Goal: Task Accomplishment & Management: Manage account settings

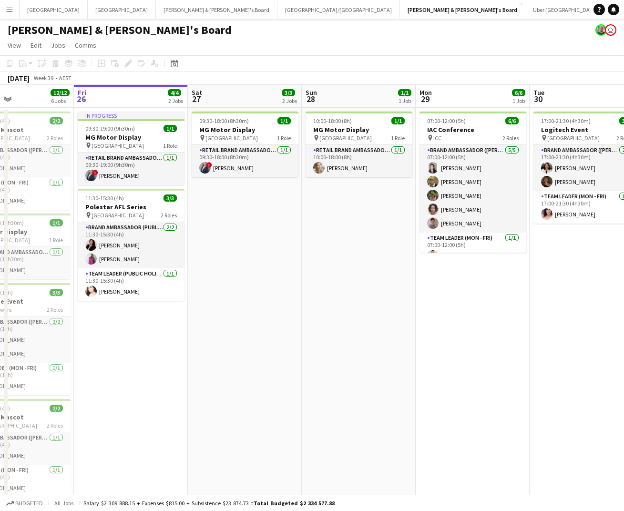
scroll to position [0, 271]
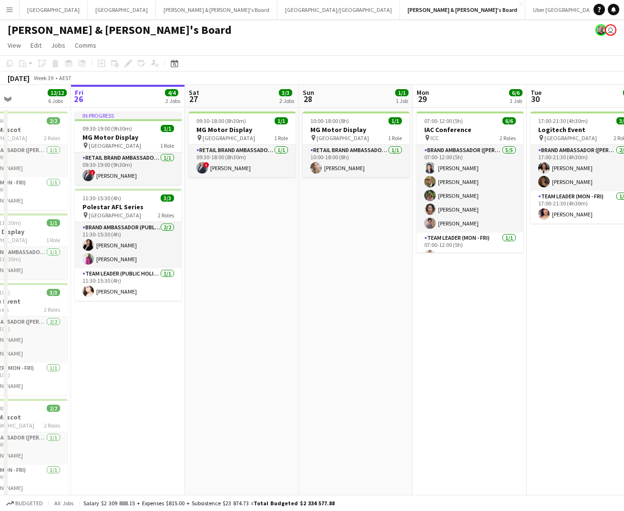
drag, startPoint x: 309, startPoint y: 280, endPoint x: 266, endPoint y: 279, distance: 43.0
click at [307, 55] on app-page-menu "View Day view expanded Day view collapsed Month view Date picker Jump to [DATE]…" at bounding box center [312, 46] width 624 height 18
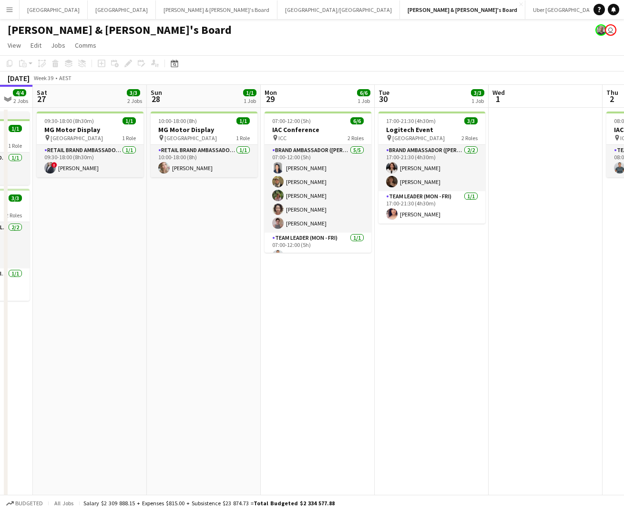
scroll to position [0, 431]
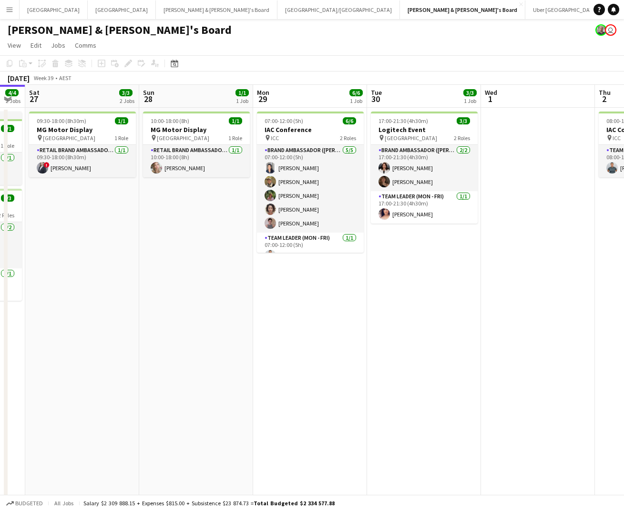
drag, startPoint x: 246, startPoint y: 283, endPoint x: 86, endPoint y: 343, distance: 170.7
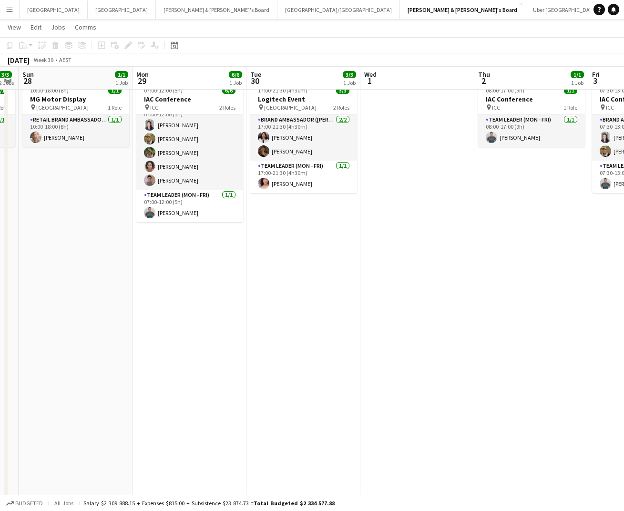
scroll to position [0, 324]
drag, startPoint x: 312, startPoint y: 267, endPoint x: 191, endPoint y: 317, distance: 131.7
click at [191, 317] on app-calendar-viewport "Thu 25 12/12 6 Jobs Fri 26 4/4 2 Jobs Sat 27 3/3 2 Jobs Sun 28 1/1 1 Job Mon 29…" at bounding box center [312, 500] width 624 height 985
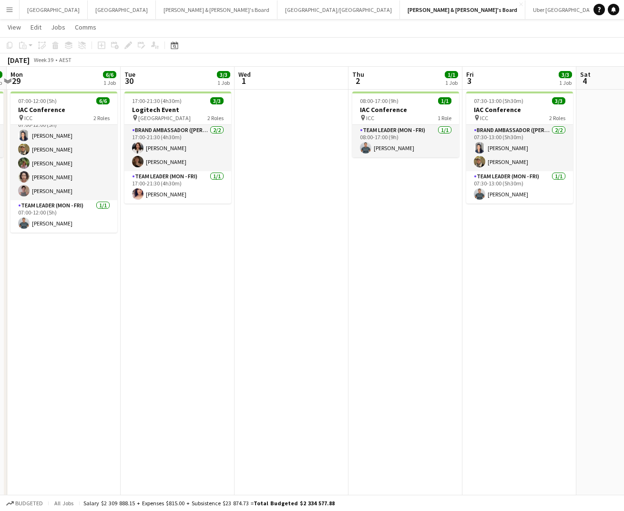
scroll to position [0, 238]
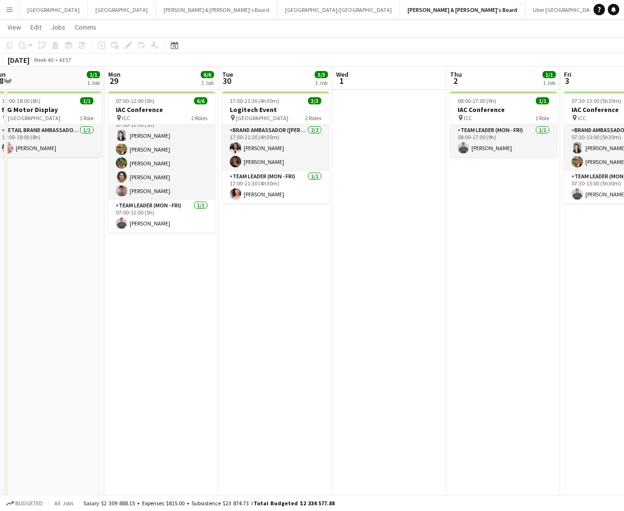
drag, startPoint x: 369, startPoint y: 291, endPoint x: 342, endPoint y: 323, distance: 42.7
click at [342, 323] on app-calendar-viewport "Fri 26 4/4 2 Jobs Sat 27 3/3 2 Jobs Sun 28 1/1 1 Job Mon 29 6/6 1 Job Tue 30 3/…" at bounding box center [312, 510] width 624 height 985
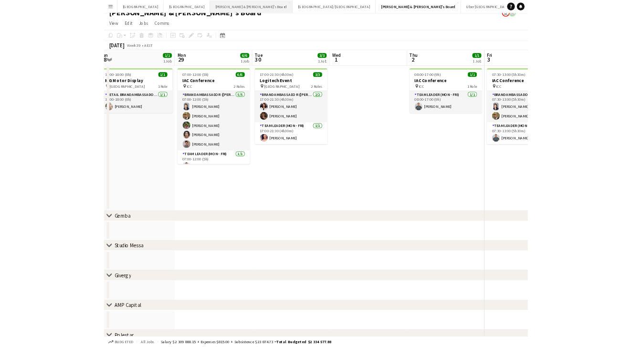
scroll to position [0, 0]
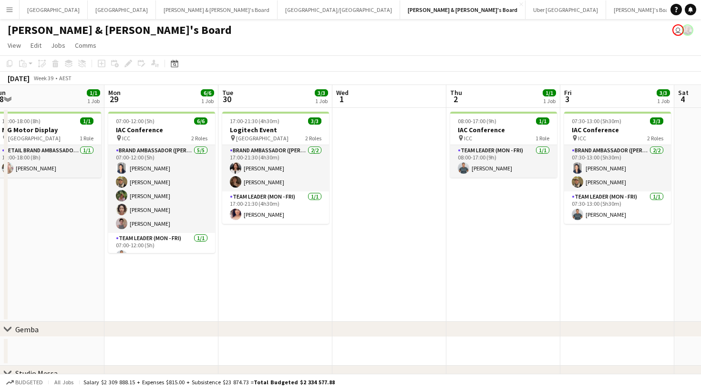
click at [343, 39] on app-page-menu "View Day view expanded Day view collapsed Month view Date picker Jump to today …" at bounding box center [350, 46] width 701 height 18
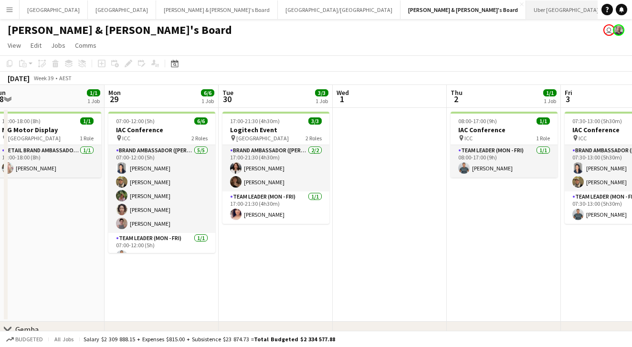
click at [600, 4] on app-icon "Close" at bounding box center [602, 4] width 4 height 4
click at [526, 11] on button "Tennille's Board Close" at bounding box center [564, 9] width 76 height 19
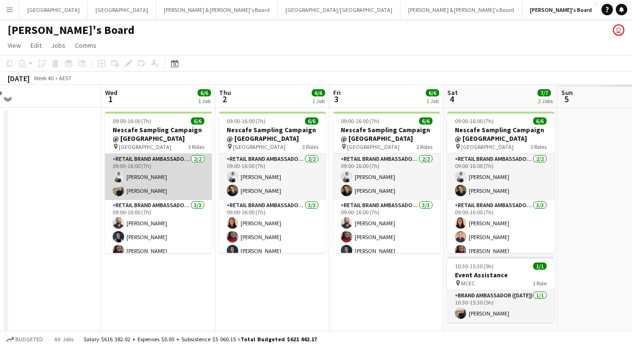
scroll to position [0, 358]
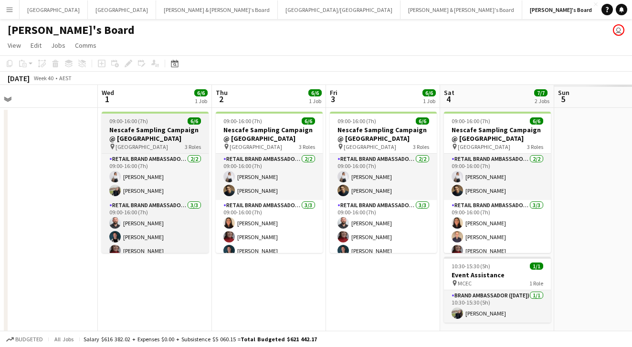
click at [168, 121] on div "09:00-16:00 (7h) 6/6" at bounding box center [155, 120] width 107 height 7
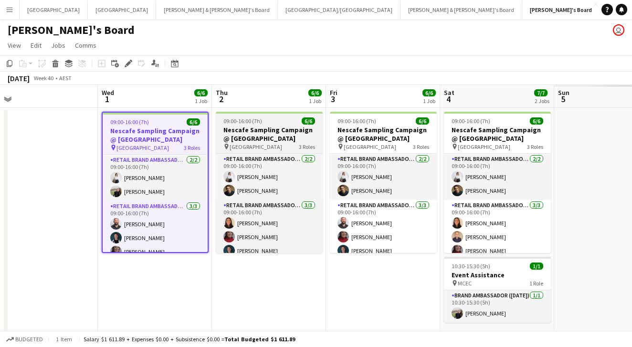
click at [280, 128] on h3 "Nescafe Sampling Campaign @ [GEOGRAPHIC_DATA]" at bounding box center [269, 133] width 107 height 17
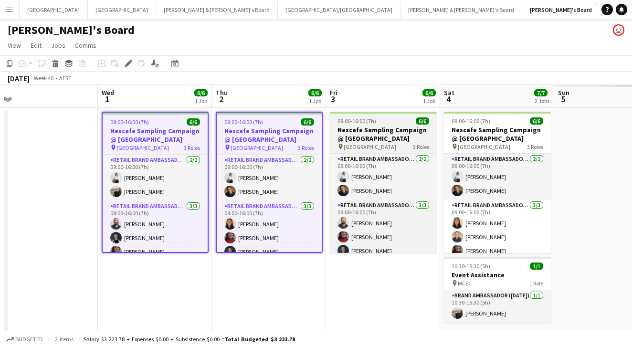
click at [395, 132] on h3 "Nescafe Sampling Campaign @ [GEOGRAPHIC_DATA]" at bounding box center [383, 133] width 107 height 17
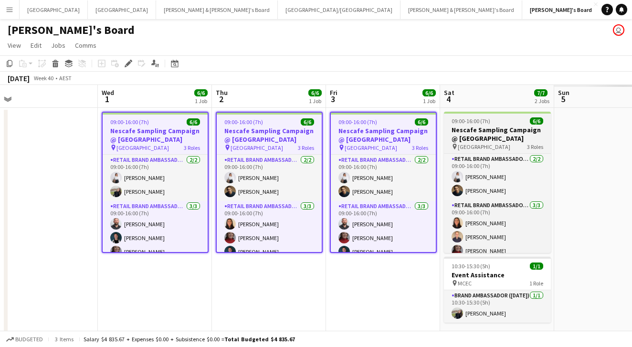
click at [491, 129] on h3 "Nescafe Sampling Campaign @ [GEOGRAPHIC_DATA]" at bounding box center [497, 133] width 107 height 17
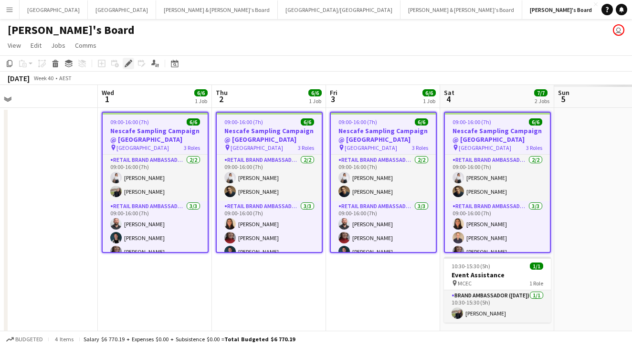
click at [126, 65] on icon at bounding box center [127, 63] width 5 height 5
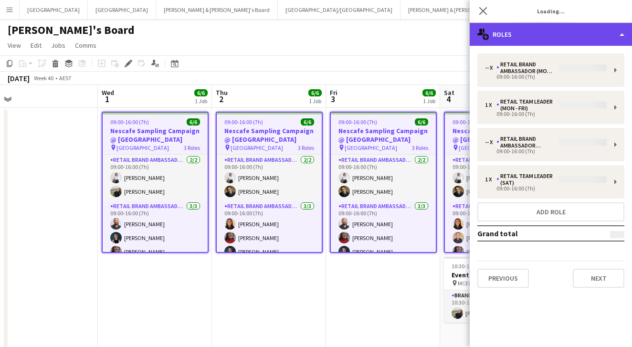
click at [519, 34] on div "multiple-users-add Roles" at bounding box center [550, 34] width 162 height 23
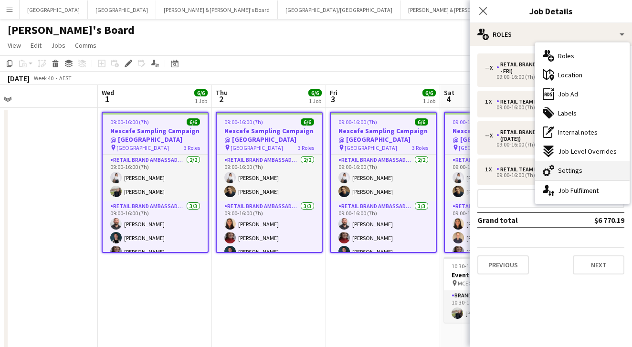
click at [566, 174] on span "Settings" at bounding box center [570, 170] width 24 height 9
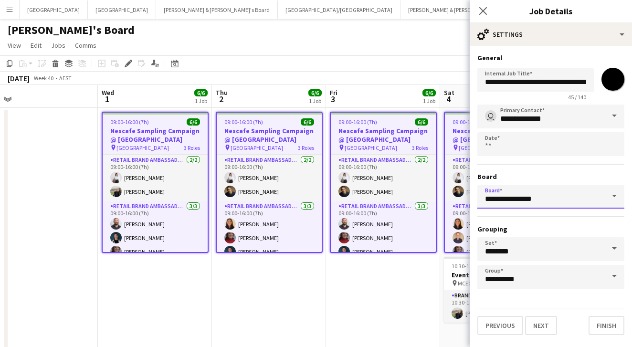
click at [530, 200] on input "**********" at bounding box center [550, 197] width 147 height 24
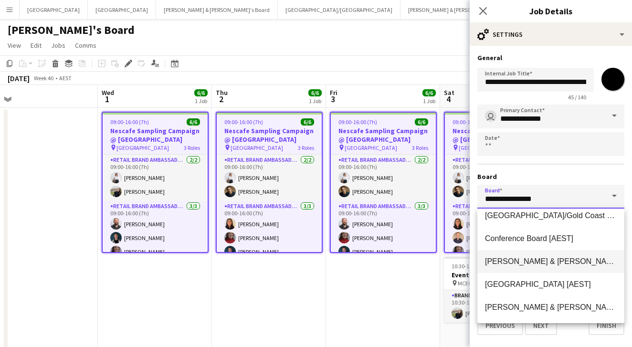
scroll to position [55, 0]
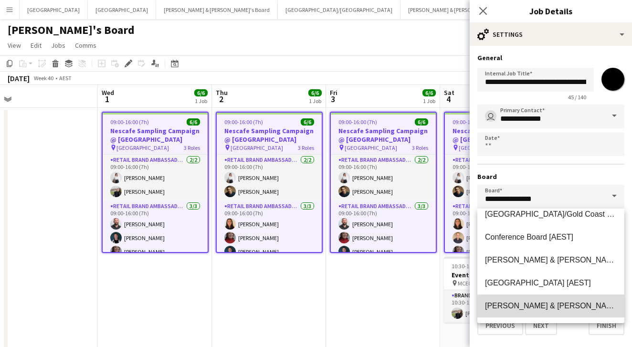
click at [556, 308] on span "Neil & Jenny's Board [AEST]" at bounding box center [579, 305] width 189 height 8
type input "**********"
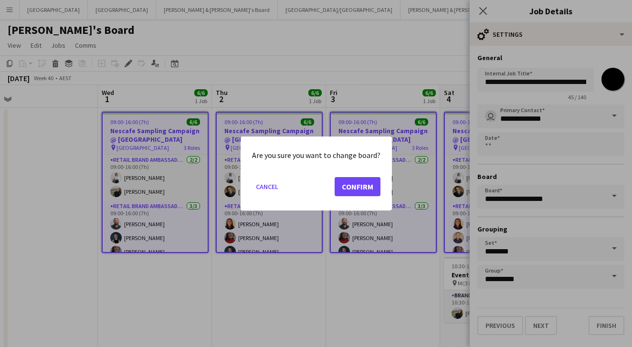
click at [357, 196] on button "Confirm" at bounding box center [357, 186] width 46 height 19
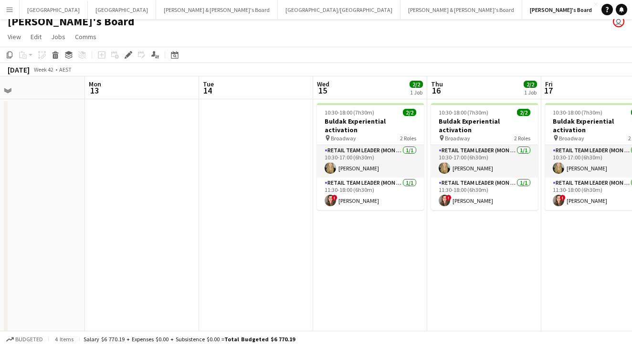
scroll to position [0, 205]
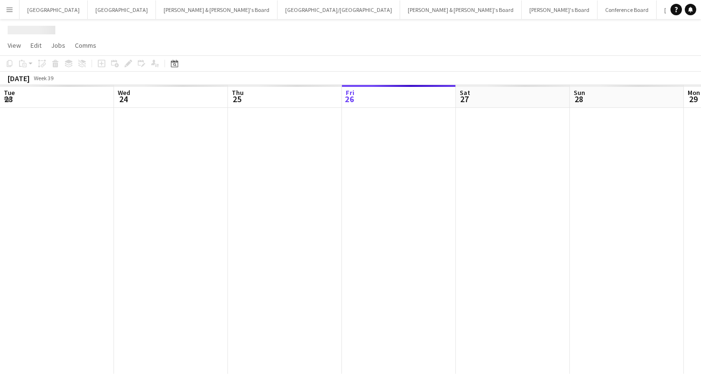
scroll to position [0, 228]
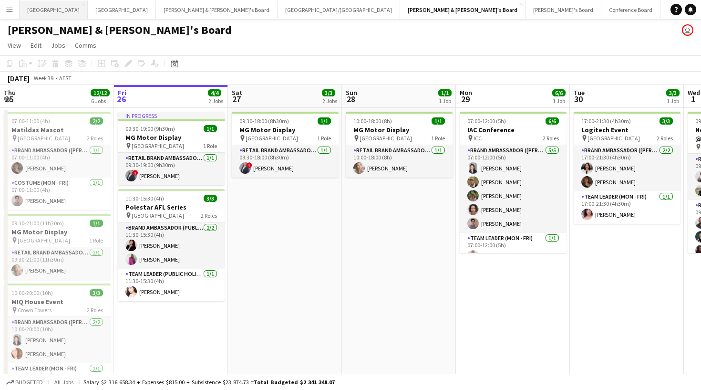
click at [40, 13] on button "Sydney Close" at bounding box center [54, 9] width 68 height 19
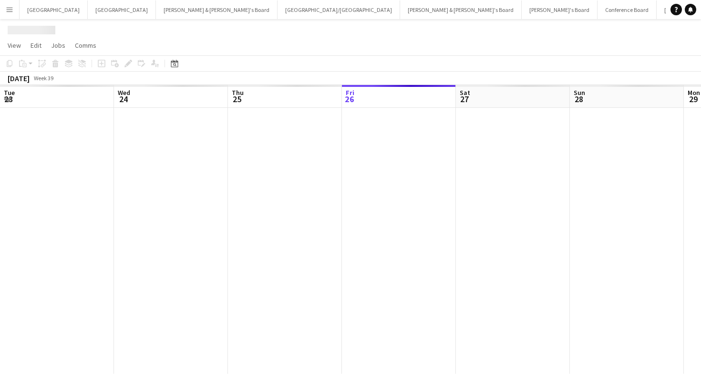
scroll to position [0, 228]
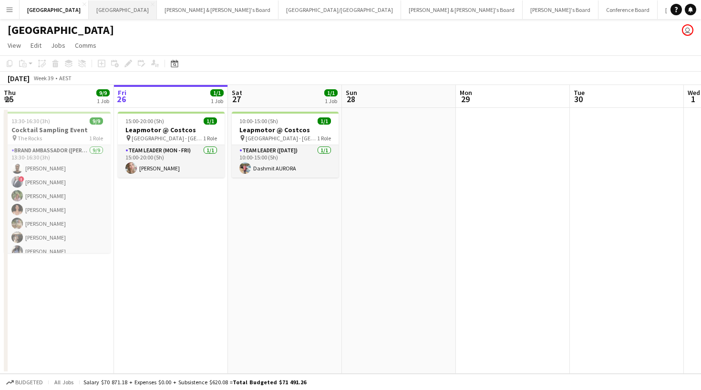
click at [89, 11] on button "Melbourne Close" at bounding box center [123, 9] width 68 height 19
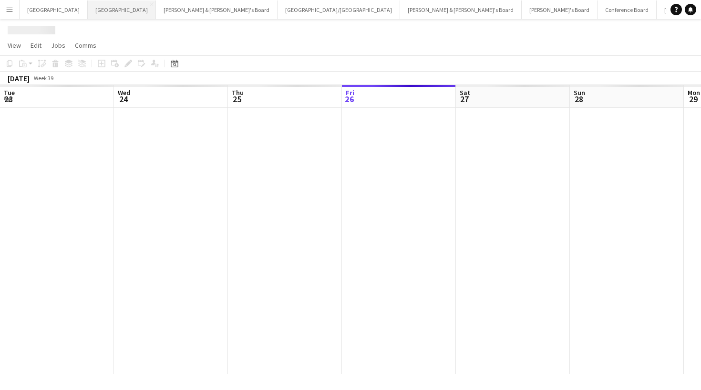
scroll to position [0, 228]
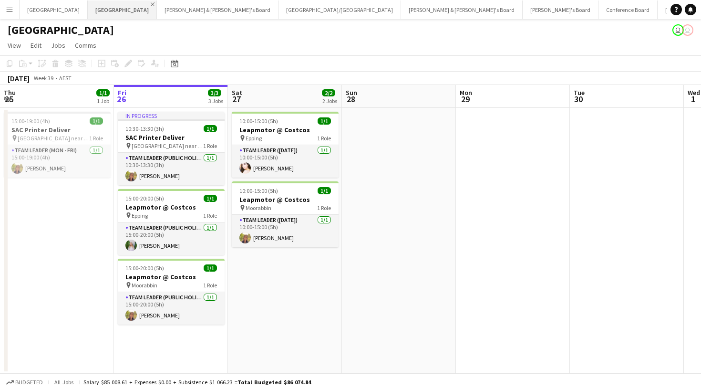
click at [151, 4] on app-icon "Close" at bounding box center [153, 4] width 4 height 4
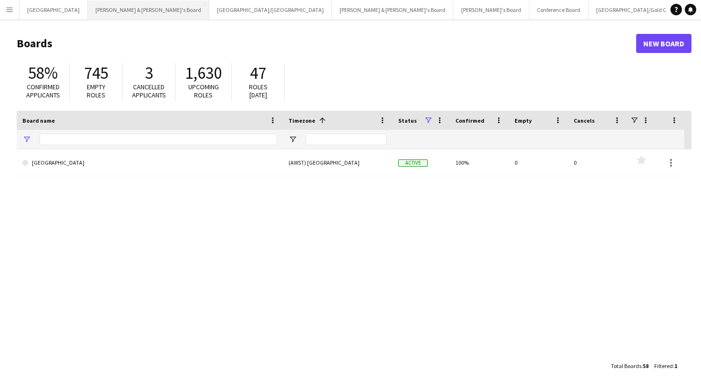
type input "***"
click at [101, 11] on button "James & Arrence's Board Close" at bounding box center [149, 9] width 122 height 19
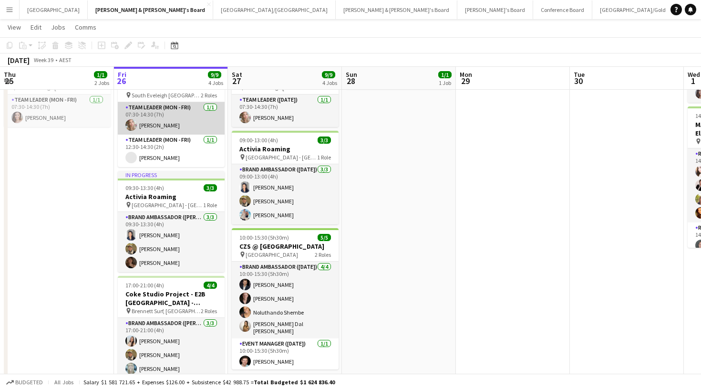
scroll to position [88, 0]
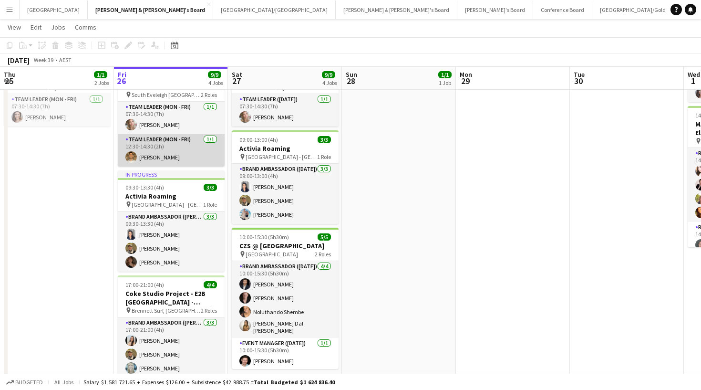
click at [176, 161] on app-card-role "Team Leader (Mon - Fri) 1/1 12:30-14:30 (2h) Tim Jarzynski" at bounding box center [171, 150] width 107 height 32
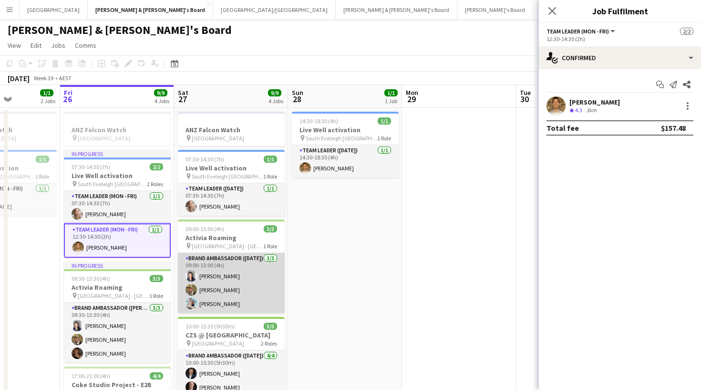
scroll to position [0, 0]
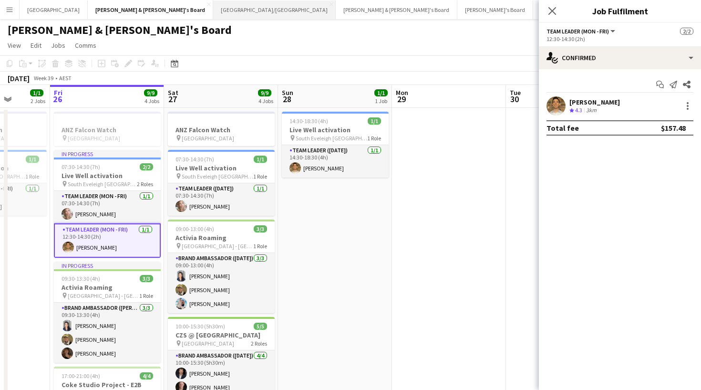
click at [213, 17] on button "Brisbane/Gold Coast Close" at bounding box center [274, 9] width 123 height 19
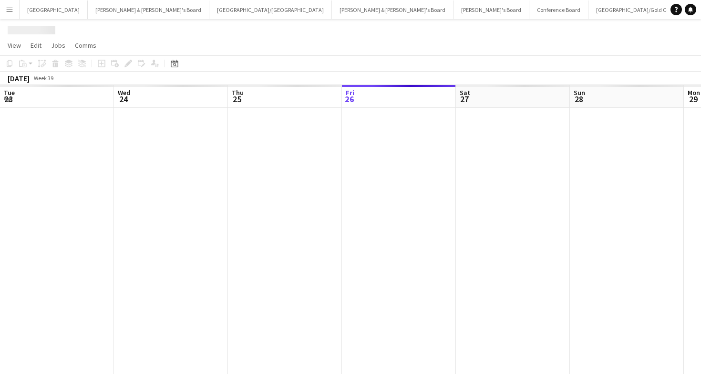
scroll to position [0, 228]
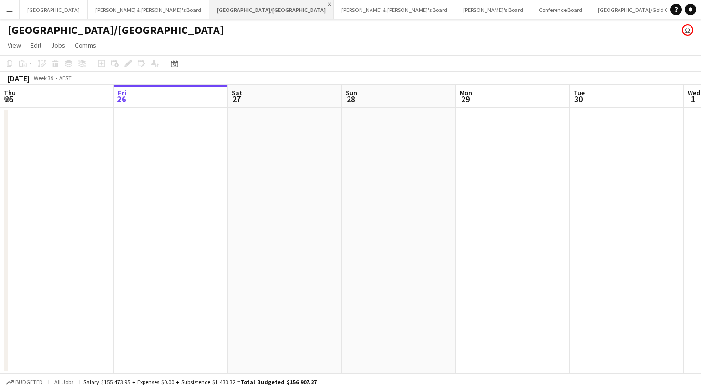
click at [328, 5] on app-icon "Close" at bounding box center [330, 4] width 4 height 4
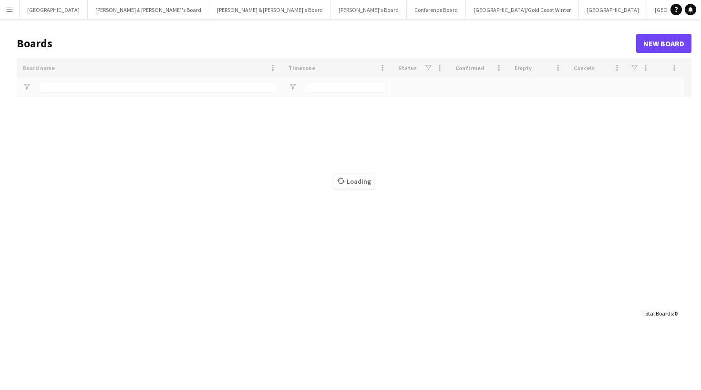
type input "***"
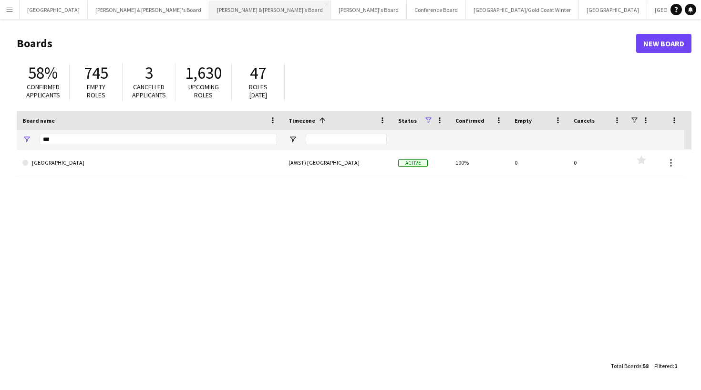
click at [209, 10] on button "Neil & Jenny's Board Close" at bounding box center [270, 9] width 122 height 19
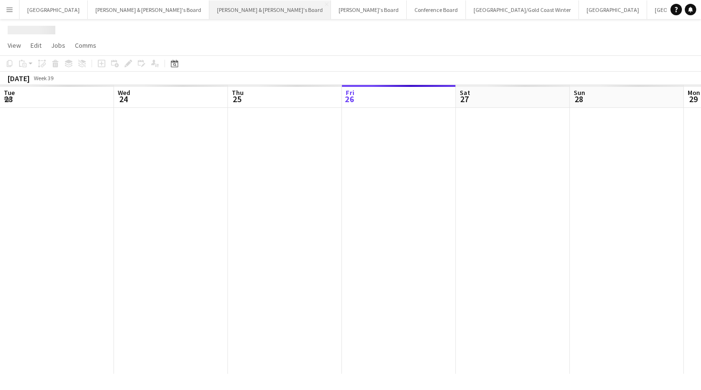
scroll to position [0, 228]
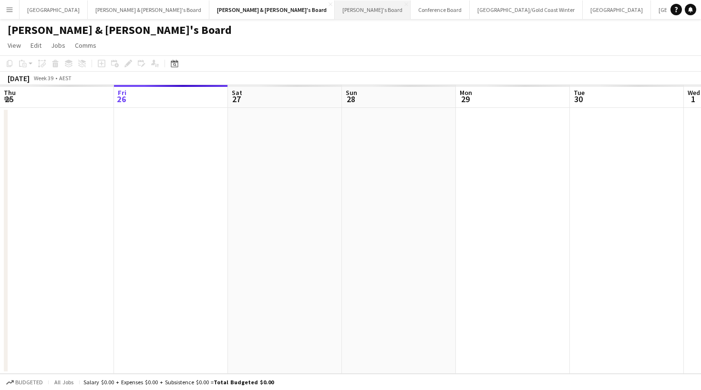
click at [335, 12] on button "Tennille's Board Close" at bounding box center [373, 9] width 76 height 19
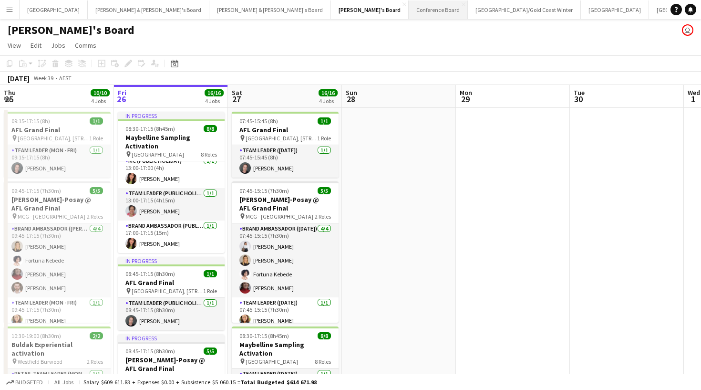
click at [409, 10] on button "Conference Board Close" at bounding box center [438, 9] width 59 height 19
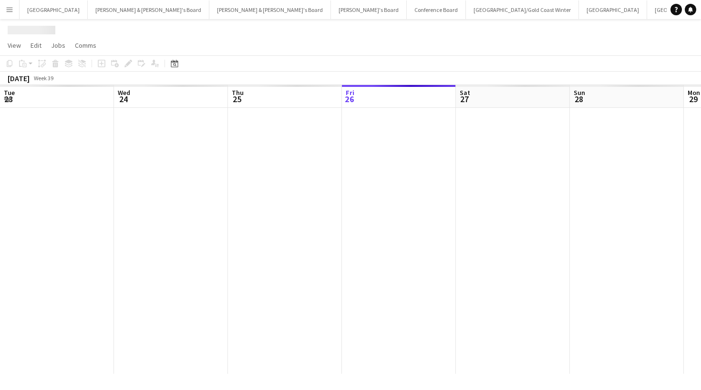
scroll to position [0, 228]
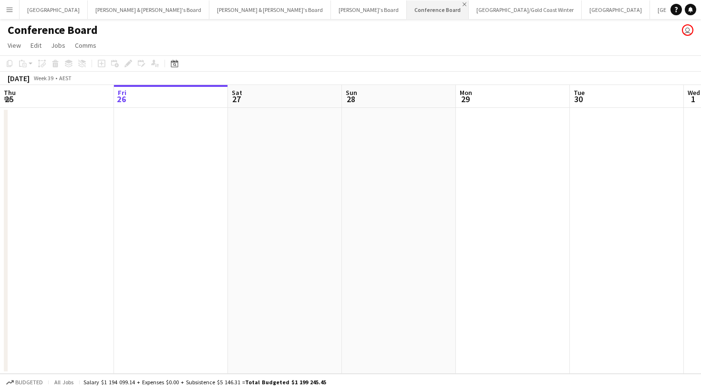
click at [463, 4] on app-icon "Close" at bounding box center [465, 4] width 4 height 4
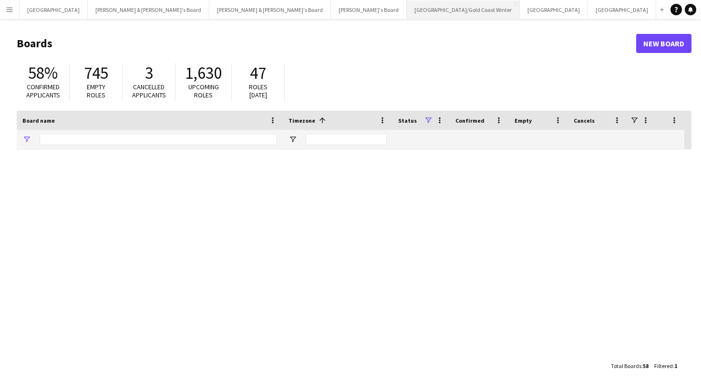
type input "***"
click at [407, 10] on button "[GEOGRAPHIC_DATA]/[GEOGRAPHIC_DATA] Winter Close" at bounding box center [463, 9] width 113 height 19
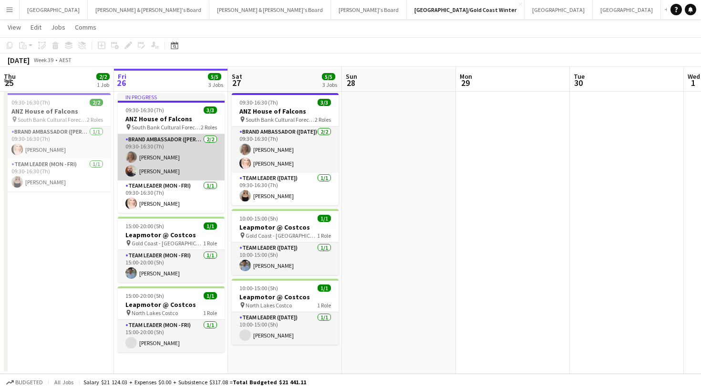
scroll to position [19, 0]
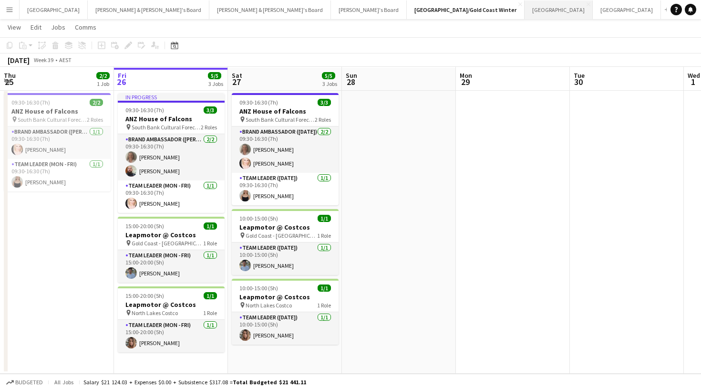
click at [525, 10] on button "Adelaide Close" at bounding box center [559, 9] width 68 height 19
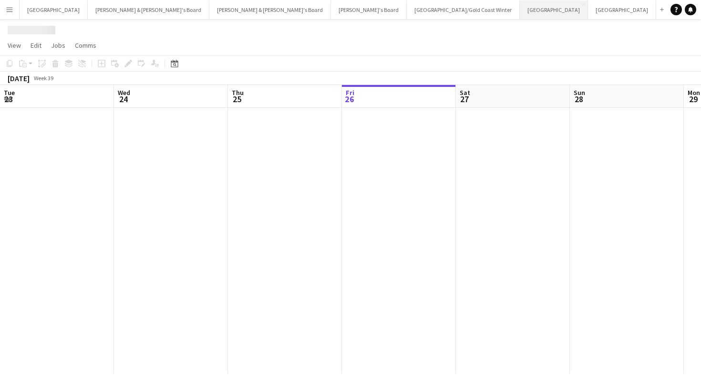
scroll to position [0, 228]
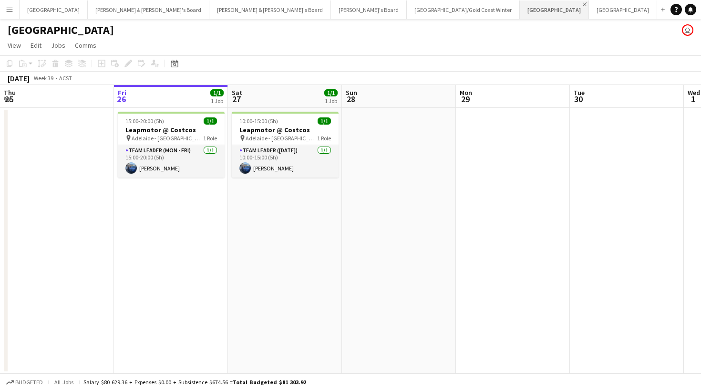
click at [583, 5] on app-icon "Close" at bounding box center [585, 4] width 4 height 4
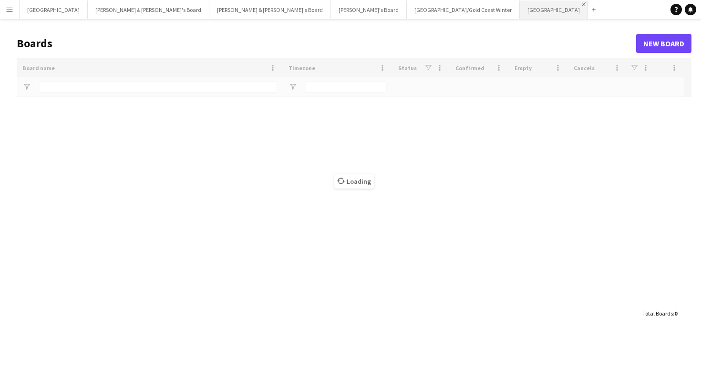
type input "***"
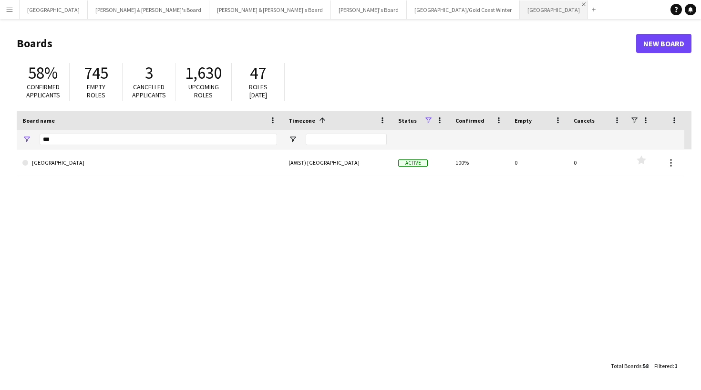
click at [582, 4] on app-icon "Close" at bounding box center [584, 4] width 4 height 4
click at [88, 11] on button "James & Arrence's Board Close" at bounding box center [149, 9] width 122 height 19
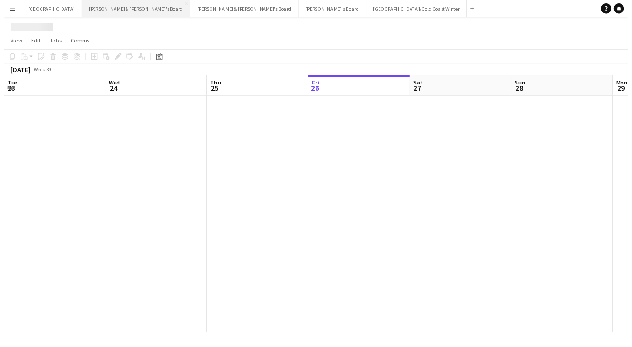
scroll to position [0, 228]
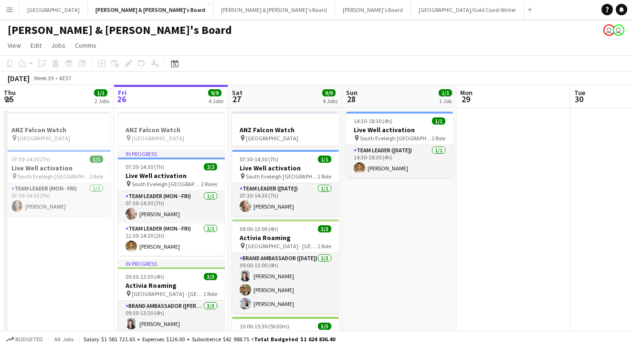
click at [15, 8] on button "Menu" at bounding box center [9, 9] width 19 height 19
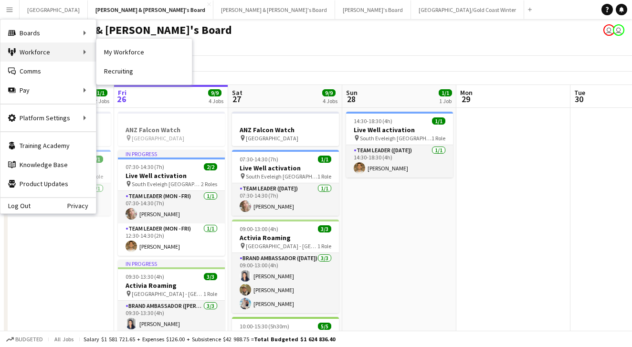
click at [71, 47] on div "Workforce Workforce" at bounding box center [47, 51] width 95 height 19
click at [128, 54] on link "My Workforce" at bounding box center [143, 51] width 95 height 19
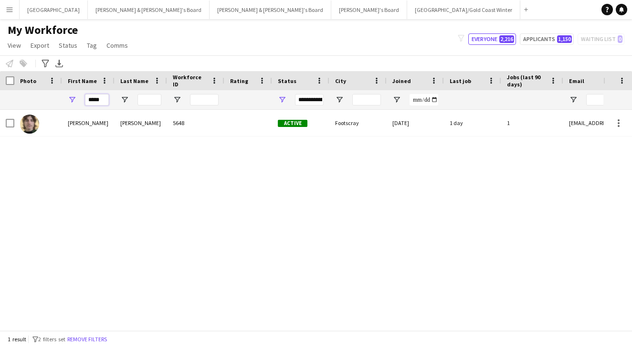
click at [99, 96] on input "*****" at bounding box center [97, 99] width 24 height 11
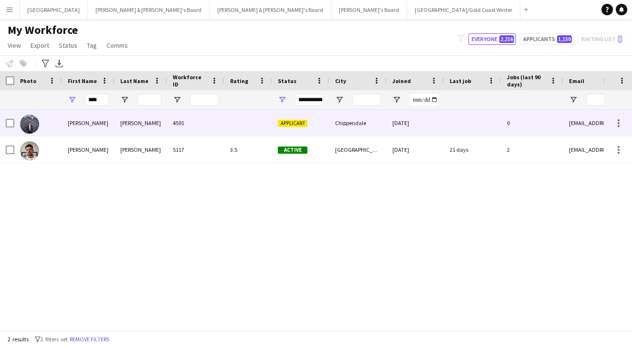
drag, startPoint x: 103, startPoint y: 115, endPoint x: 109, endPoint y: 144, distance: 29.2
click at [109, 144] on div "Evan" at bounding box center [88, 149] width 52 height 26
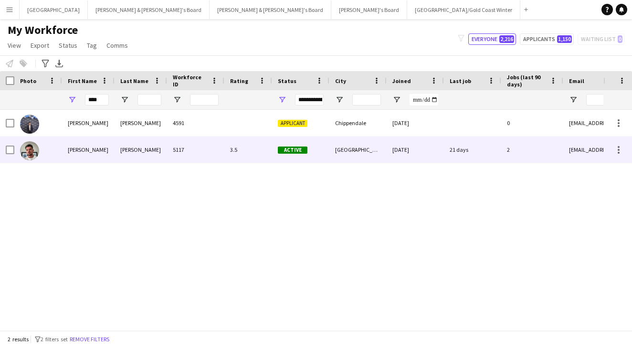
click at [387, 156] on div "30-05-2025" at bounding box center [414, 149] width 57 height 26
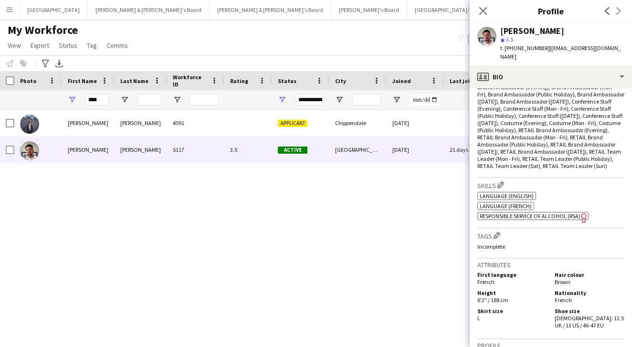
scroll to position [332, 0]
click at [489, 14] on div "Close pop-in" at bounding box center [482, 11] width 27 height 22
click at [488, 13] on app-icon "Close pop-in" at bounding box center [483, 11] width 14 height 14
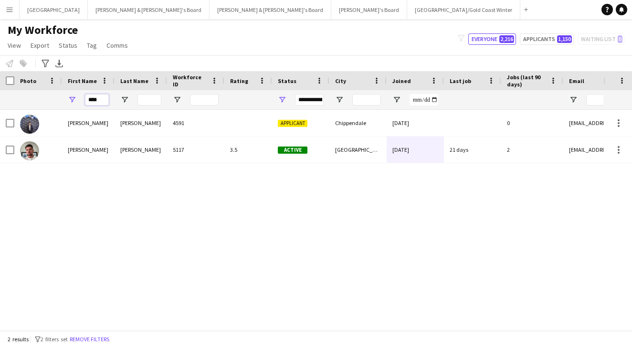
click at [101, 100] on input "****" at bounding box center [97, 99] width 24 height 11
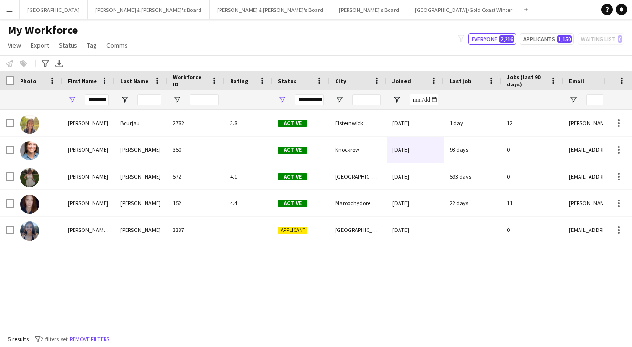
drag, startPoint x: 101, startPoint y: 115, endPoint x: 106, endPoint y: 125, distance: 10.7
click at [106, 125] on div "Samantha" at bounding box center [88, 123] width 52 height 26
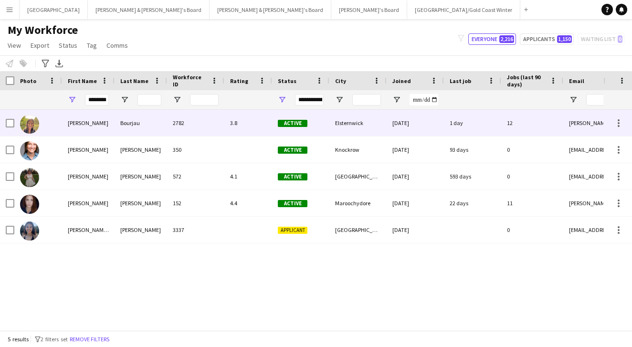
click at [283, 130] on div "Active" at bounding box center [300, 123] width 57 height 26
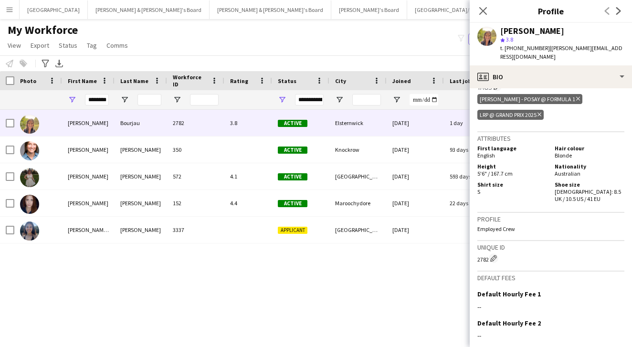
scroll to position [622, 0]
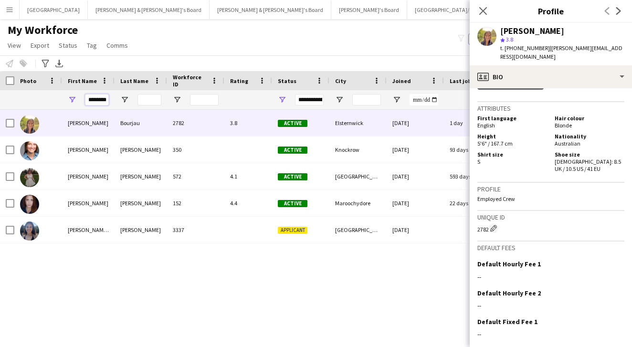
click at [96, 104] on input "********" at bounding box center [97, 99] width 24 height 11
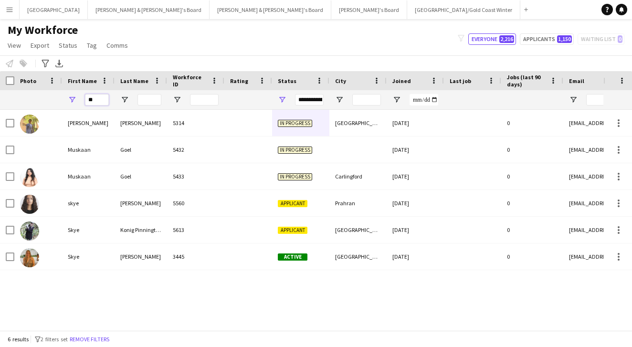
type input "*"
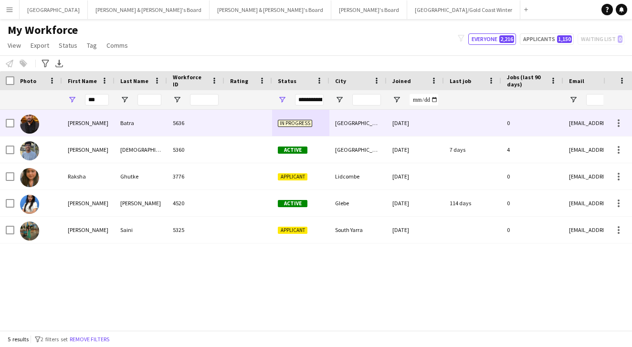
drag, startPoint x: 95, startPoint y: 107, endPoint x: 87, endPoint y: 148, distance: 42.4
click at [87, 148] on div "Akshat" at bounding box center [88, 149] width 52 height 26
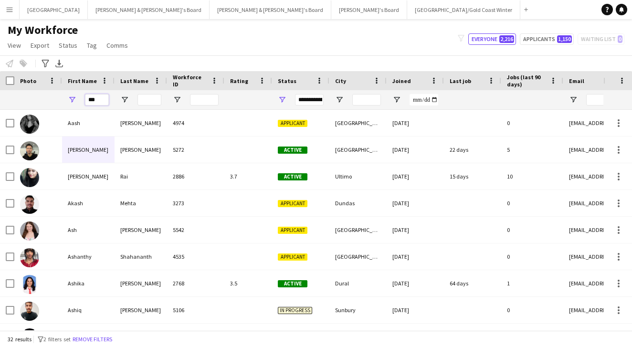
click at [97, 100] on input "***" at bounding box center [97, 99] width 24 height 11
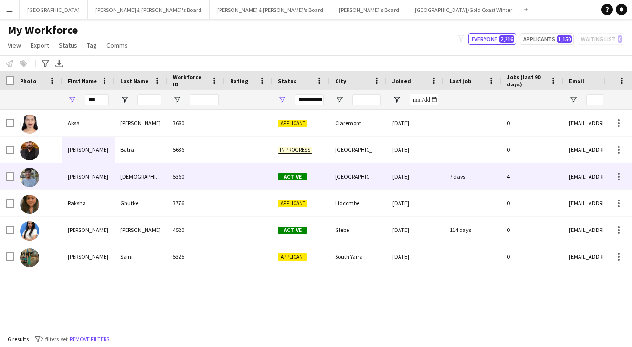
click at [91, 177] on div "Akshat" at bounding box center [88, 176] width 52 height 26
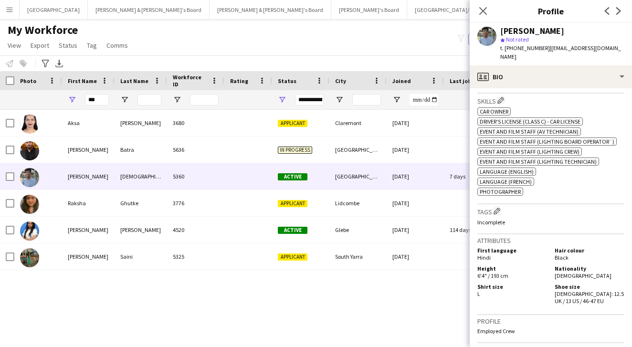
scroll to position [511, 0]
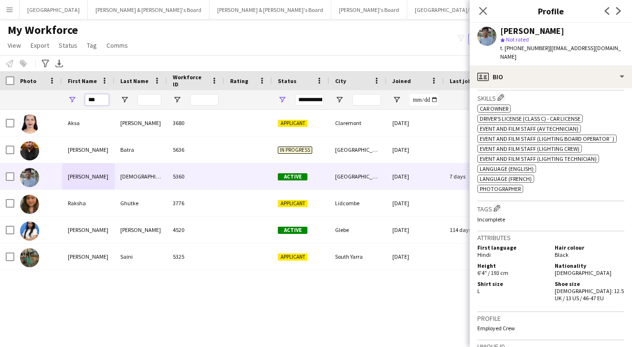
click at [97, 102] on input "***" at bounding box center [97, 99] width 24 height 11
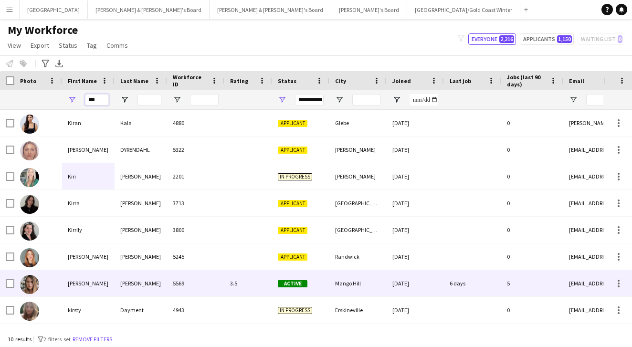
type input "***"
click at [92, 290] on div "Kirsten" at bounding box center [88, 283] width 52 height 26
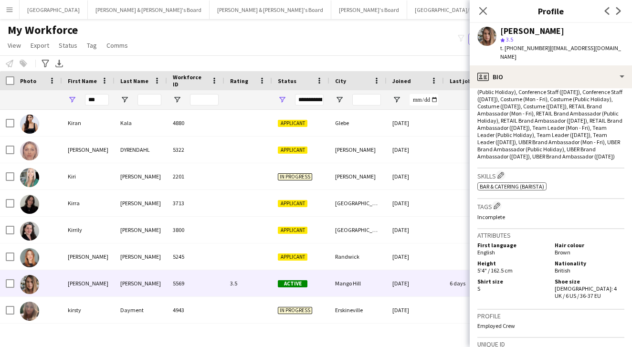
scroll to position [349, 0]
click at [97, 96] on input "***" at bounding box center [97, 99] width 24 height 11
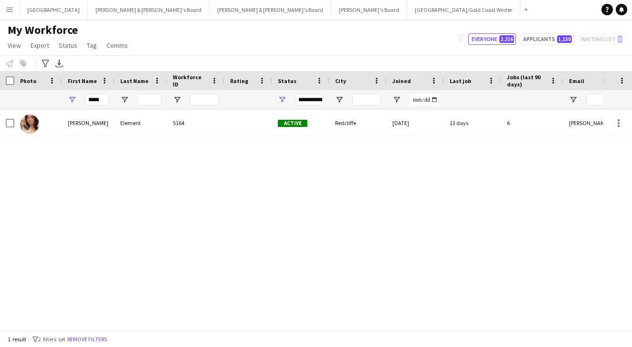
drag, startPoint x: 1, startPoint y: 72, endPoint x: 104, endPoint y: 130, distance: 118.3
click at [104, 130] on div "Casey" at bounding box center [88, 123] width 52 height 26
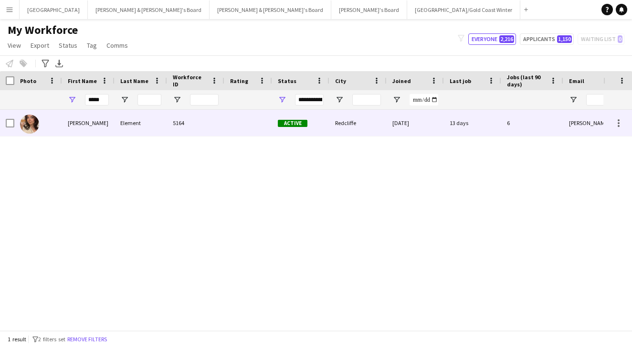
click at [379, 130] on div "Redcliffe" at bounding box center [357, 123] width 57 height 26
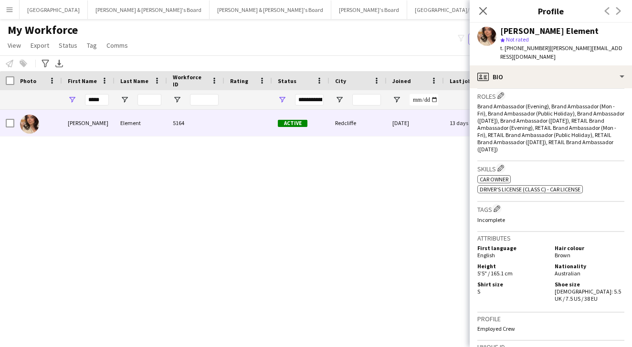
scroll to position [312, 0]
click at [99, 88] on div "First Name" at bounding box center [88, 80] width 41 height 19
click at [99, 94] on input "*****" at bounding box center [97, 99] width 24 height 11
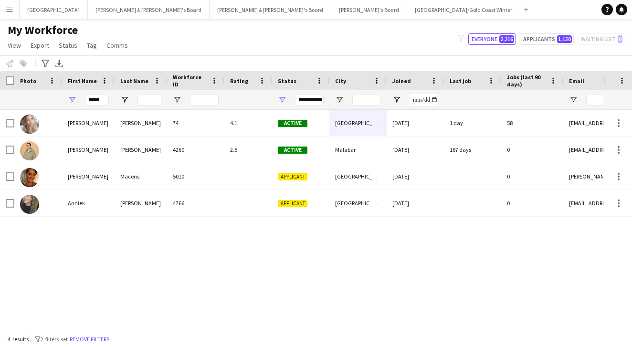
drag, startPoint x: 99, startPoint y: 94, endPoint x: 256, endPoint y: 118, distance: 159.2
click at [256, 118] on div "4.1" at bounding box center [248, 123] width 48 height 26
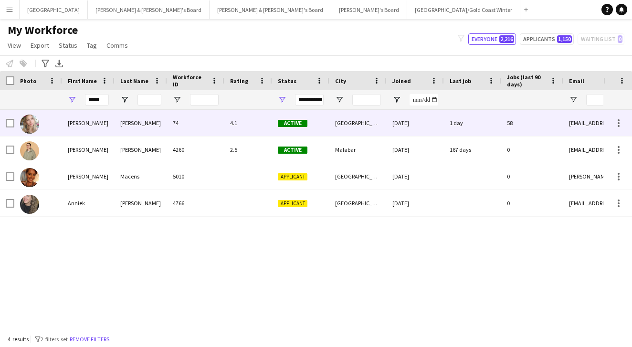
click at [472, 119] on div "1 day" at bounding box center [472, 123] width 57 height 26
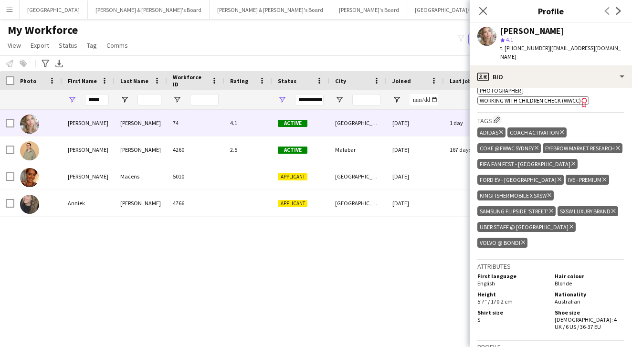
scroll to position [451, 0]
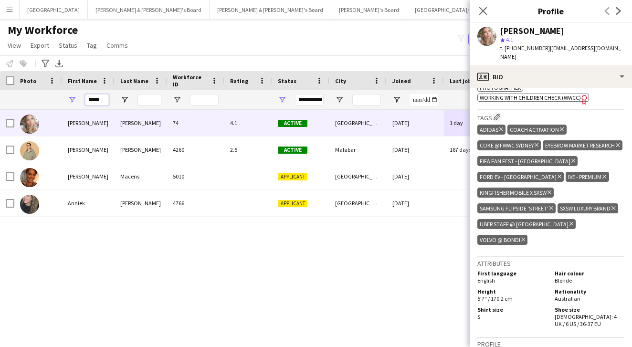
click at [95, 104] on input "*****" at bounding box center [97, 99] width 24 height 11
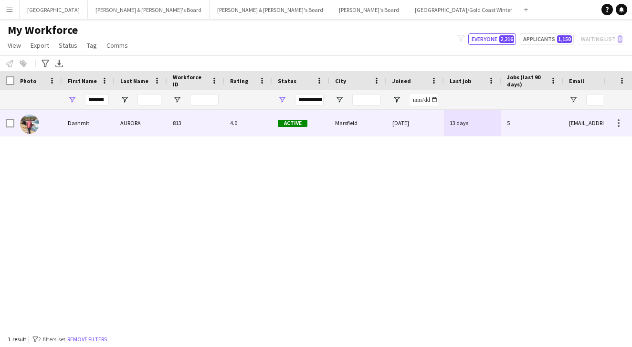
click at [115, 114] on div "AURORA" at bounding box center [140, 123] width 52 height 26
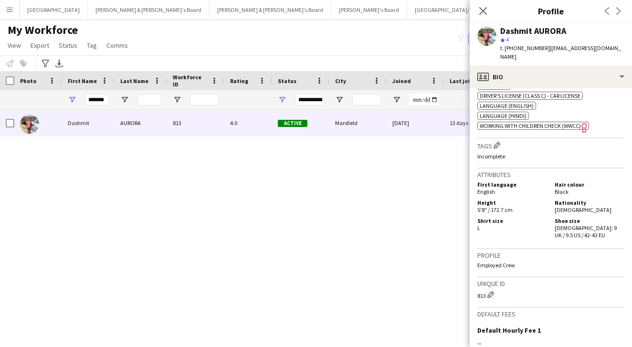
scroll to position [372, 0]
click at [102, 100] on input "*******" at bounding box center [97, 99] width 24 height 11
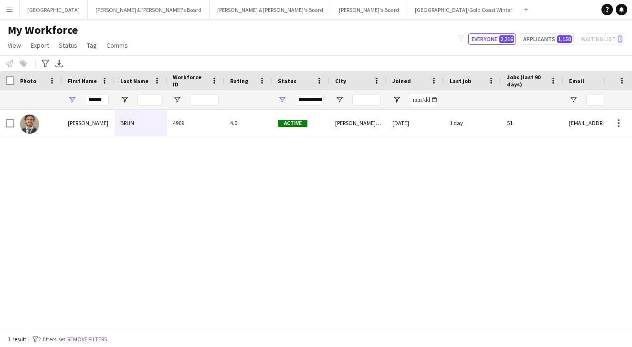
drag, startPoint x: 102, startPoint y: 100, endPoint x: 217, endPoint y: 130, distance: 118.8
click at [217, 130] on div "4909" at bounding box center [195, 123] width 57 height 26
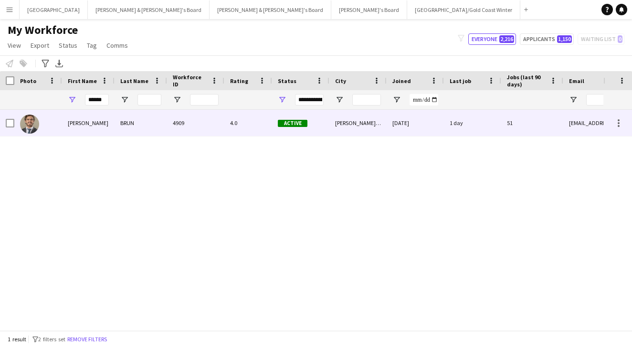
click at [226, 130] on div "4.0" at bounding box center [248, 123] width 48 height 26
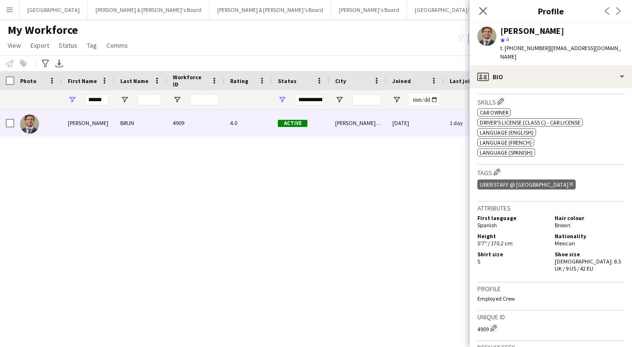
scroll to position [479, 0]
click at [96, 98] on input "******" at bounding box center [97, 99] width 24 height 11
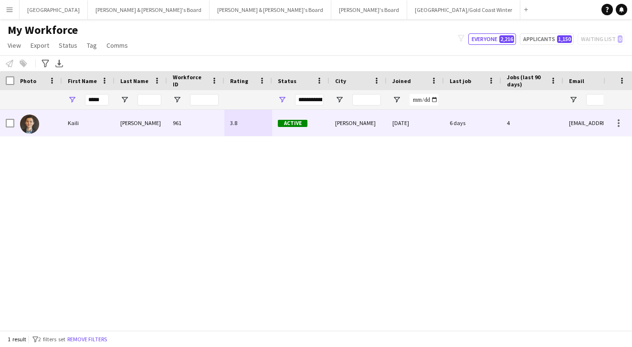
click at [100, 130] on div "Kaili" at bounding box center [88, 123] width 52 height 26
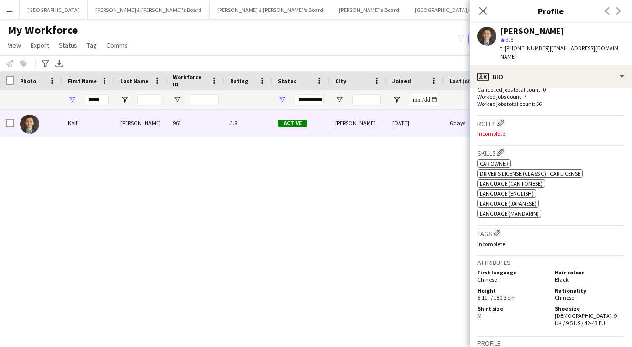
scroll to position [284, 0]
click at [105, 100] on input "*****" at bounding box center [97, 99] width 24 height 11
type input "*"
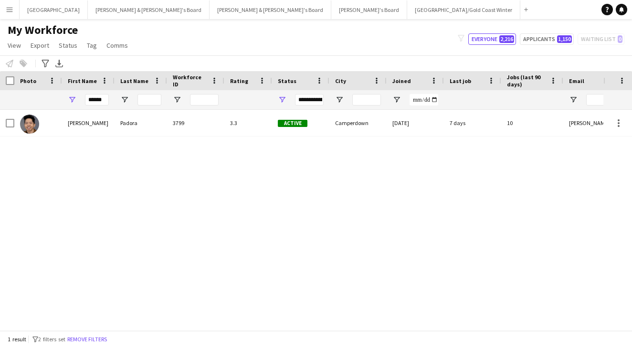
drag, startPoint x: 123, startPoint y: 115, endPoint x: 126, endPoint y: 119, distance: 5.4
click at [126, 119] on div "Padora" at bounding box center [140, 123] width 52 height 26
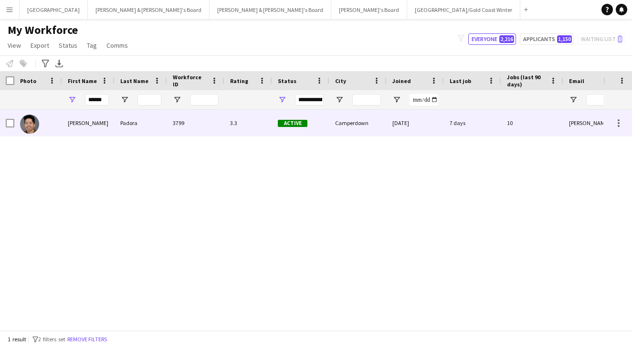
click at [437, 129] on div "14-10-2024" at bounding box center [414, 123] width 57 height 26
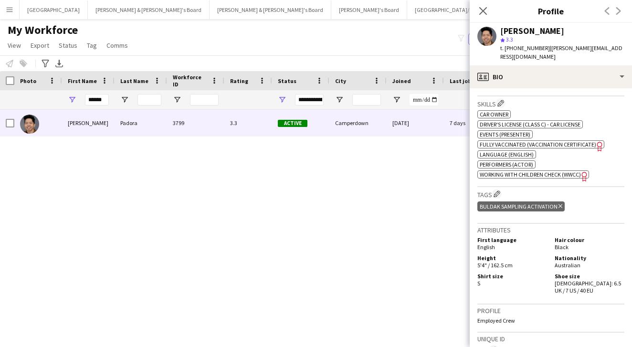
scroll to position [435, 0]
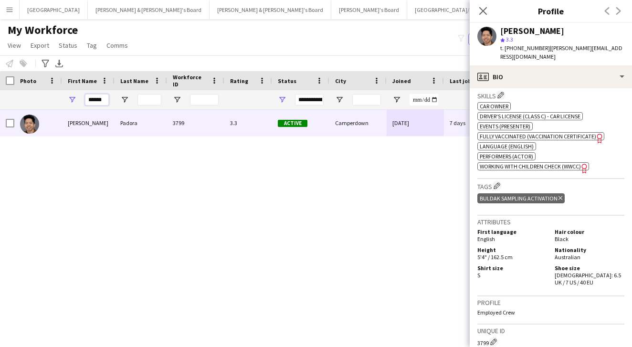
click at [100, 101] on input "******" at bounding box center [97, 99] width 24 height 11
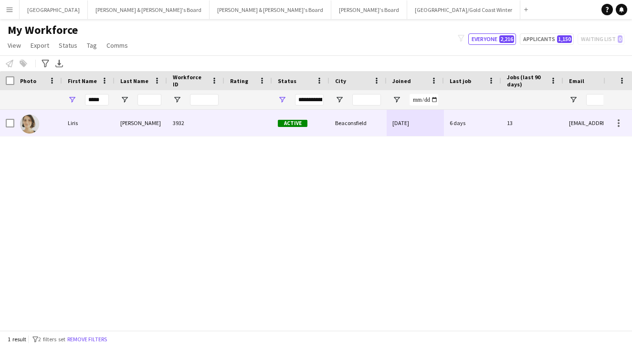
click at [448, 119] on div "6 days" at bounding box center [472, 123] width 57 height 26
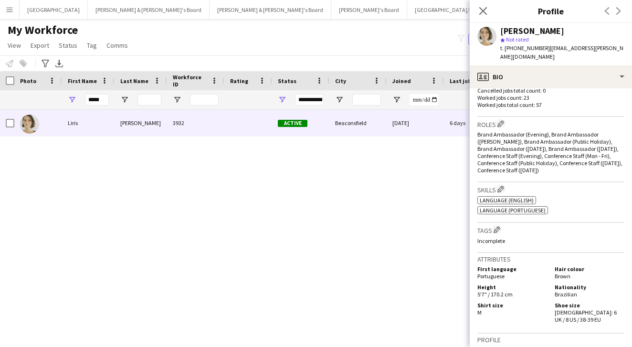
scroll to position [364, 0]
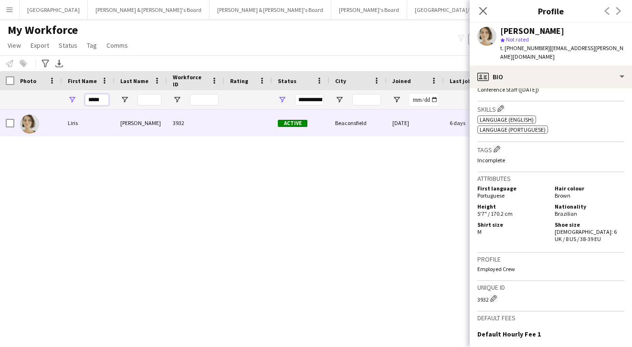
click at [86, 98] on input "*****" at bounding box center [97, 99] width 24 height 11
click at [89, 98] on input "*****" at bounding box center [97, 99] width 24 height 11
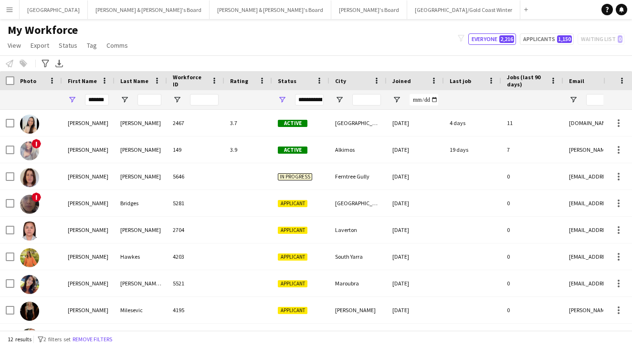
drag, startPoint x: 95, startPoint y: 115, endPoint x: 140, endPoint y: 148, distance: 56.0
click at [140, 148] on div "Bernardino Dinis" at bounding box center [140, 149] width 52 height 26
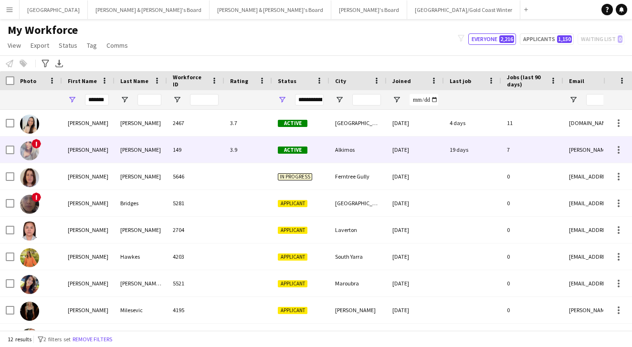
click at [452, 148] on div "19 days" at bounding box center [472, 149] width 57 height 26
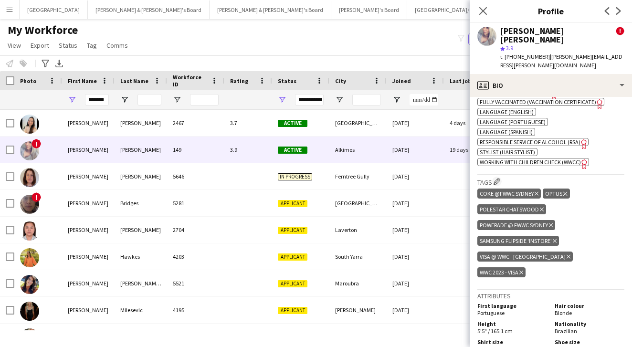
scroll to position [515, 0]
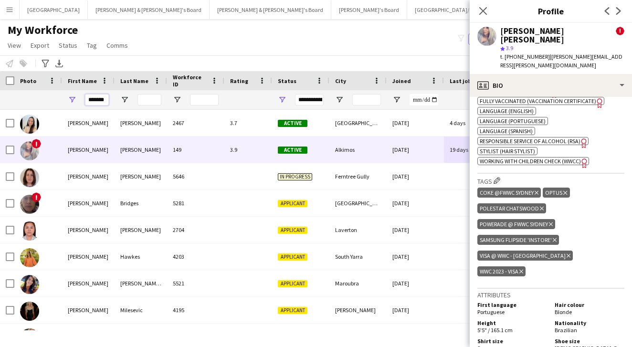
click at [100, 104] on input "*******" at bounding box center [97, 99] width 24 height 11
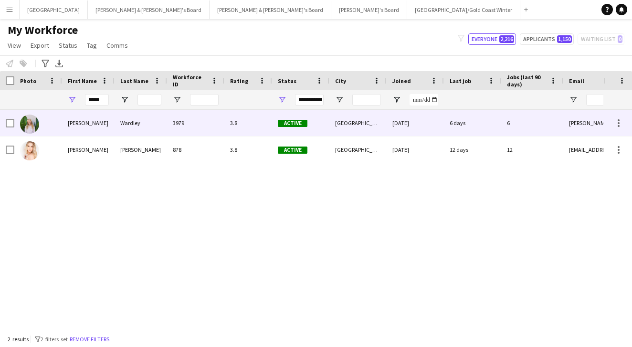
drag, startPoint x: 106, startPoint y: 116, endPoint x: 145, endPoint y: 125, distance: 39.6
click at [145, 125] on div "Wardley" at bounding box center [140, 123] width 52 height 26
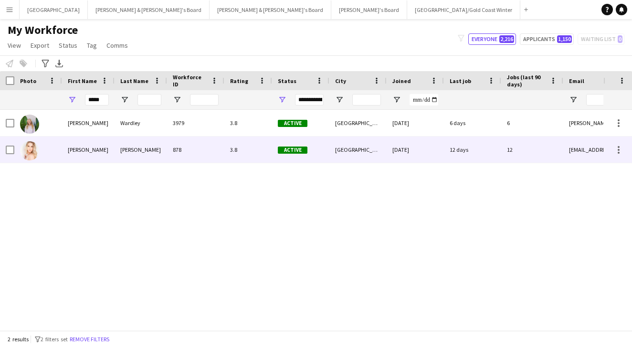
click at [442, 138] on div "03-02-2022" at bounding box center [414, 149] width 57 height 26
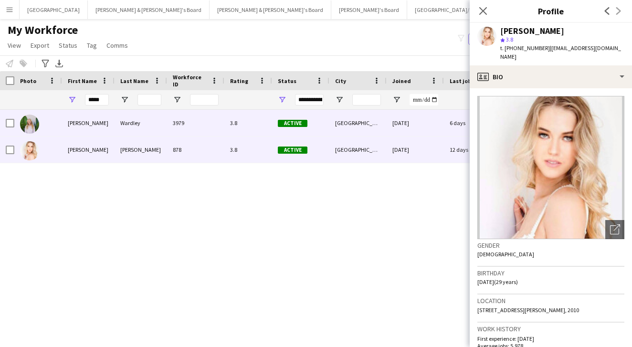
click at [434, 121] on div "01-12-2024" at bounding box center [414, 123] width 57 height 26
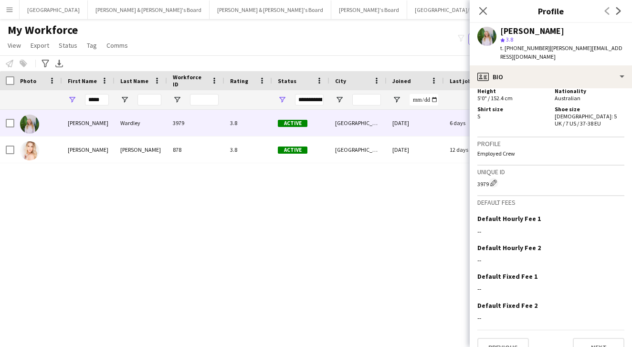
scroll to position [661, 0]
click at [105, 103] on input "*****" at bounding box center [97, 99] width 24 height 11
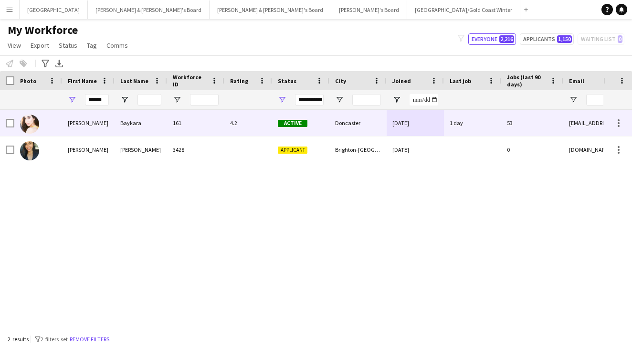
drag, startPoint x: 103, startPoint y: 115, endPoint x: 102, endPoint y: 128, distance: 13.4
click at [102, 128] on div "Bianca" at bounding box center [88, 123] width 52 height 26
click at [381, 114] on div "Doncaster" at bounding box center [357, 123] width 57 height 26
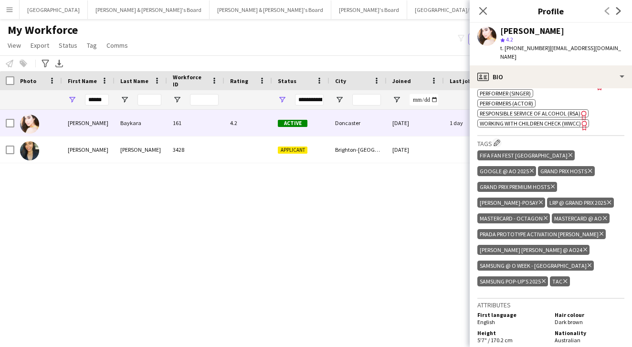
scroll to position [420, 0]
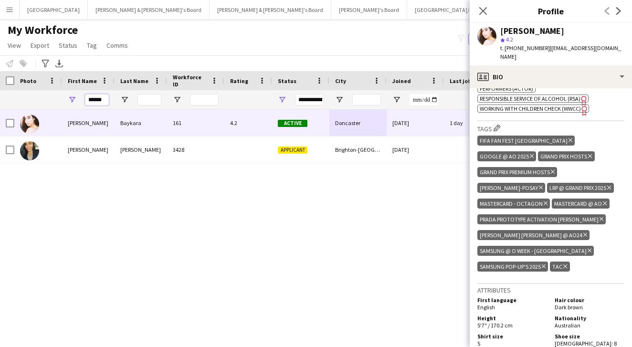
click at [94, 99] on input "******" at bounding box center [97, 99] width 24 height 11
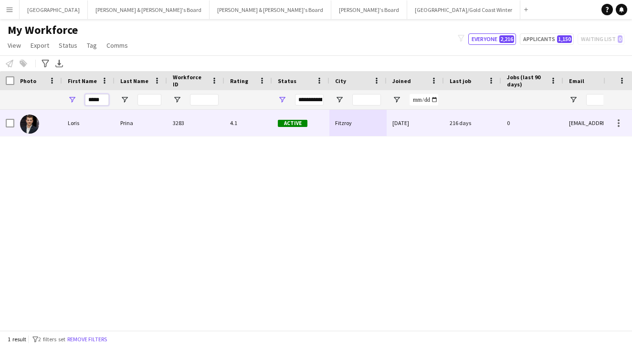
type input "*****"
click at [93, 129] on div "Loris" at bounding box center [88, 123] width 52 height 26
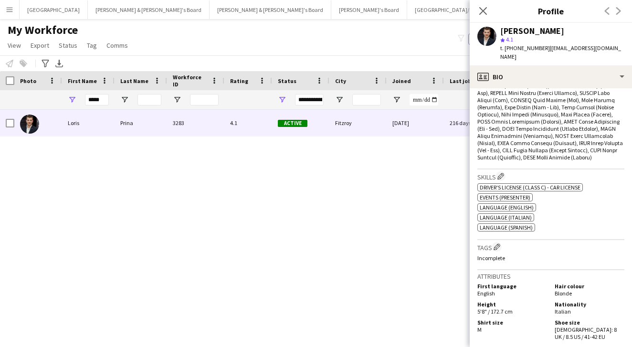
scroll to position [443, 0]
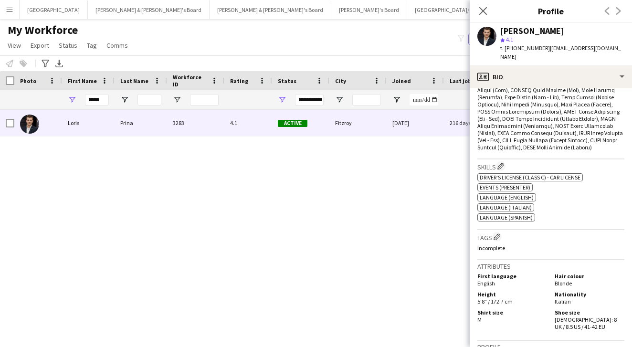
click at [155, 43] on div "My Workforce View Views Default view New view Update view Delete view Edit name…" at bounding box center [316, 39] width 632 height 32
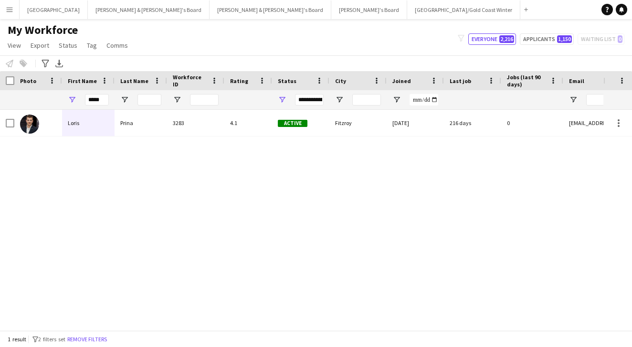
click at [12, 13] on app-icon "Menu" at bounding box center [10, 10] width 8 height 8
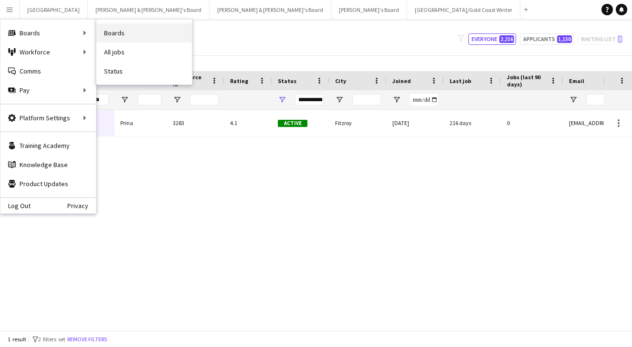
click at [116, 36] on link "Boards" at bounding box center [143, 32] width 95 height 19
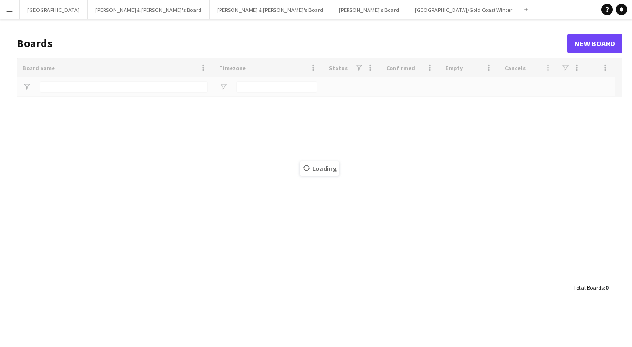
type input "***"
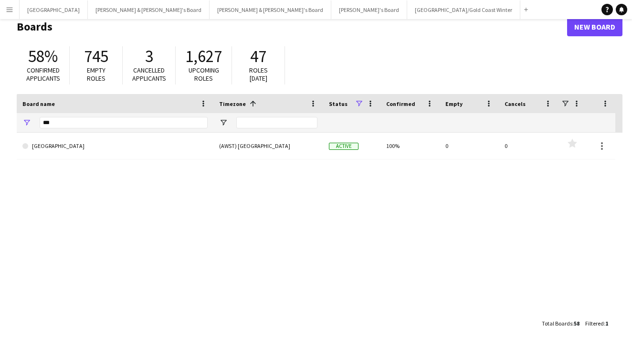
scroll to position [17, 0]
click at [83, 124] on input "***" at bounding box center [124, 122] width 168 height 11
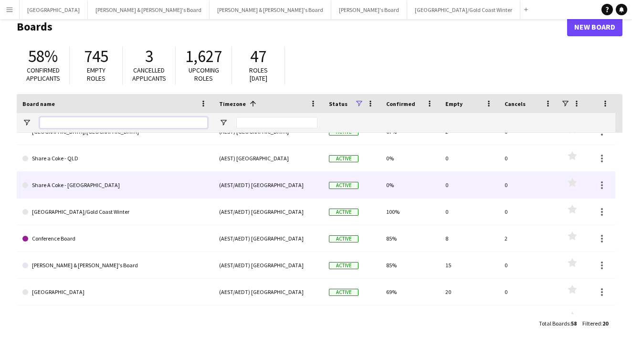
scroll to position [72, 0]
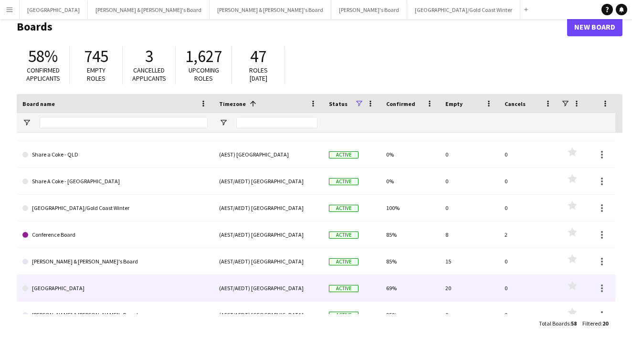
click at [88, 283] on link "[GEOGRAPHIC_DATA]" at bounding box center [114, 288] width 185 height 27
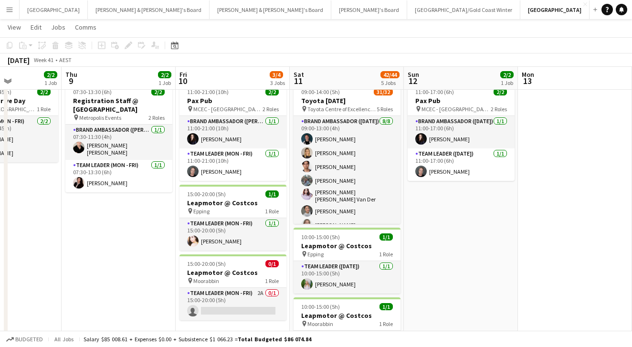
scroll to position [0, 402]
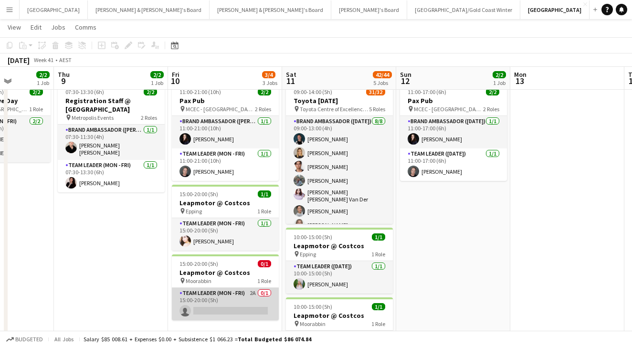
click at [218, 302] on app-card-role "Team Leader (Mon - Fri) 2A 0/1 15:00-20:00 (5h) single-neutral-actions" at bounding box center [225, 304] width 107 height 32
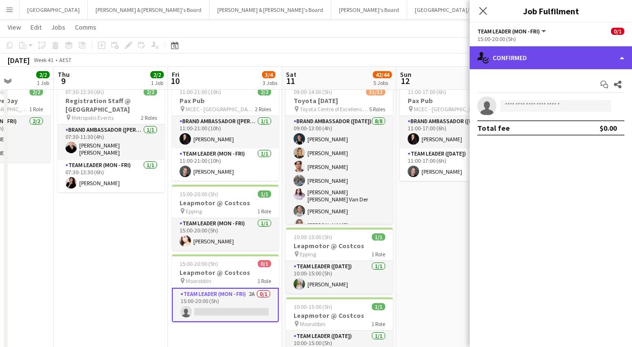
click at [533, 61] on div "single-neutral-actions-check-2 Confirmed" at bounding box center [550, 57] width 162 height 23
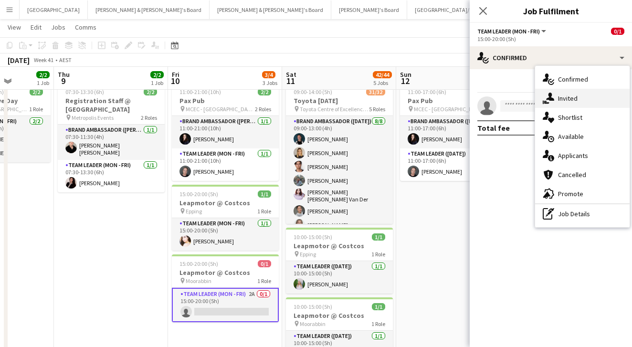
click at [550, 96] on icon at bounding box center [550, 97] width 8 height 8
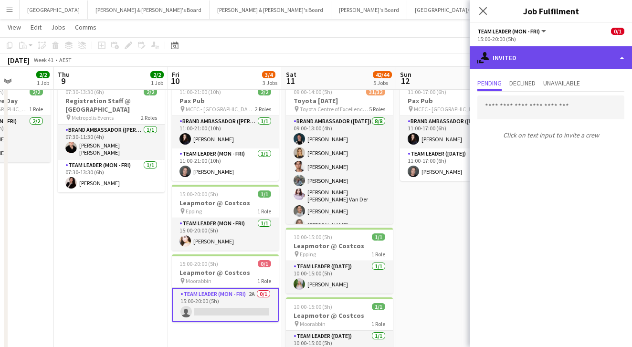
click at [528, 55] on div "single-neutral-actions-share-1 Invited" at bounding box center [550, 57] width 162 height 23
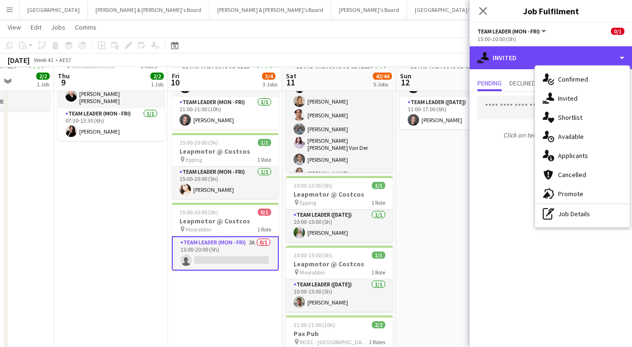
scroll to position [81, 0]
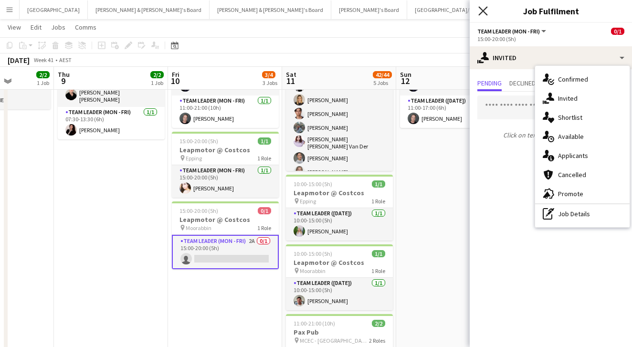
click at [487, 9] on icon "Close pop-in" at bounding box center [482, 10] width 9 height 9
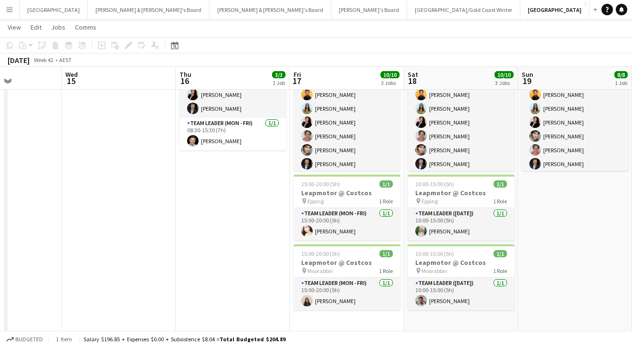
scroll to position [0, 397]
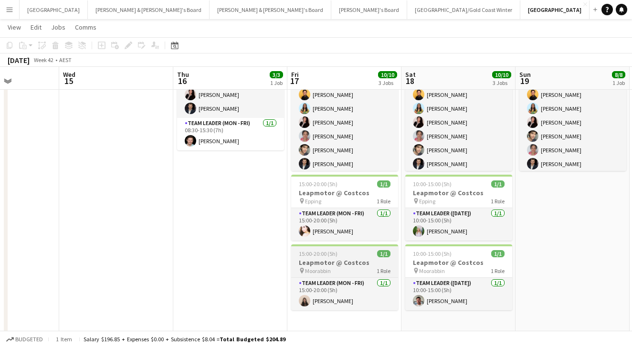
click at [342, 261] on h3 "Leapmotor @ Costcos" at bounding box center [344, 262] width 107 height 9
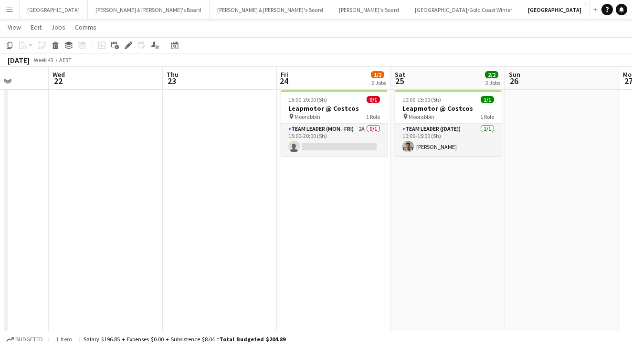
scroll to position [0, 411]
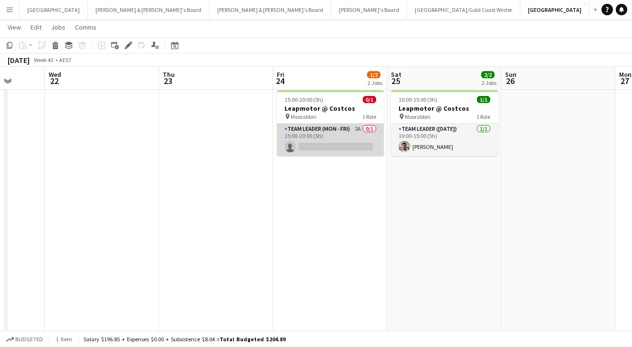
click at [327, 135] on app-card-role "Team Leader (Mon - Fri) 2A 0/1 15:00-20:00 (5h) single-neutral-actions" at bounding box center [330, 140] width 107 height 32
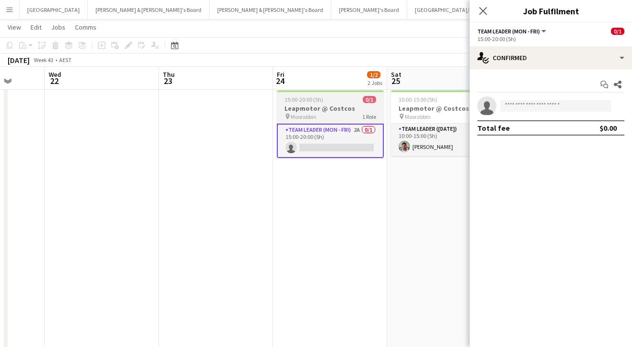
click at [354, 118] on div "pin Moorabbin 1 Role" at bounding box center [330, 117] width 107 height 8
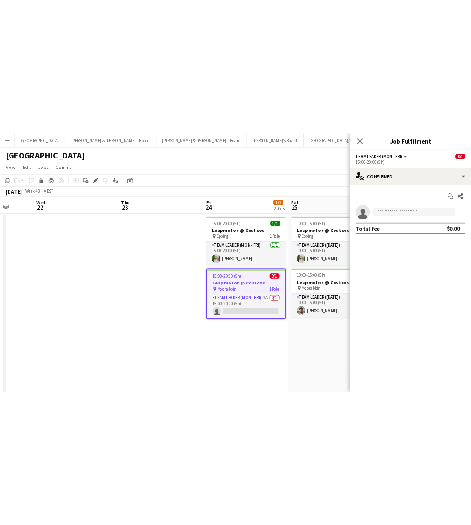
scroll to position [0, 0]
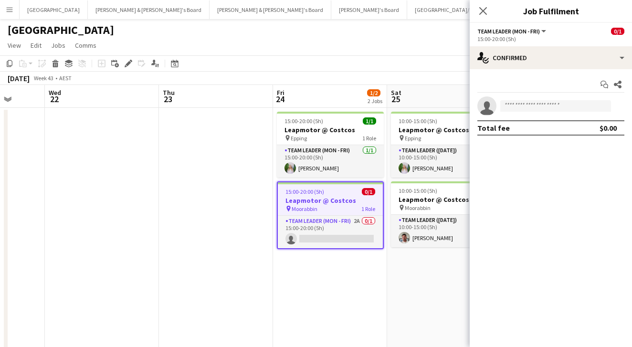
click at [315, 43] on app-page-menu "View Day view expanded Day view collapsed Month view Date picker Jump to today …" at bounding box center [316, 46] width 632 height 18
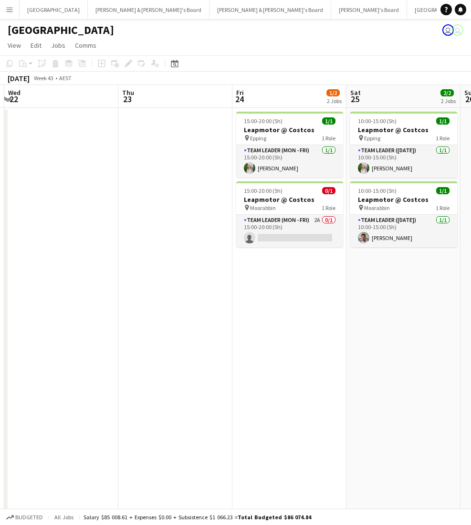
drag, startPoint x: 219, startPoint y: 330, endPoint x: 33, endPoint y: 346, distance: 187.2
click at [20, 358] on app-calendar-viewport "Sun 19 8/8 1 Job Mon 20 Tue 21 Wed 22 Thu 23 Fri 24 1/2 2 Jobs Sat 25 2/2 2 Job…" at bounding box center [235, 373] width 471 height 576
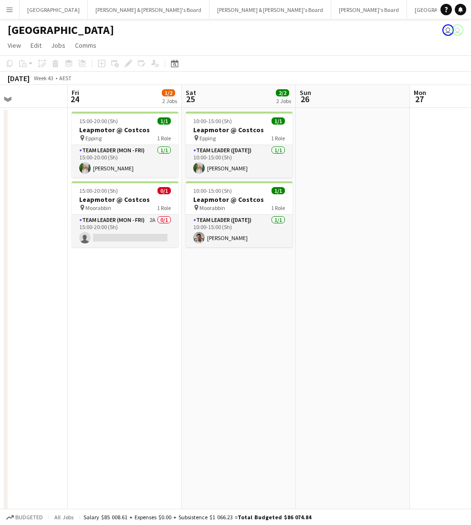
drag, startPoint x: 215, startPoint y: 333, endPoint x: 99, endPoint y: 337, distance: 116.5
click at [96, 338] on app-calendar-viewport "Tue 21 Wed 22 Thu 23 Fri 24 1/2 2 Jobs Sat 25 2/2 2 Jobs Sun 26 Mon 27 Tue 28 W…" at bounding box center [235, 373] width 471 height 576
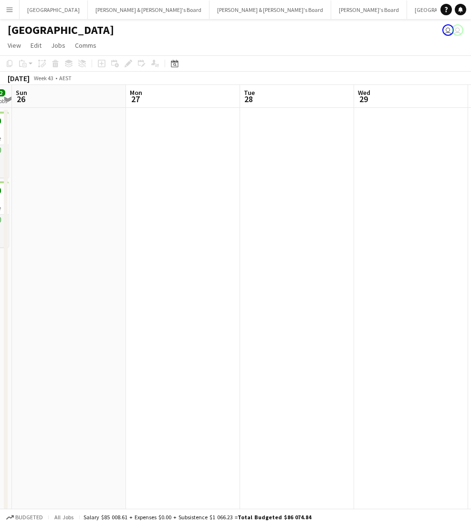
click at [94, 343] on app-calendar-viewport "Thu 23 Fri 24 1/2 2 Jobs Sat 25 2/2 2 Jobs Sun 26 Mon 27 Tue 28 Wed 29 Thu 30 2…" at bounding box center [235, 373] width 471 height 576
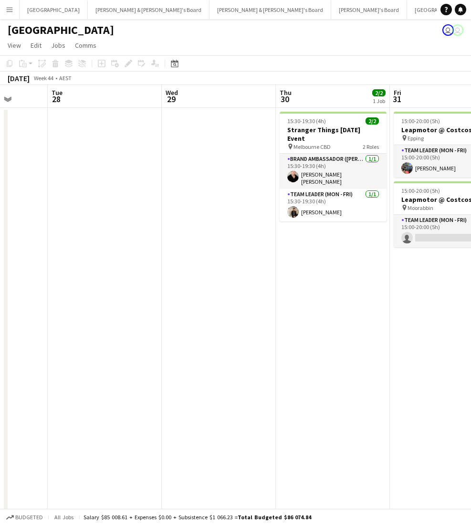
drag, startPoint x: 292, startPoint y: 328, endPoint x: 159, endPoint y: 334, distance: 133.2
click at [159, 334] on app-calendar-viewport "Sat 25 2/2 2 Jobs Sun 26 Mon 27 Tue 28 Wed 29 Thu 30 2/2 1 Job Fri 31 1/2 2 Job…" at bounding box center [235, 373] width 471 height 576
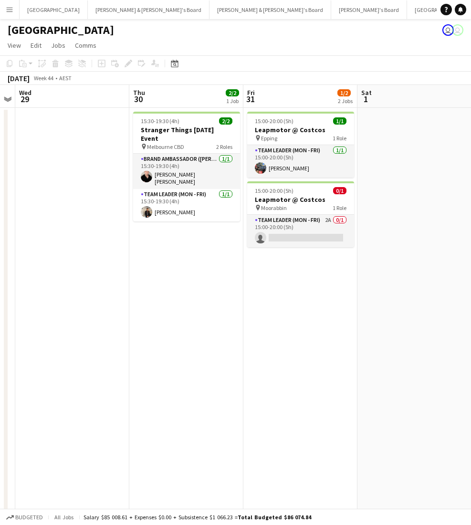
drag, startPoint x: 321, startPoint y: 317, endPoint x: 225, endPoint y: 339, distance: 98.5
click at [212, 344] on app-calendar-viewport "Mon 27 Tue 28 Wed 29 Thu 30 2/2 1 Job Fri 31 1/2 2 Jobs Sat 1 Sun 2 Mon 3 Tue 4…" at bounding box center [235, 373] width 471 height 576
click at [230, 335] on app-date-cell "15:30-19:30 (4h) 2/2 Stranger Things Halloween Event pin Melbourne CBD 2 Roles …" at bounding box center [187, 384] width 114 height 553
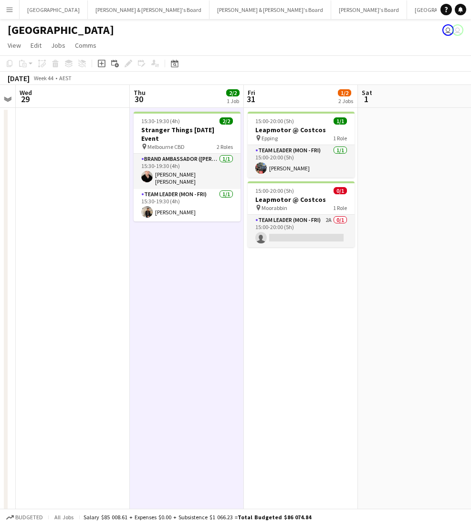
click at [249, 316] on app-date-cell "15:00-20:00 (5h) 1/1 Leapmotor @ Costcos pin Epping 1 Role Team Leader (Mon - F…" at bounding box center [301, 384] width 114 height 553
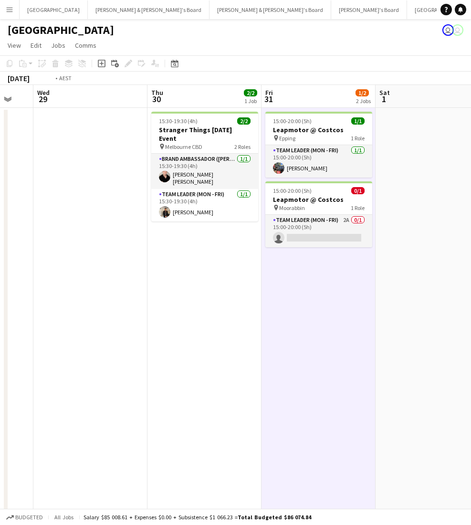
drag, startPoint x: 207, startPoint y: 351, endPoint x: 445, endPoint y: 332, distance: 238.8
click at [450, 332] on app-calendar-viewport "Mon 27 Tue 28 Wed 29 Thu 30 2/2 1 Job Fri 31 1/2 2 Jobs Sat 1 Sun 2 Mon 3 Tue 4…" at bounding box center [235, 373] width 471 height 576
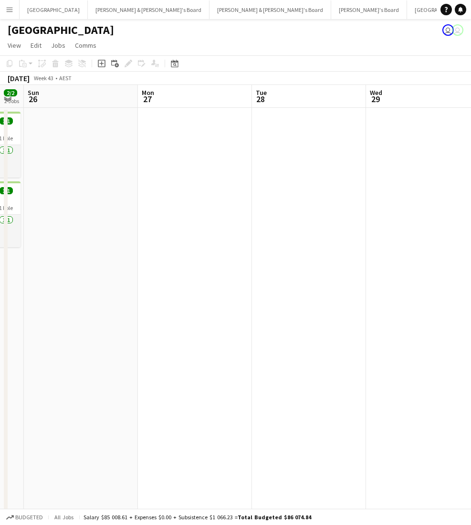
drag, startPoint x: 285, startPoint y: 339, endPoint x: 397, endPoint y: 334, distance: 112.2
click at [455, 336] on app-calendar-viewport "Fri 24 1/2 2 Jobs Sat 25 2/2 2 Jobs Sun 26 Mon 27 Tue 28 Wed 29 Thu 30 2/2 1 Jo…" at bounding box center [235, 373] width 471 height 576
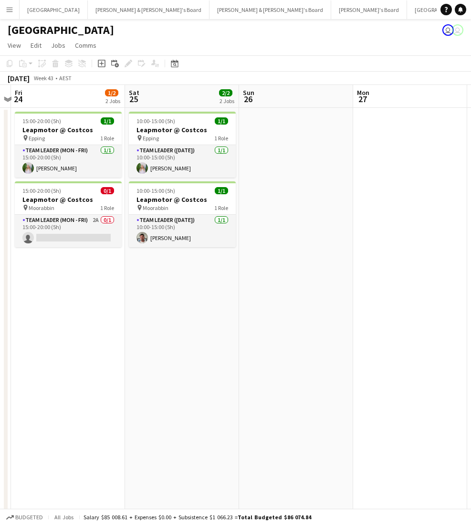
drag, startPoint x: 455, startPoint y: 322, endPoint x: 375, endPoint y: 329, distance: 80.5
click at [454, 322] on app-calendar-viewport "Wed 22 Thu 23 Fri 24 1/2 2 Jobs Sat 25 2/2 2 Jobs Sun 26 Mon 27 Tue 28 Wed 29 T…" at bounding box center [235, 373] width 471 height 576
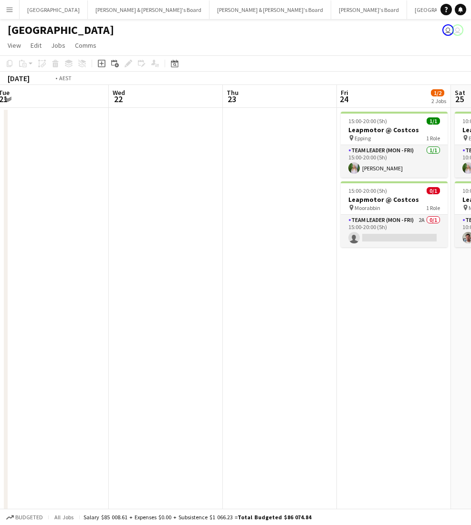
drag, startPoint x: 163, startPoint y: 338, endPoint x: 224, endPoint y: 314, distance: 65.6
click at [386, 312] on app-calendar-viewport "Sun 19 8/8 1 Job Mon 20 Tue 21 Wed 22 Thu 23 Fri 24 1/2 2 Jobs Sat 25 2/2 2 Job…" at bounding box center [235, 373] width 471 height 576
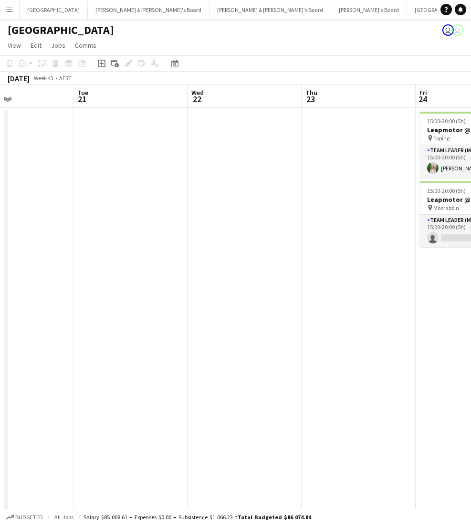
drag, startPoint x: 201, startPoint y: 316, endPoint x: 447, endPoint y: 312, distance: 245.7
click at [448, 312] on app-calendar-viewport "Sat 18 10/10 3 Jobs Sun 19 8/8 1 Job Mon 20 Tue 21 Wed 22 Thu 23 Fri 24 1/2 2 J…" at bounding box center [235, 373] width 471 height 576
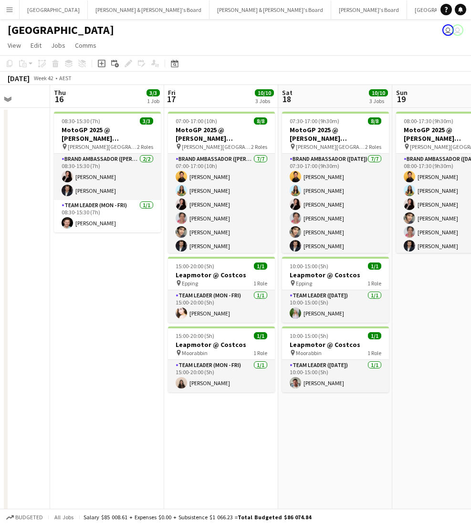
scroll to position [0, 322]
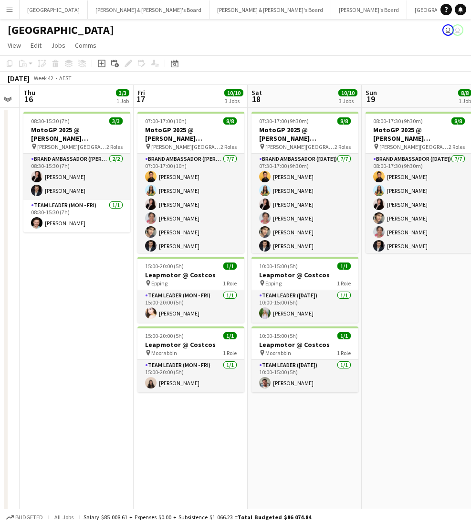
drag, startPoint x: 224, startPoint y: 338, endPoint x: 376, endPoint y: 349, distance: 152.1
click at [376, 349] on app-calendar-viewport "Mon 13 Tue 14 Wed 15 Thu 16 3/3 1 Job Fri 17 10/10 3 Jobs Sat 18 10/10 3 Jobs S…" at bounding box center [235, 373] width 471 height 576
click at [258, 389] on app-date-cell "07:30-17:00 (9h30m) 8/8 MotoGP 2025 @ Phillip Island pin Phillip Island 2 Roles…" at bounding box center [305, 384] width 114 height 553
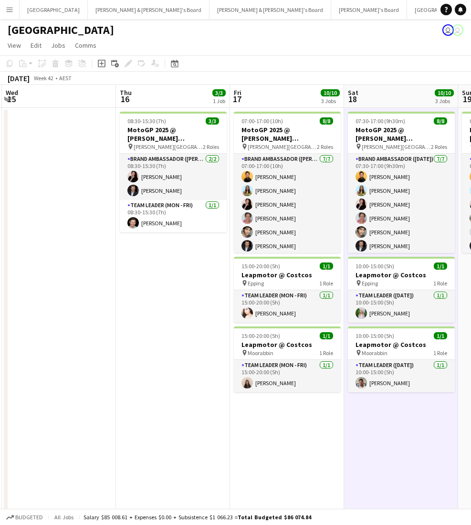
drag, startPoint x: 131, startPoint y: 442, endPoint x: 53, endPoint y: 435, distance: 77.6
click at [304, 389] on app-calendar-viewport "Mon 13 Tue 14 Wed 15 Thu 16 3/3 1 Job Fri 17 10/10 3 Jobs Sat 18 10/10 3 Jobs S…" at bounding box center [235, 373] width 471 height 576
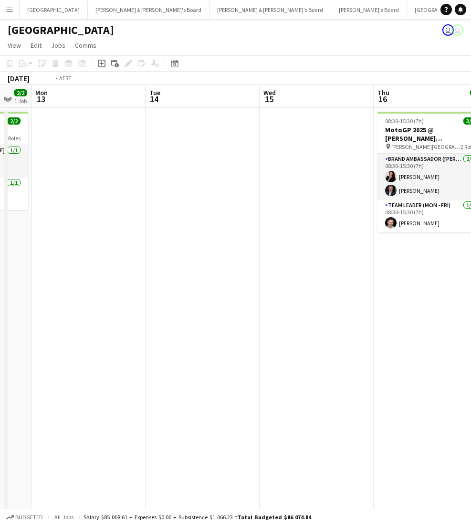
drag, startPoint x: 102, startPoint y: 421, endPoint x: 143, endPoint y: 411, distance: 42.7
click at [385, 389] on app-calendar-viewport "Sat 11 42/44 5 Jobs Sun 12 2/2 1 Job Mon 13 Tue 14 Wed 15 Thu 16 3/3 1 Job Fri …" at bounding box center [235, 373] width 471 height 576
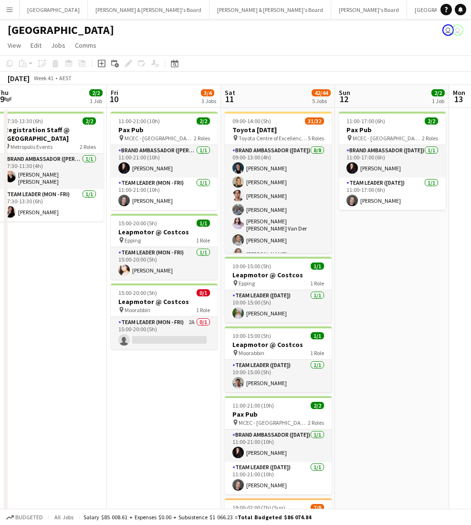
scroll to position [0, 338]
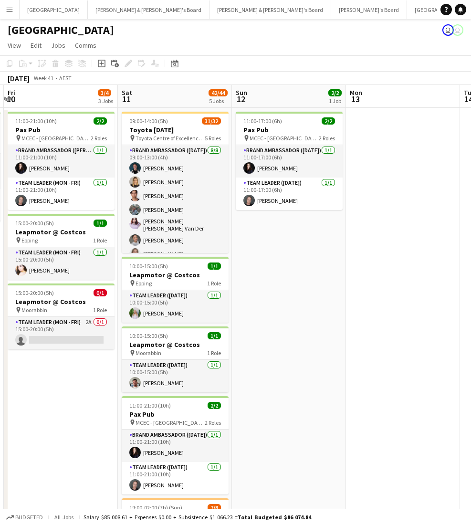
drag, startPoint x: 143, startPoint y: 410, endPoint x: 300, endPoint y: 403, distance: 156.6
click at [301, 389] on app-calendar-viewport "Tue 7 4/4 1 Job Wed 8 2/2 1 Job Thu 9 2/2 1 Job Fri 10 3/4 3 Jobs Sat 11 42/44 …" at bounding box center [235, 373] width 471 height 576
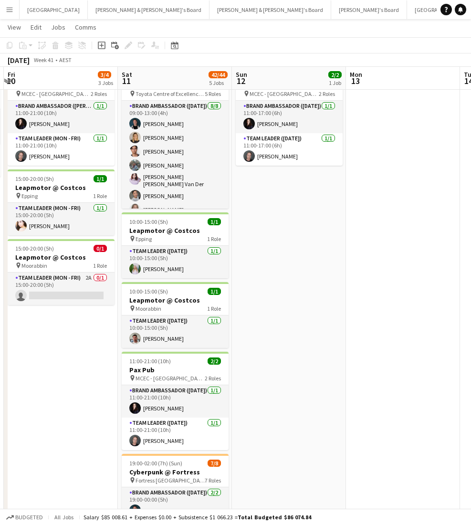
scroll to position [120, 0]
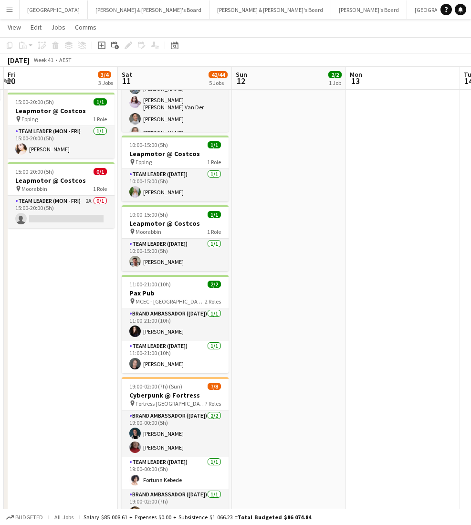
click at [95, 389] on app-date-cell "11:00-21:00 (10h) 2/2 Pax Pub pin MCEC - VIC 2 Roles Brand Ambassador (Mon - Fr…" at bounding box center [61, 263] width 114 height 553
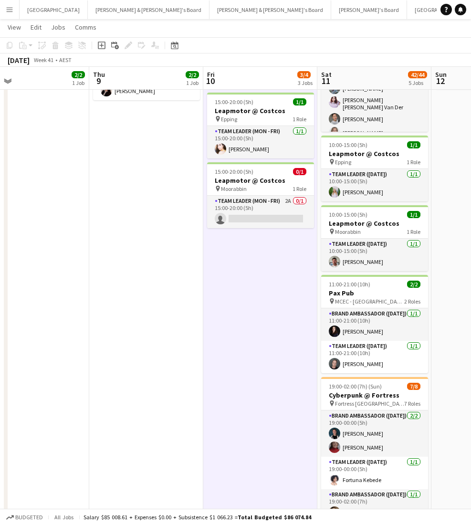
drag, startPoint x: 90, startPoint y: 358, endPoint x: 291, endPoint y: 318, distance: 205.8
click at [291, 318] on app-calendar-viewport "Mon 6 2/2 1 Job Tue 7 4/4 1 Job Wed 8 2/2 1 Job Thu 9 2/2 1 Job Fri 10 3/4 3 Jo…" at bounding box center [235, 228] width 471 height 623
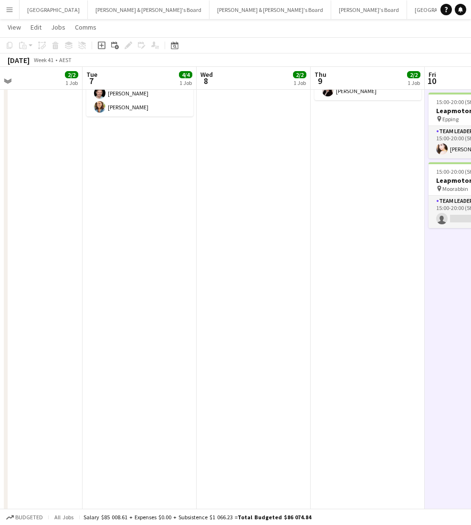
drag, startPoint x: 49, startPoint y: 347, endPoint x: 266, endPoint y: 317, distance: 219.7
click at [266, 317] on app-calendar-viewport "Sat 4 2/2 2 Jobs Sun 5 Mon 6 2/2 1 Job Tue 7 4/4 1 Job Wed 8 2/2 1 Job Thu 9 2/…" at bounding box center [235, 228] width 471 height 623
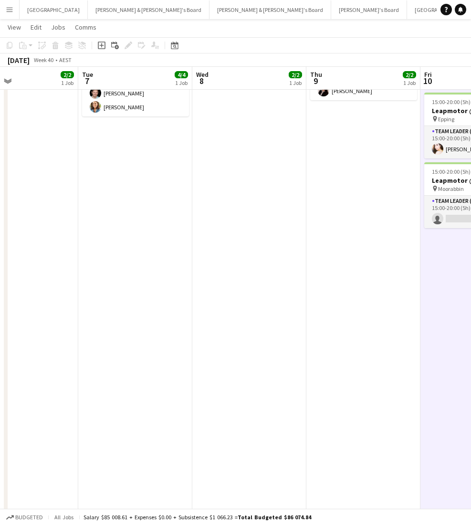
drag, startPoint x: 172, startPoint y: 324, endPoint x: 279, endPoint y: 316, distance: 106.7
click at [281, 316] on app-calendar-viewport "Sat 4 2/2 2 Jobs Sun 5 Mon 6 2/2 1 Job Tue 7 4/4 1 Job Wed 8 2/2 1 Job Thu 9 2/…" at bounding box center [235, 228] width 471 height 623
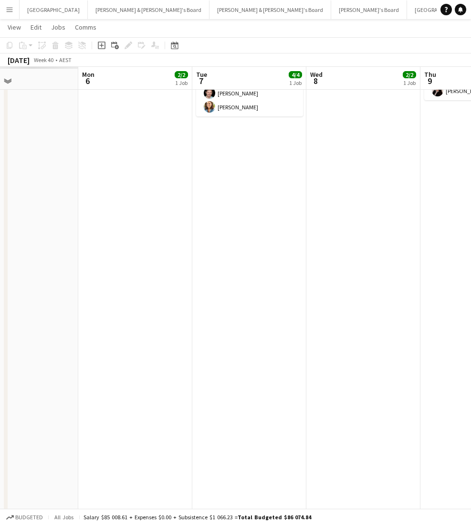
scroll to position [0, 0]
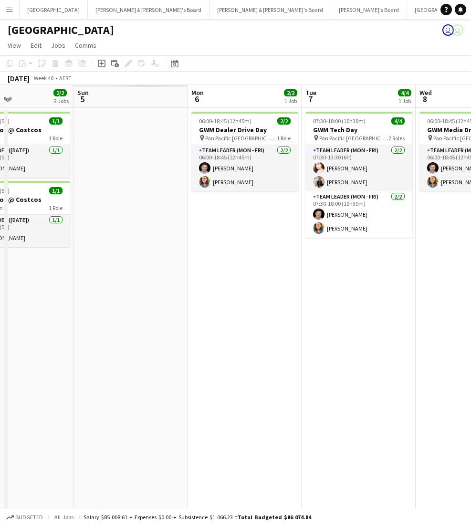
drag, startPoint x: 182, startPoint y: 325, endPoint x: 202, endPoint y: 312, distance: 23.8
click at [292, 337] on app-calendar-viewport "Thu 2 Fri 3 2/2 2 Jobs Sat 4 2/2 2 Jobs Sun 5 Mon 6 2/2 1 Job Tue 7 4/4 1 Job W…" at bounding box center [235, 373] width 471 height 576
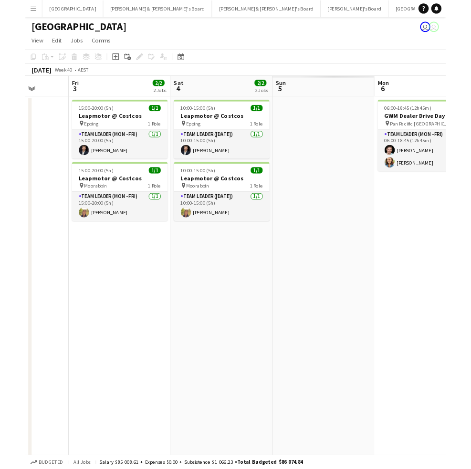
scroll to position [0, 292]
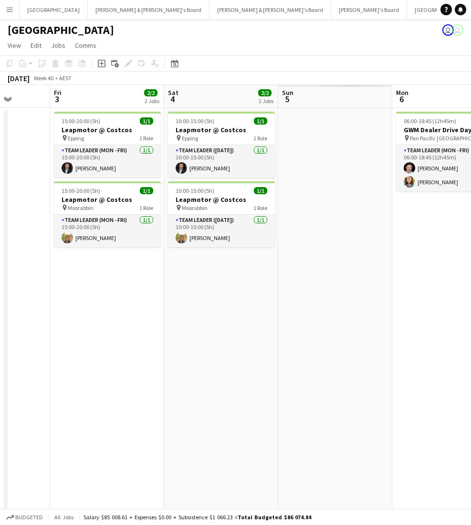
drag, startPoint x: 130, startPoint y: 319, endPoint x: 333, endPoint y: 325, distance: 203.3
click at [333, 325] on app-calendar-viewport "Tue 30 Wed 1 Thu 2 Fri 3 2/2 2 Jobs Sat 4 2/2 2 Jobs Sun 5 Mon 6 2/2 1 Job Tue …" at bounding box center [235, 373] width 471 height 576
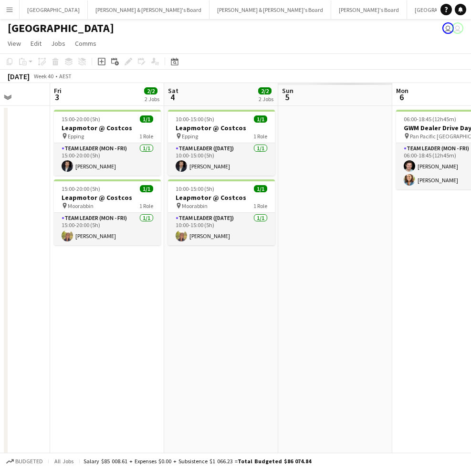
scroll to position [18, 0]
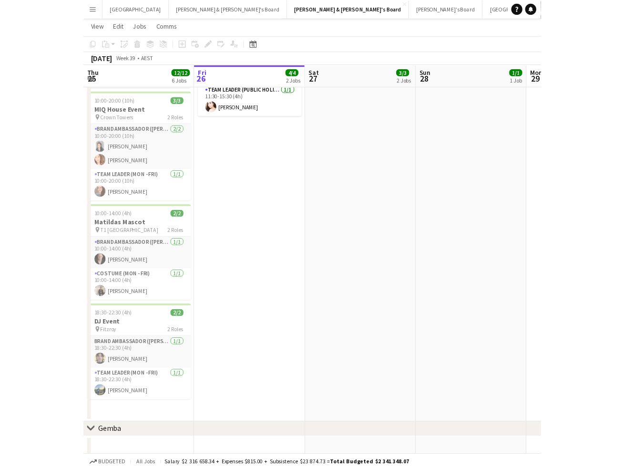
scroll to position [385, 0]
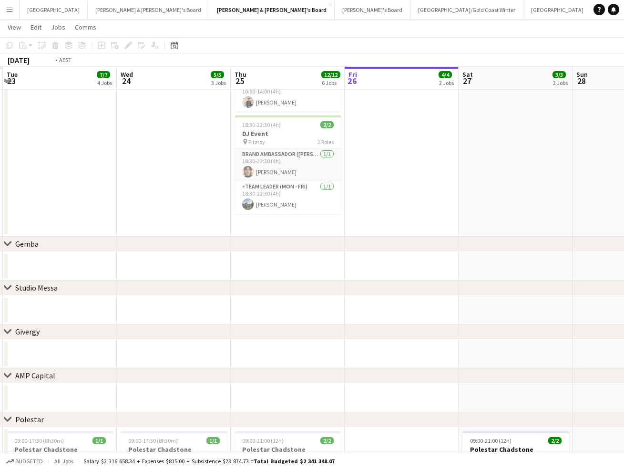
drag, startPoint x: 180, startPoint y: 165, endPoint x: 249, endPoint y: 182, distance: 71.3
click at [478, 183] on app-calendar-viewport "Sun 21 Mon 22 Tue 23 7/7 4 Jobs Wed 24 5/5 3 Jobs Thu 25 12/12 6 Jobs Fri 26 4/…" at bounding box center [312, 144] width 624 height 985
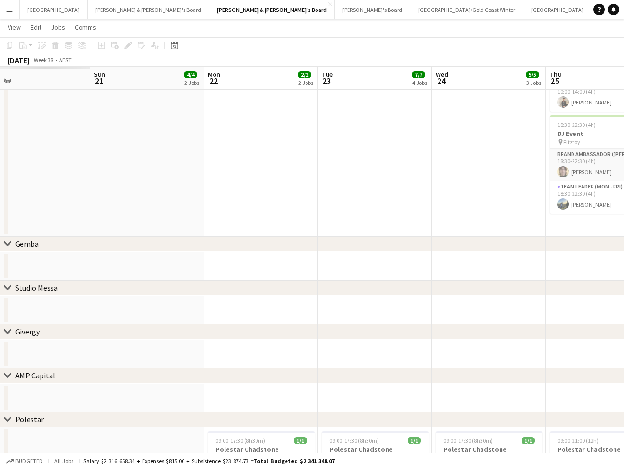
drag, startPoint x: 431, startPoint y: 197, endPoint x: 493, endPoint y: 197, distance: 62.5
click at [478, 197] on app-calendar-viewport "Fri 19 Sat 20 Sun 21 4/4 2 Jobs Mon 22 2/2 2 Jobs Tue 23 7/7 4 Jobs Wed 24 5/5 …" at bounding box center [312, 144] width 624 height 985
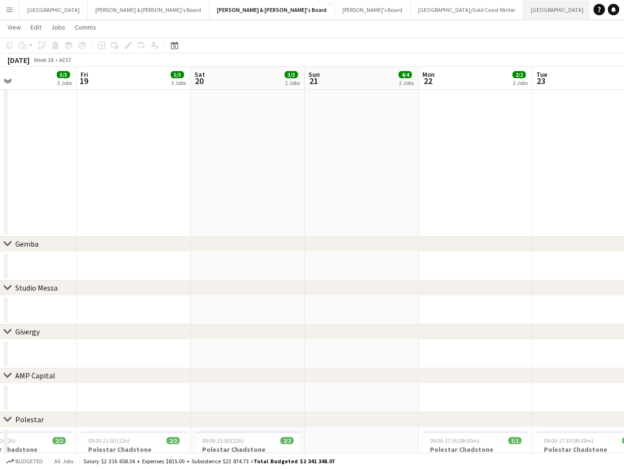
click at [478, 10] on button "Melbourne Close" at bounding box center [558, 9] width 68 height 19
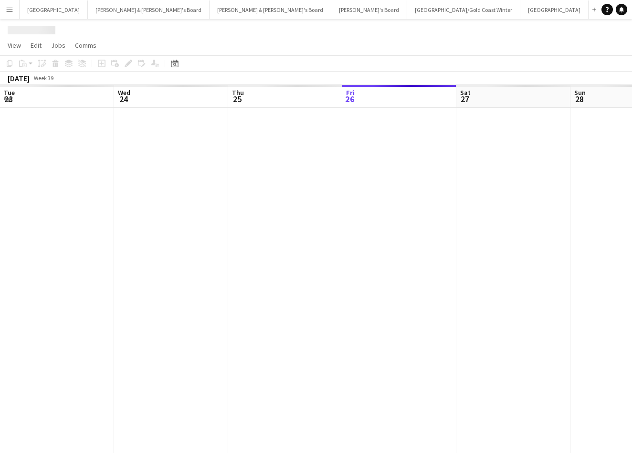
scroll to position [0, 228]
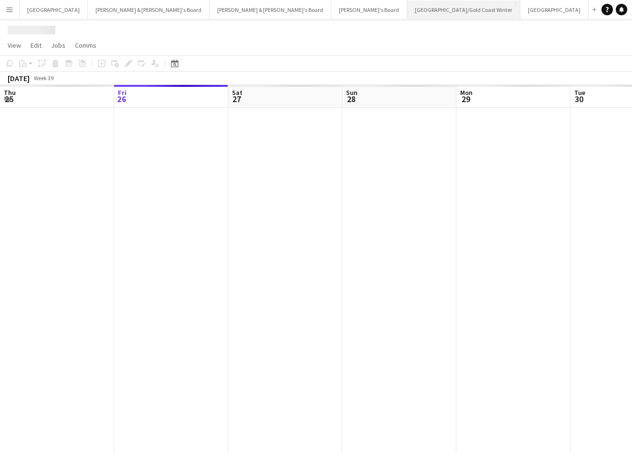
click at [407, 11] on button "[GEOGRAPHIC_DATA]/[GEOGRAPHIC_DATA] Winter Close" at bounding box center [463, 9] width 113 height 19
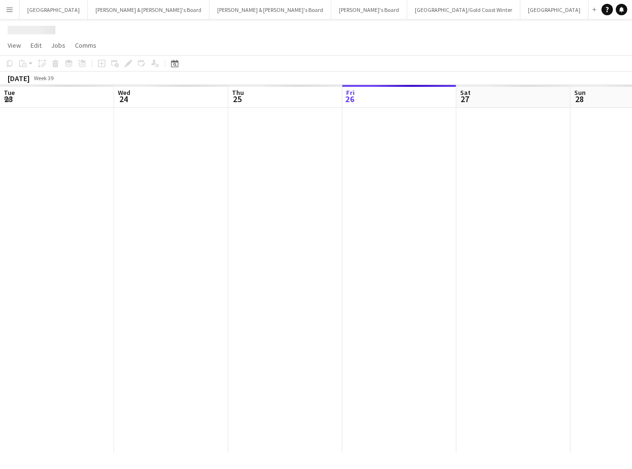
scroll to position [0, 228]
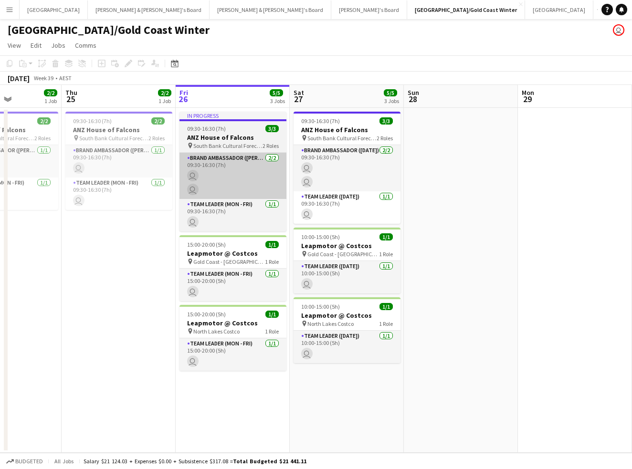
click at [378, 193] on app-calendar-viewport "Mon 22 Tue 23 2/2 1 Job Wed 24 2/2 1 Job Thu 25 2/2 1 Job Fri 26 5/5 3 Jobs Sat…" at bounding box center [316, 269] width 632 height 368
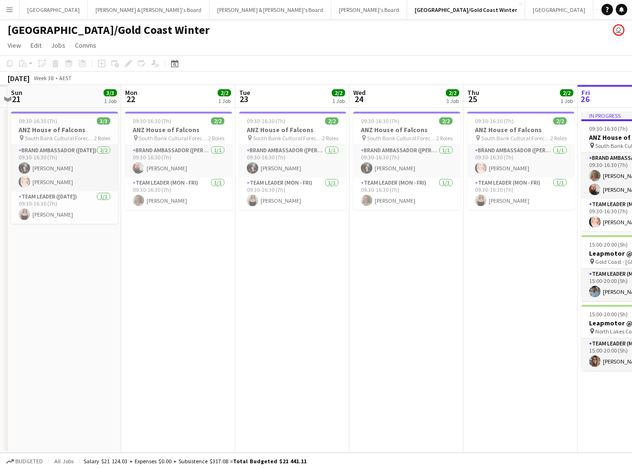
drag, startPoint x: 140, startPoint y: 251, endPoint x: 447, endPoint y: 260, distance: 306.8
click at [447, 260] on app-calendar-viewport "Fri 19 Sat 20 Sun 21 3/3 1 Job Mon 22 2/2 1 Job Tue 23 2/2 1 Job Wed 24 2/2 1 J…" at bounding box center [316, 269] width 632 height 368
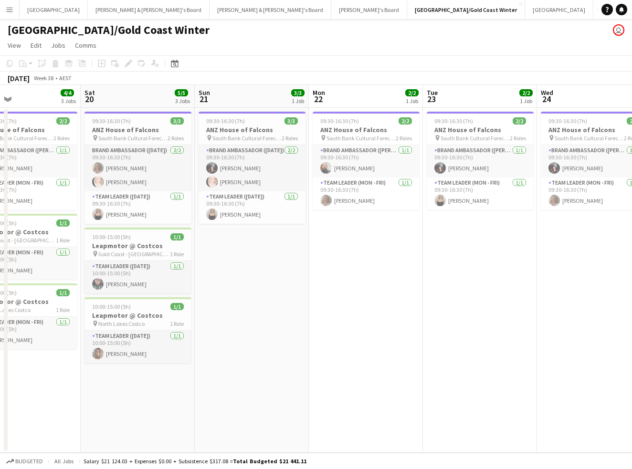
scroll to position [0, 255]
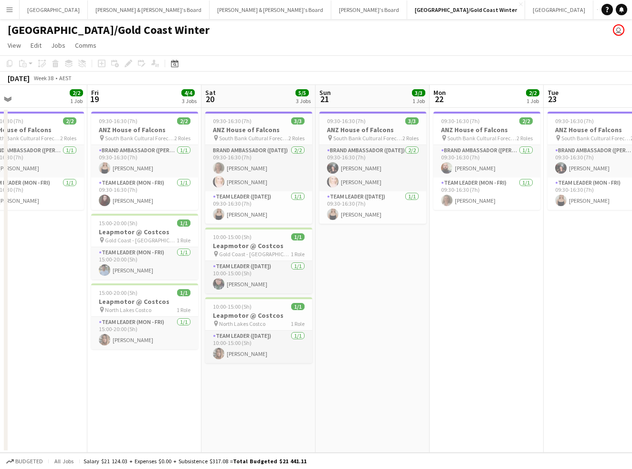
drag, startPoint x: 273, startPoint y: 271, endPoint x: 563, endPoint y: 281, distance: 289.7
click at [478, 281] on app-calendar-viewport "Tue 16 2/2 1 Job Wed 17 2/2 1 Job Thu 18 2/2 1 Job Fri 19 4/4 3 Jobs Sat 20 5/5…" at bounding box center [316, 269] width 632 height 368
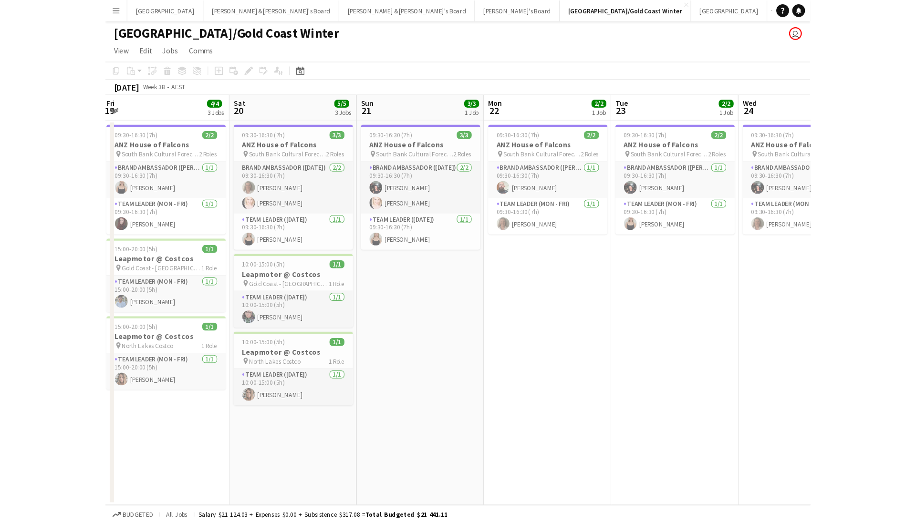
scroll to position [0, 348]
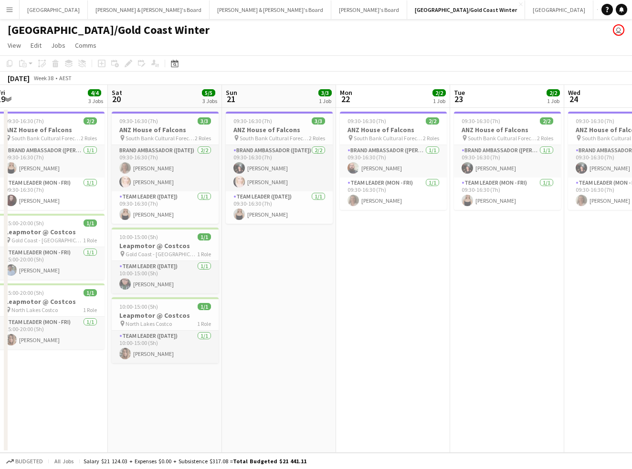
drag, startPoint x: 494, startPoint y: 310, endPoint x: 401, endPoint y: 324, distance: 94.7
click at [401, 324] on app-calendar-viewport "Tue 16 2/2 1 Job Wed 17 2/2 1 Job Thu 18 2/2 1 Job Fri 19 4/4 3 Jobs Sat 20 5/5…" at bounding box center [316, 269] width 632 height 368
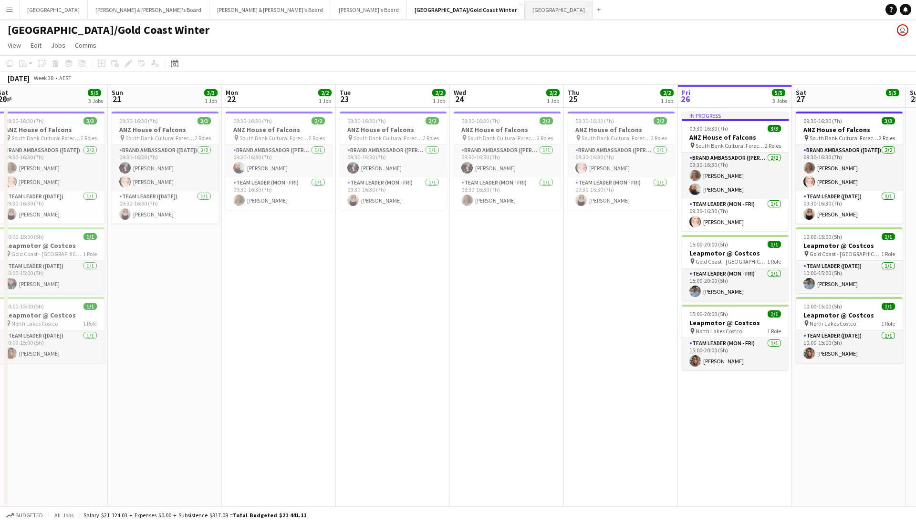
click at [478, 8] on button "Melbourne Close" at bounding box center [559, 9] width 68 height 19
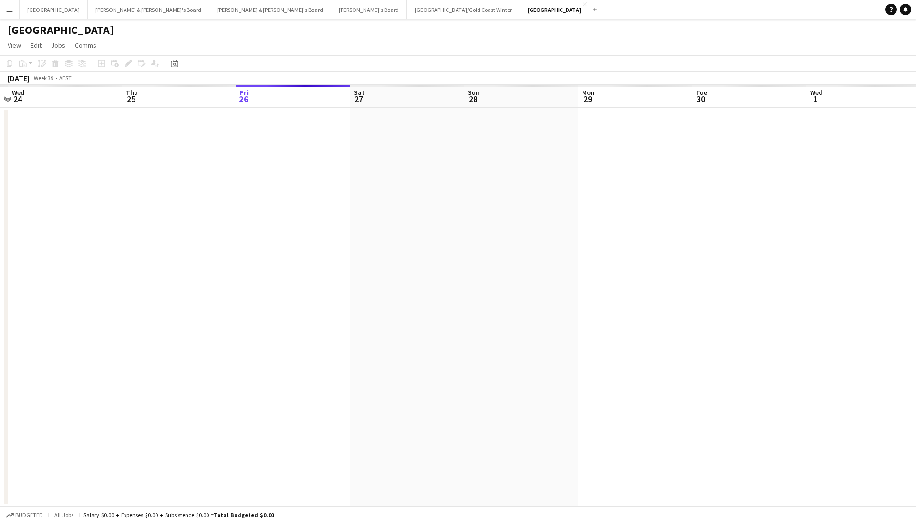
scroll to position [0, 219]
drag, startPoint x: 141, startPoint y: 204, endPoint x: 375, endPoint y: 213, distance: 234.9
click at [375, 213] on app-calendar-viewport "Sun 21 Mon 22 Tue 23 Wed 24 Thu 25 Fri 26 Sat 27 Sun 28 Mon 29 Tue 30 Wed 1 Thu…" at bounding box center [458, 296] width 916 height 422
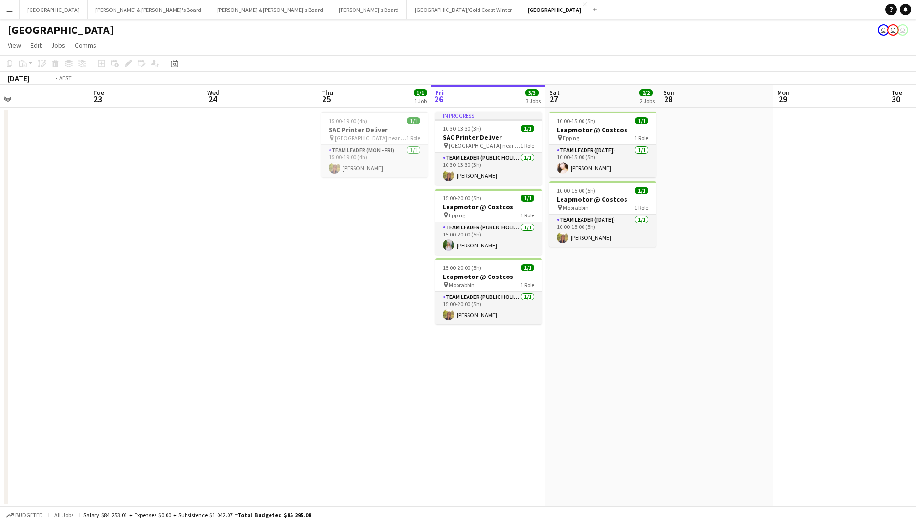
drag, startPoint x: 161, startPoint y: 177, endPoint x: 587, endPoint y: 201, distance: 427.2
click at [478, 201] on app-calendar-viewport "Sat 20 Sun 21 Mon 22 Tue 23 Wed 24 Thu 25 1/1 1 Job Fri 26 3/3 3 Jobs Sat 27 2/…" at bounding box center [458, 296] width 916 height 422
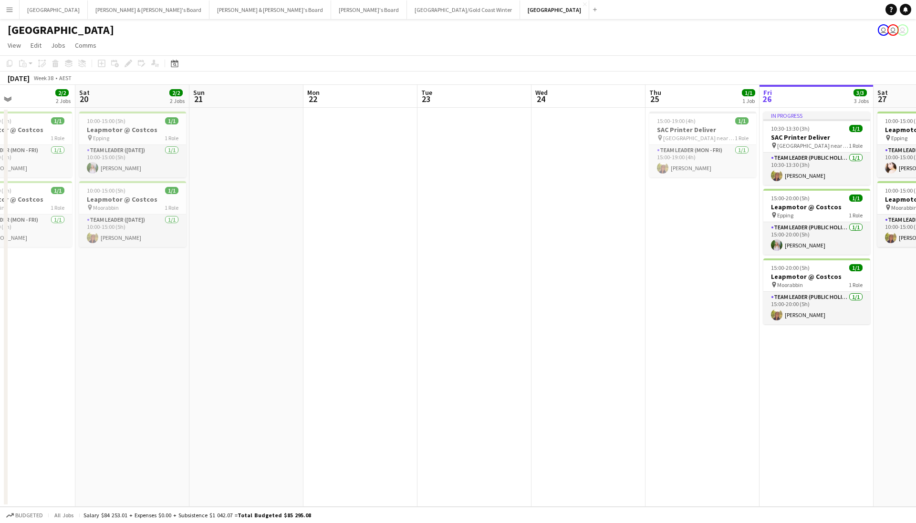
scroll to position [0, 267]
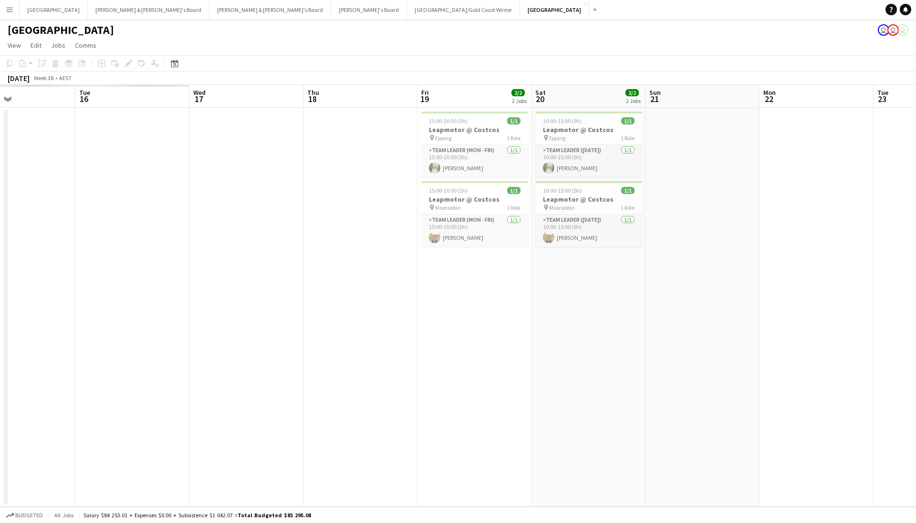
drag, startPoint x: 348, startPoint y: 252, endPoint x: 743, endPoint y: 273, distance: 395.6
click at [478, 273] on app-calendar-viewport "Sat 13 Sun 14 Mon 15 Tue 16 Wed 17 Thu 18 Fri 19 2/2 2 Jobs Sat 20 2/2 2 Jobs S…" at bounding box center [458, 296] width 916 height 422
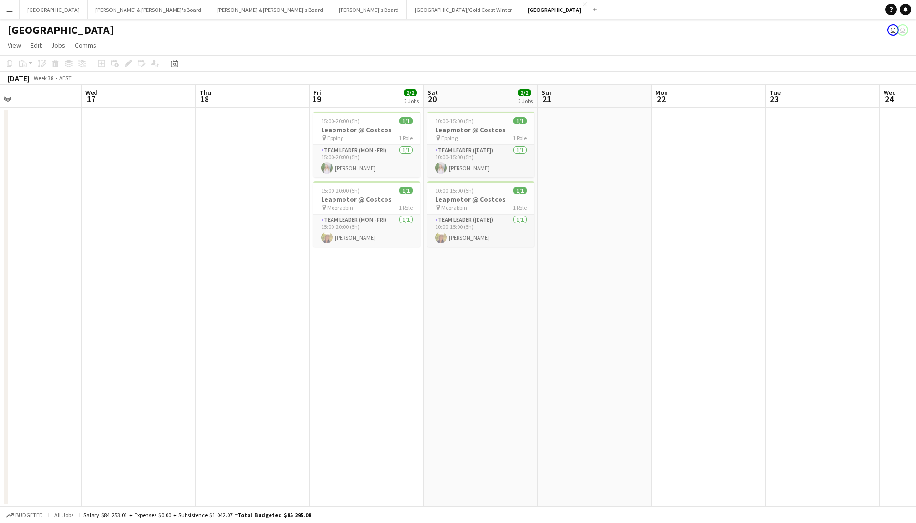
drag, startPoint x: 325, startPoint y: 218, endPoint x: 271, endPoint y: 235, distance: 56.9
click at [271, 235] on app-calendar-viewport "Sat 13 2/2 2 Jobs Sun 14 Mon 15 Tue 16 Wed 17 Thu 18 Fri 19 2/2 2 Jobs Sat 20 2…" at bounding box center [458, 296] width 916 height 422
click at [40, 9] on button "Sydney Close" at bounding box center [54, 9] width 68 height 19
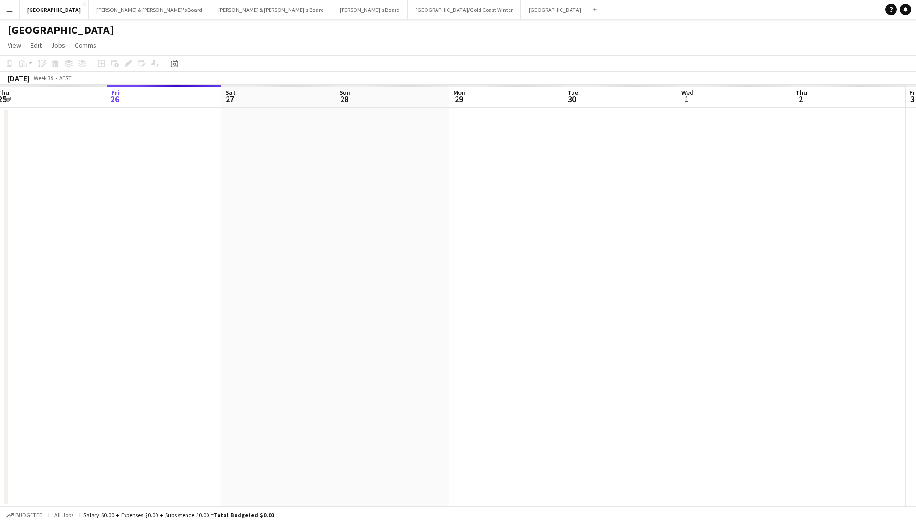
scroll to position [0, 256]
drag, startPoint x: 635, startPoint y: 274, endPoint x: 607, endPoint y: 327, distance: 60.0
click at [478, 327] on app-calendar-viewport "Tue 23 Wed 24 Thu 25 Fri 26 Sat 27 Sun 28 Mon 29 Tue 30 Wed 1 Thu 2 Fri 3 Sat 4…" at bounding box center [458, 296] width 916 height 422
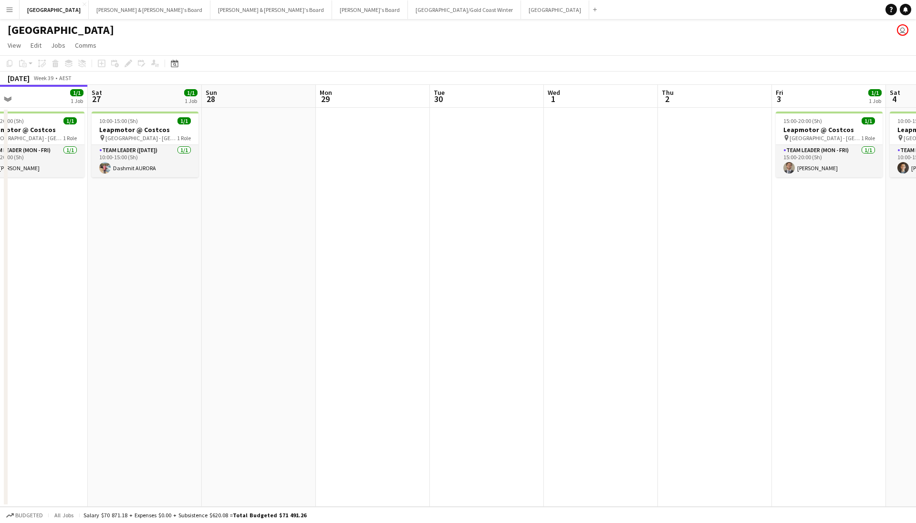
drag, startPoint x: 703, startPoint y: 297, endPoint x: 448, endPoint y: 337, distance: 257.5
click at [448, 337] on app-calendar-viewport "Tue 23 Wed 24 Thu 25 9/9 1 Job Fri 26 1/1 1 Job Sat 27 1/1 1 Job Sun 28 Mon 29 …" at bounding box center [458, 296] width 916 height 422
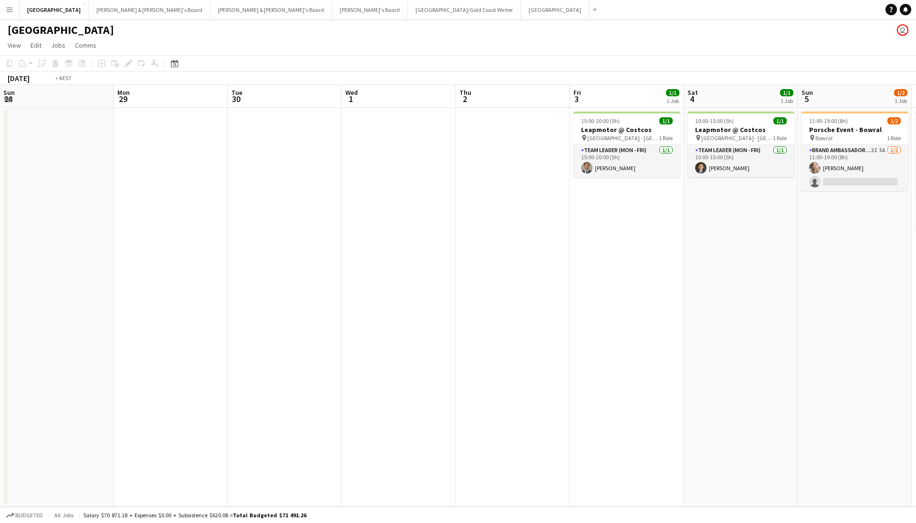
drag, startPoint x: 743, startPoint y: 317, endPoint x: 506, endPoint y: 347, distance: 239.0
click at [478, 347] on app-calendar-viewport "Thu 25 9/9 1 Job Fri 26 1/1 1 Job Sat 27 1/1 1 Job Sun 28 Mon 29 Tue 30 Wed 1 T…" at bounding box center [458, 296] width 916 height 422
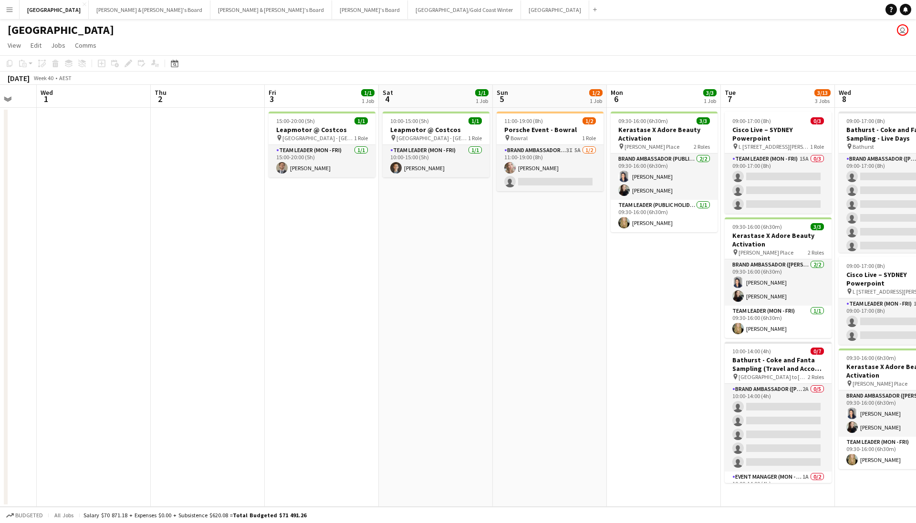
drag, startPoint x: 555, startPoint y: 331, endPoint x: 355, endPoint y: 354, distance: 201.8
click at [353, 356] on app-calendar-viewport "Sun 28 Mon 29 Tue 30 Wed 1 Thu 2 Fri 3 1/1 1 Job Sat 4 1/1 1 Job Sun 5 1/2 1 Jo…" at bounding box center [458, 296] width 916 height 422
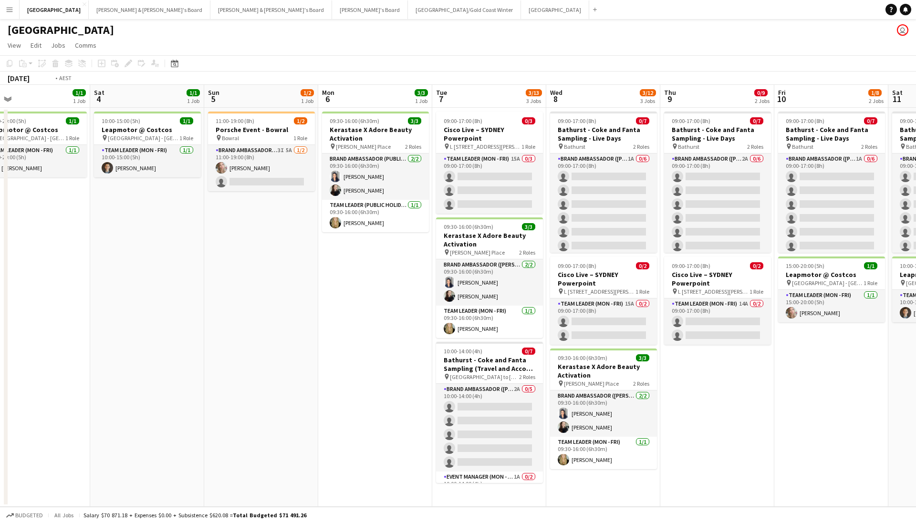
drag, startPoint x: 790, startPoint y: 405, endPoint x: 315, endPoint y: 419, distance: 475.3
click at [312, 419] on app-calendar-viewport "Tue 30 Wed 1 Thu 2 Fri 3 1/1 1 Job Sat 4 1/1 1 Job Sun 5 1/2 1 Job Mon 6 3/3 1 …" at bounding box center [458, 296] width 916 height 422
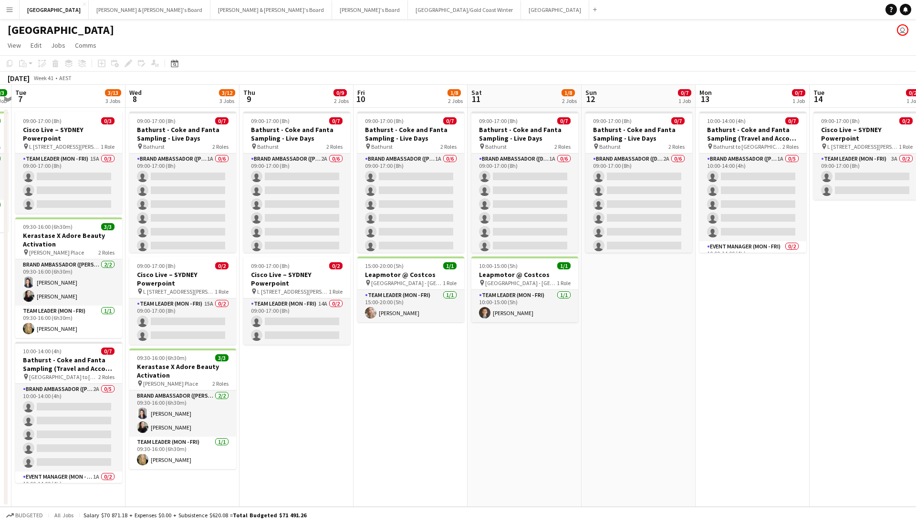
drag, startPoint x: 737, startPoint y: 402, endPoint x: 430, endPoint y: 398, distance: 306.8
click at [430, 399] on app-calendar-viewport "Sat 4 1/1 1 Job Sun 5 1/2 1 Job Mon 6 3/3 1 Job Tue 7 3/13 3 Jobs Wed 8 3/12 3 …" at bounding box center [458, 296] width 916 height 422
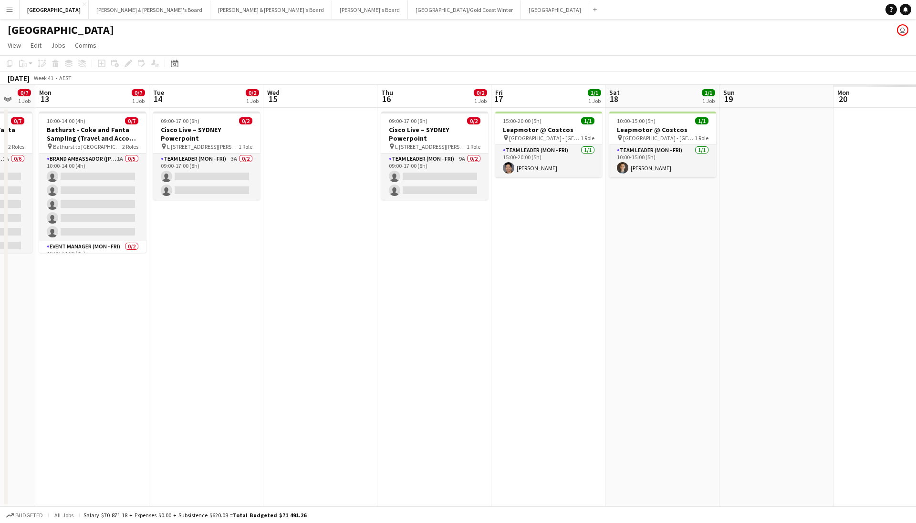
drag, startPoint x: 714, startPoint y: 374, endPoint x: 398, endPoint y: 378, distance: 315.8
click at [398, 378] on app-calendar-viewport "Fri 10 1/8 2 Jobs Sat 11 1/8 2 Jobs Sun 12 0/7 1 Job Mon 13 0/7 1 Job Tue 14 0/…" at bounding box center [458, 296] width 916 height 422
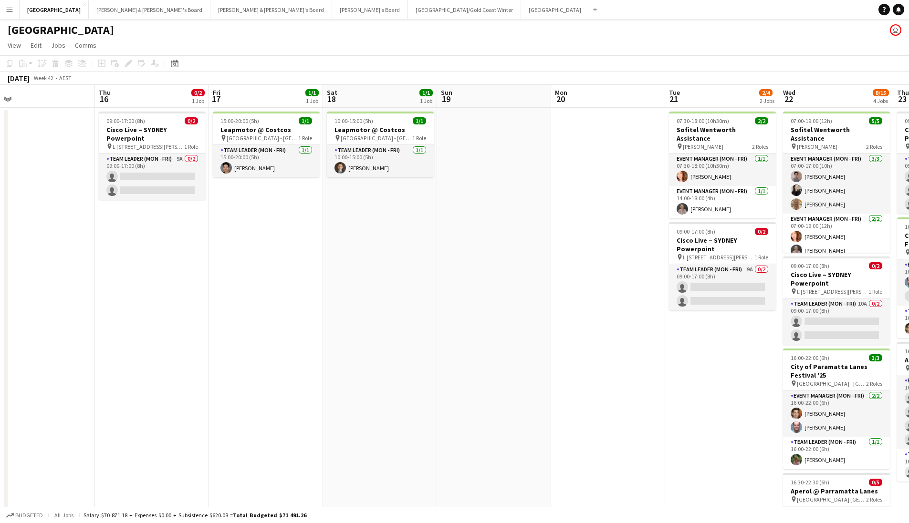
drag, startPoint x: 735, startPoint y: 312, endPoint x: 450, endPoint y: 341, distance: 286.2
click at [450, 341] on app-calendar-viewport "Sun 12 0/7 1 Job Mon 13 0/7 1 Job Tue 14 0/2 1 Job Wed 15 Thu 16 0/2 1 Job Fri …" at bounding box center [454, 360] width 909 height 550
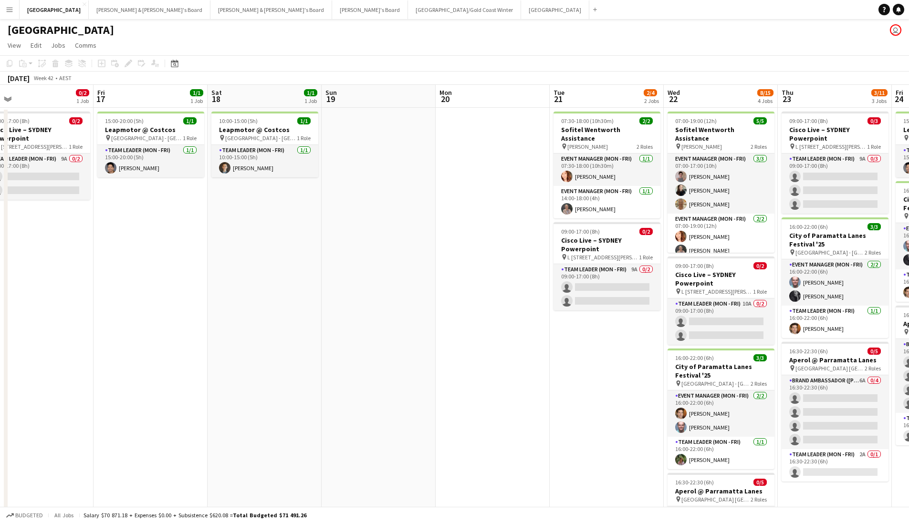
drag, startPoint x: 612, startPoint y: 327, endPoint x: 500, endPoint y: 347, distance: 113.3
click at [478, 348] on app-calendar-viewport "Mon 13 0/7 1 Job Tue 14 0/2 1 Job Wed 15 Thu 16 0/2 1 Job Fri 17 1/1 1 Job Sat …" at bounding box center [454, 360] width 909 height 550
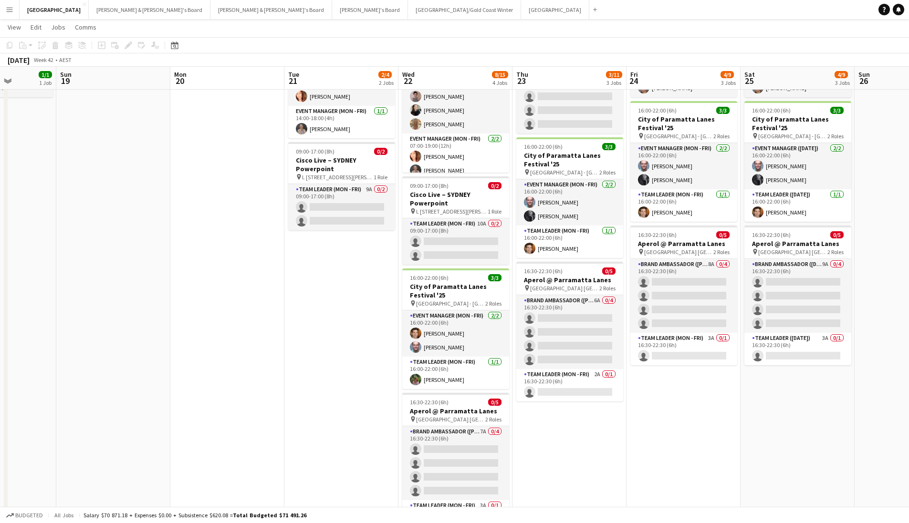
scroll to position [0, 286]
drag, startPoint x: 597, startPoint y: 401, endPoint x: 332, endPoint y: 418, distance: 265.8
click at [332, 418] on app-calendar-viewport "Thu 16 0/2 1 Job Fri 17 1/1 1 Job Sat 18 1/1 1 Job Sun 19 Mon 20 Tue 21 2/4 2 J…" at bounding box center [454, 256] width 909 height 597
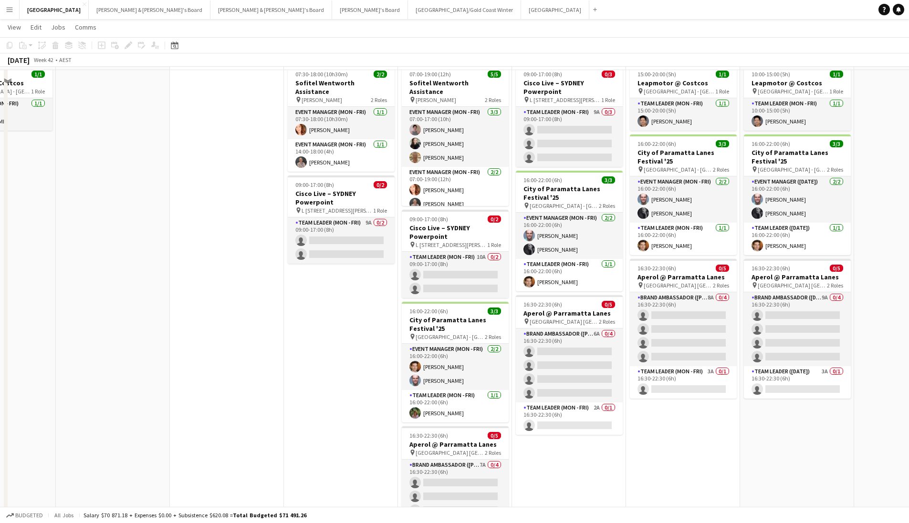
scroll to position [0, 0]
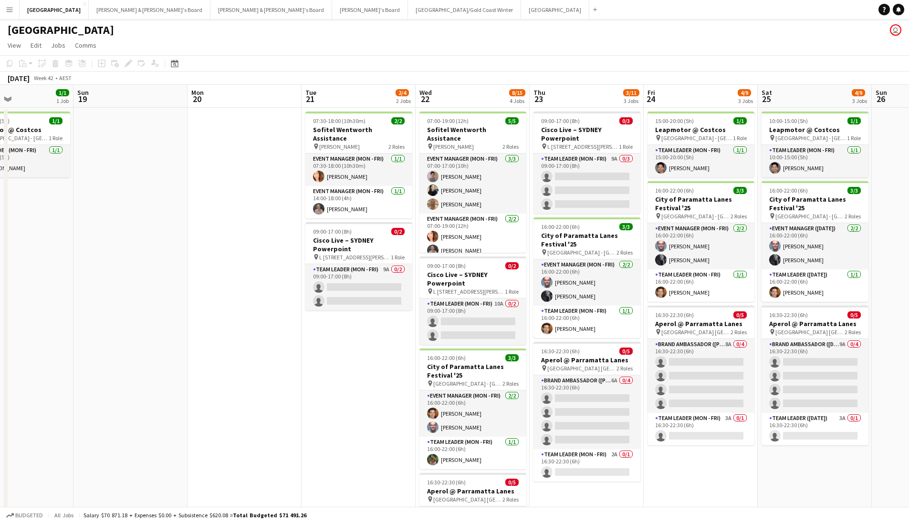
drag, startPoint x: 165, startPoint y: 363, endPoint x: 466, endPoint y: 373, distance: 300.7
click at [478, 379] on app-calendar-viewport "Thu 16 0/2 1 Job Fri 17 1/1 1 Job Sat 18 1/1 1 Job Sun 19 Mon 20 Tue 21 2/4 2 J…" at bounding box center [454, 360] width 909 height 550
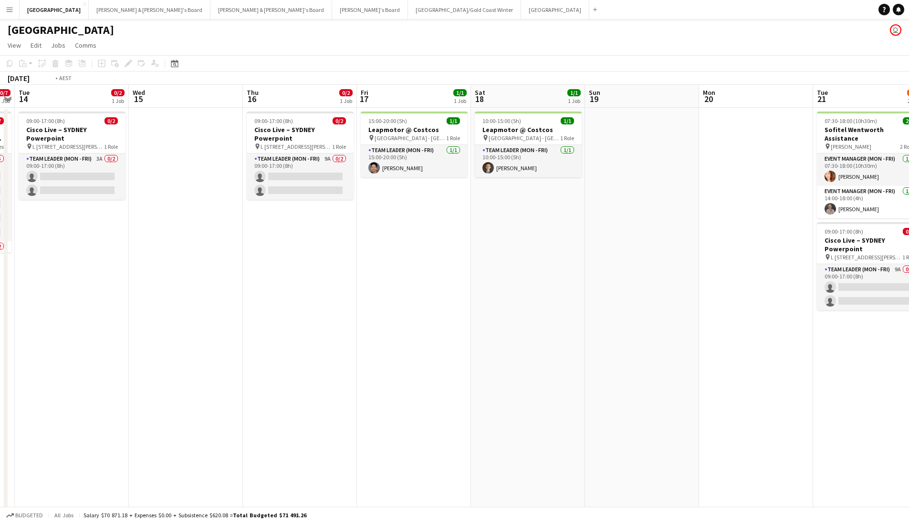
drag, startPoint x: 246, startPoint y: 362, endPoint x: 226, endPoint y: 353, distance: 21.6
click at [478, 372] on app-calendar-viewport "Mon 13 0/7 1 Job Tue 14 0/2 1 Job Wed 15 Thu 16 0/2 1 Job Fri 17 1/1 1 Job Sat …" at bounding box center [454, 360] width 909 height 550
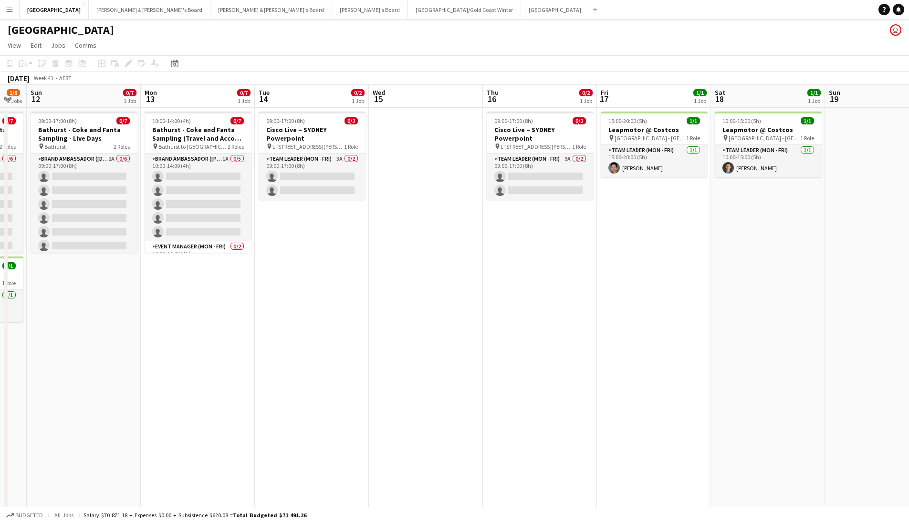
drag, startPoint x: 317, startPoint y: 352, endPoint x: 364, endPoint y: 366, distance: 49.2
click at [478, 375] on app-calendar-viewport "Fri 10 1/8 2 Jobs Sat 11 1/8 2 Jobs Sun 12 0/7 1 Job Mon 13 0/7 1 Job Tue 14 0/…" at bounding box center [454, 360] width 909 height 550
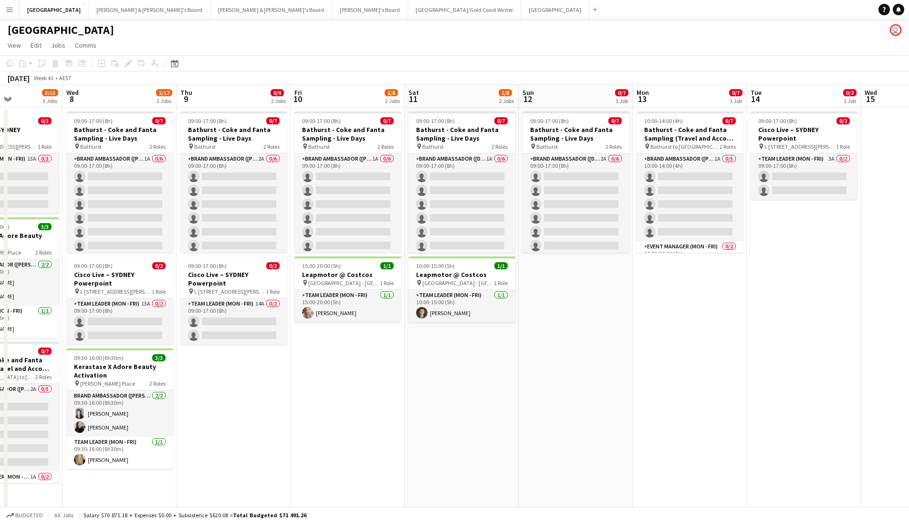
scroll to position [0, 201]
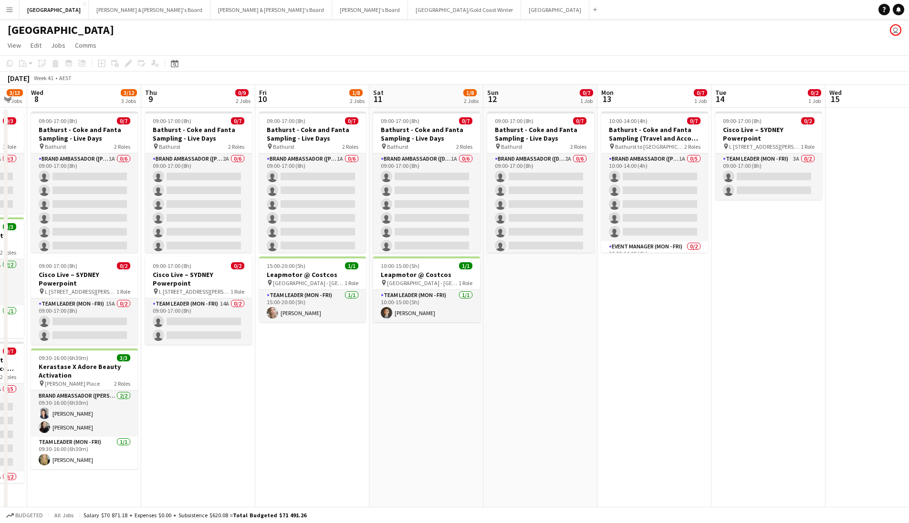
drag, startPoint x: 339, startPoint y: 365, endPoint x: 691, endPoint y: 388, distance: 353.3
click at [478, 388] on app-calendar-viewport "Mon 6 3/3 1 Job Tue 7 3/13 3 Jobs Wed 8 3/12 3 Jobs Thu 9 0/9 2 Jobs Fri 10 1/8…" at bounding box center [454, 360] width 909 height 550
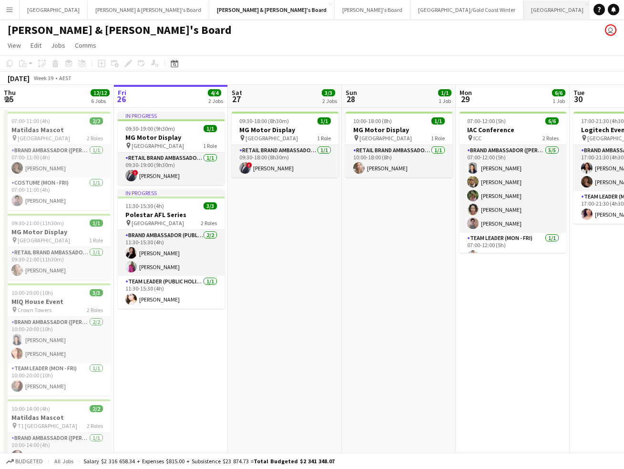
click at [524, 17] on button "Melbourne Close" at bounding box center [558, 9] width 68 height 19
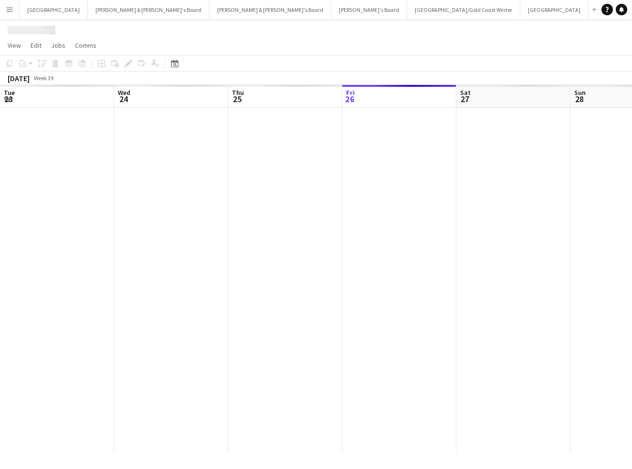
scroll to position [0, 228]
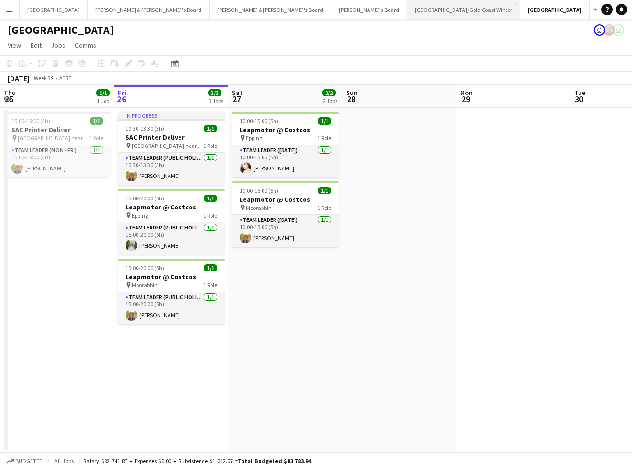
click at [407, 16] on button "Brisbane/Gold Coast Winter Close" at bounding box center [463, 9] width 113 height 19
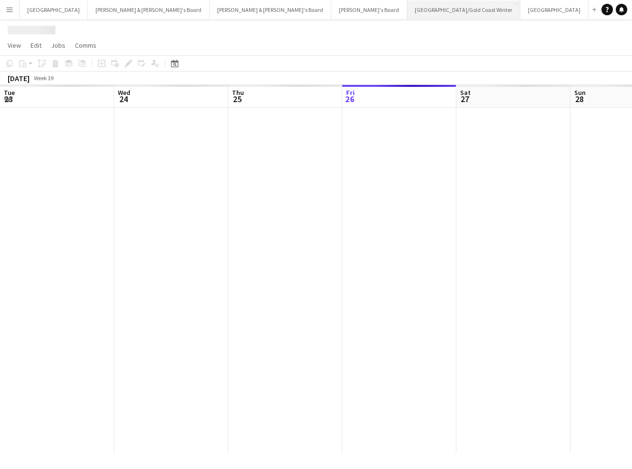
scroll to position [0, 228]
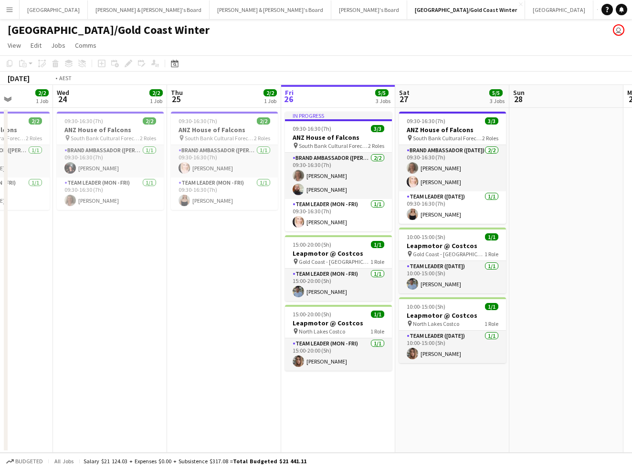
drag, startPoint x: 49, startPoint y: 291, endPoint x: 444, endPoint y: 308, distance: 395.4
click at [444, 308] on app-calendar-viewport "Sun 21 Mon 22 2/2 1 Job Tue 23 2/2 1 Job Wed 24 2/2 1 Job Thu 25 2/2 1 Job Fri …" at bounding box center [316, 269] width 632 height 368
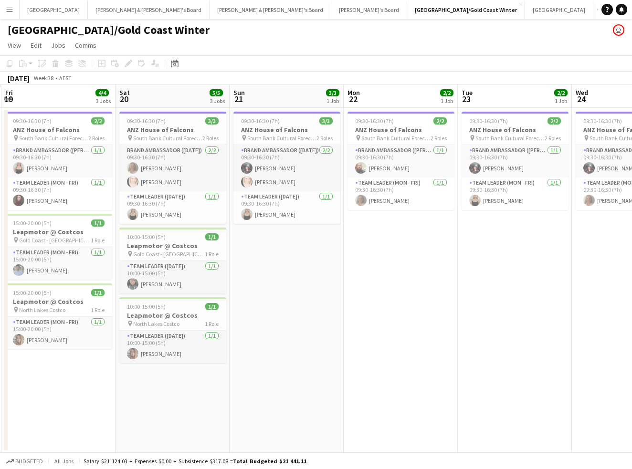
drag, startPoint x: 241, startPoint y: 298, endPoint x: 505, endPoint y: 295, distance: 263.8
click at [505, 295] on app-calendar-viewport "Wed 17 Thu 18 Fri 19 4/4 3 Jobs Sat 20 5/5 3 Jobs Sun 21 3/3 1 Job Mon 22 2/2 1…" at bounding box center [316, 269] width 632 height 368
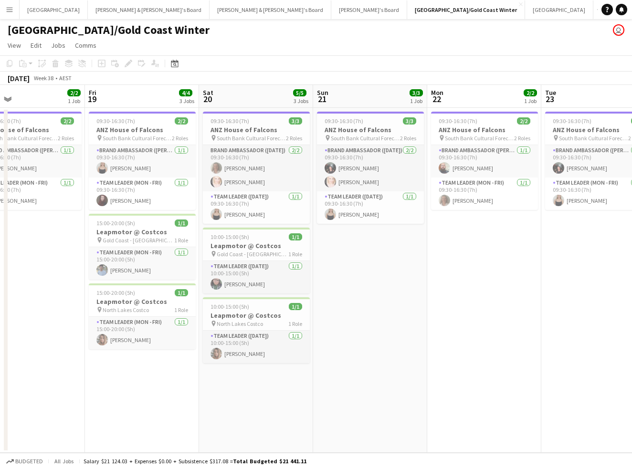
scroll to position [0, 249]
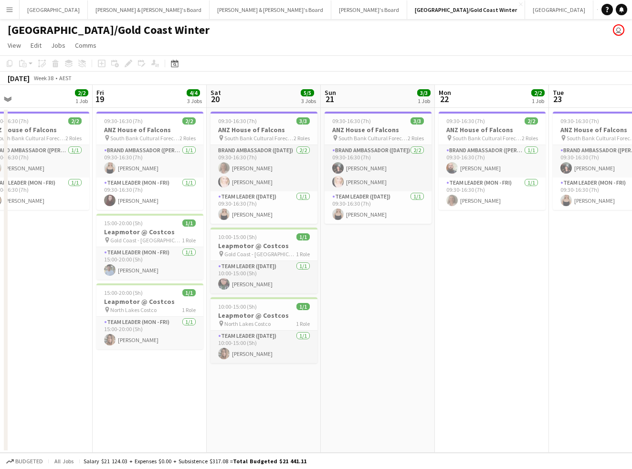
drag, startPoint x: 267, startPoint y: 315, endPoint x: 358, endPoint y: 310, distance: 91.3
click at [358, 310] on app-calendar-viewport "Tue 16 Wed 17 2/2 1 Job Thu 18 2/2 1 Job Fri 19 4/4 3 Jobs Sat 20 5/5 3 Jobs Su…" at bounding box center [316, 269] width 632 height 368
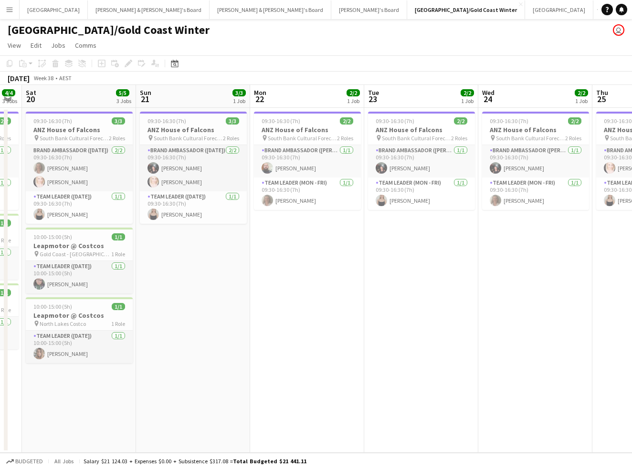
drag, startPoint x: 470, startPoint y: 364, endPoint x: 284, endPoint y: 348, distance: 187.2
click at [284, 348] on app-calendar-viewport "Tue 16 2/2 1 Job Wed 17 2/2 1 Job Thu 18 2/2 1 Job Fri 19 4/4 3 Jobs Sat 20 5/5…" at bounding box center [316, 269] width 632 height 368
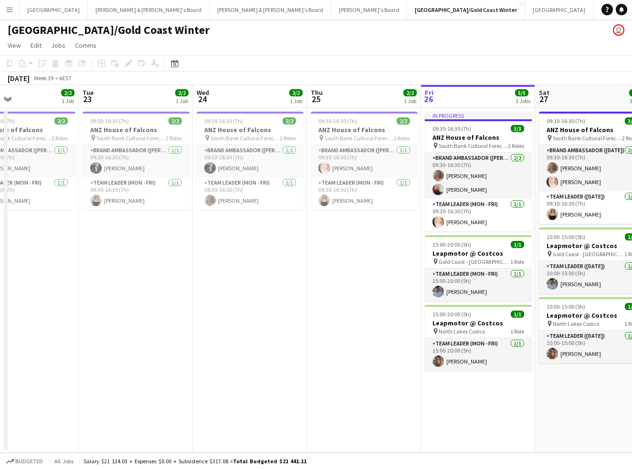
drag, startPoint x: 301, startPoint y: 358, endPoint x: 228, endPoint y: 357, distance: 73.9
click at [228, 357] on app-calendar-viewport "Sat 20 5/5 3 Jobs Sun 21 3/3 1 Job Mon 22 2/2 1 Job Tue 23 2/2 1 Job Wed 24 2/2…" at bounding box center [316, 269] width 632 height 368
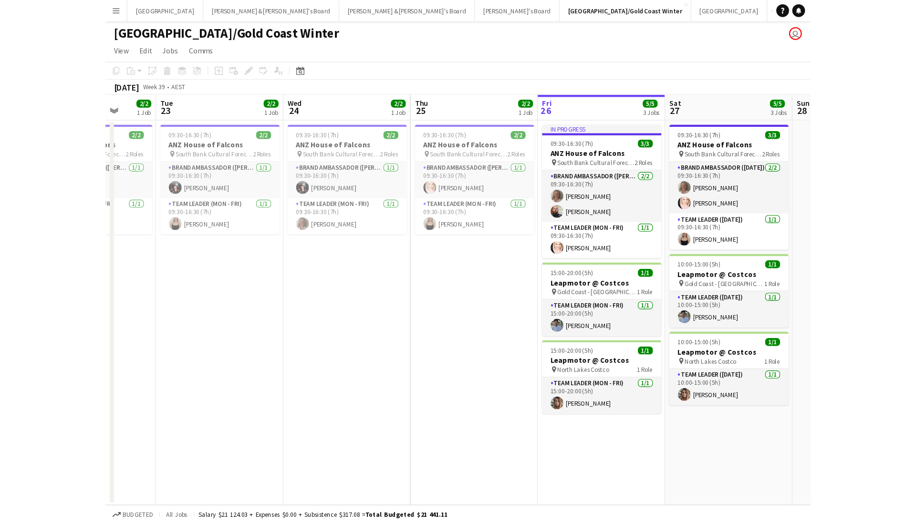
scroll to position [0, 347]
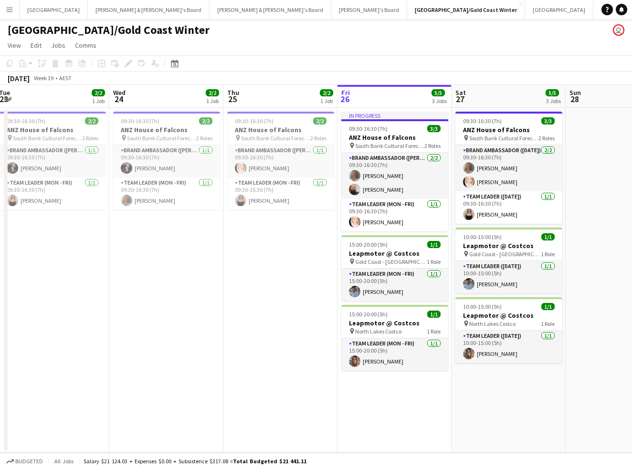
drag, startPoint x: 319, startPoint y: 354, endPoint x: 236, endPoint y: 359, distance: 83.6
click at [236, 359] on app-calendar-viewport "Sat 20 5/5 3 Jobs Sun 21 3/3 1 Job Mon 22 2/2 1 Job Tue 23 2/2 1 Job Wed 24 2/2…" at bounding box center [316, 269] width 632 height 368
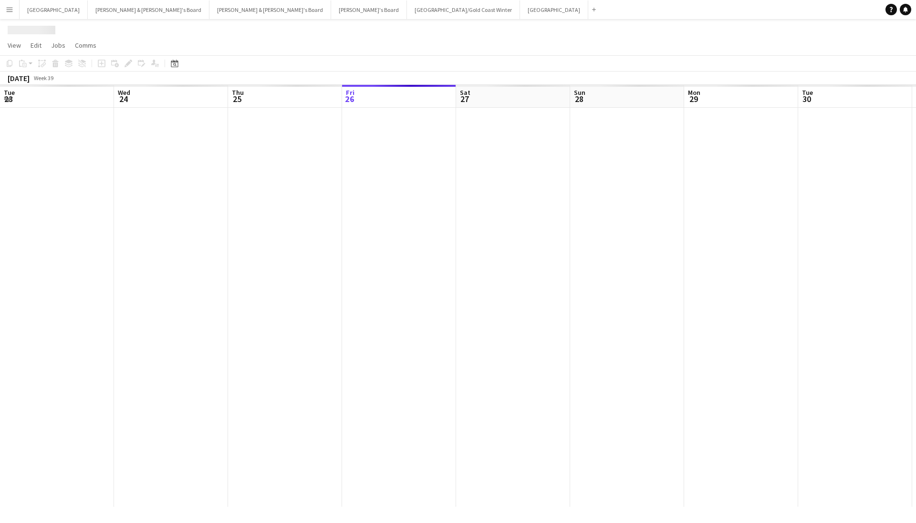
scroll to position [0, 228]
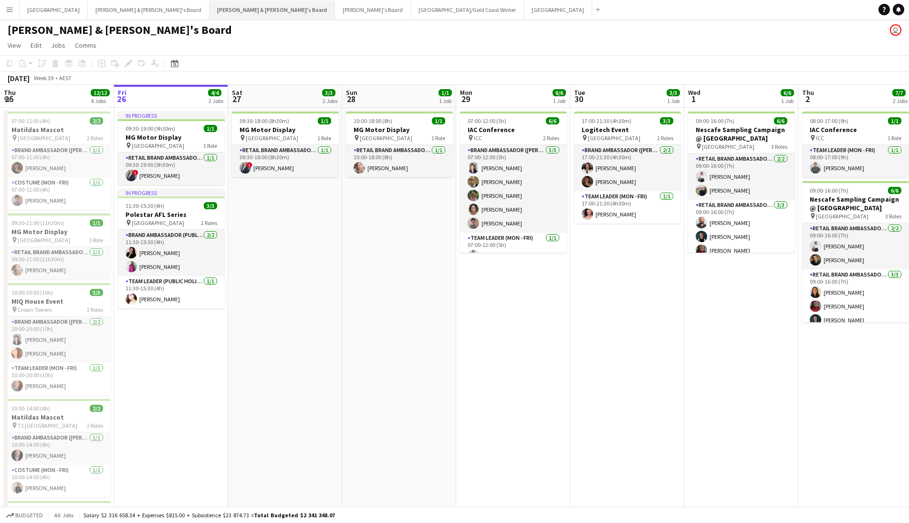
click at [209, 10] on button "[PERSON_NAME] & [PERSON_NAME]'s Board Close" at bounding box center [271, 9] width 125 height 19
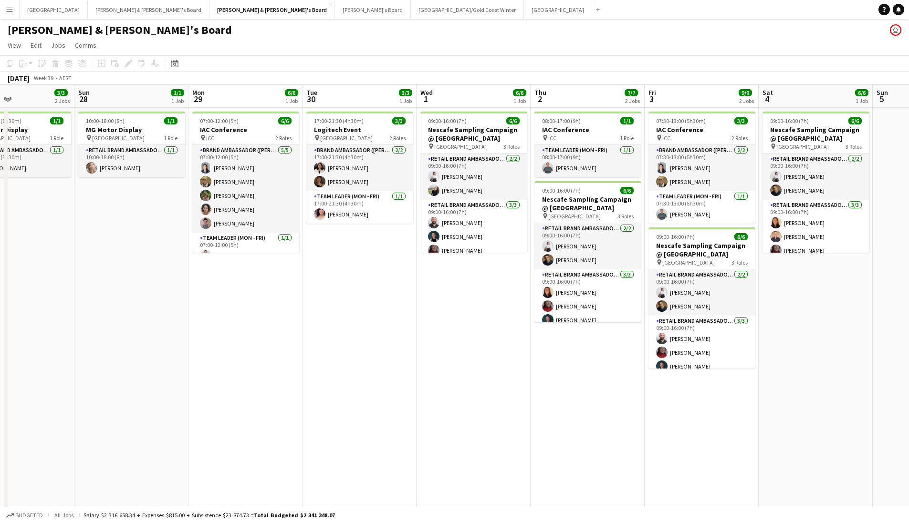
drag, startPoint x: 473, startPoint y: 277, endPoint x: 205, endPoint y: 306, distance: 269.6
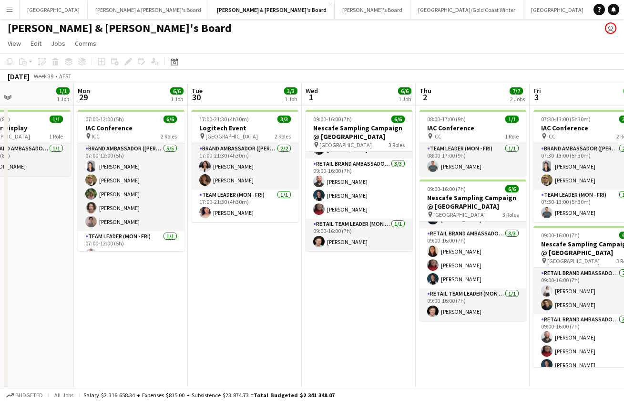
scroll to position [0, 0]
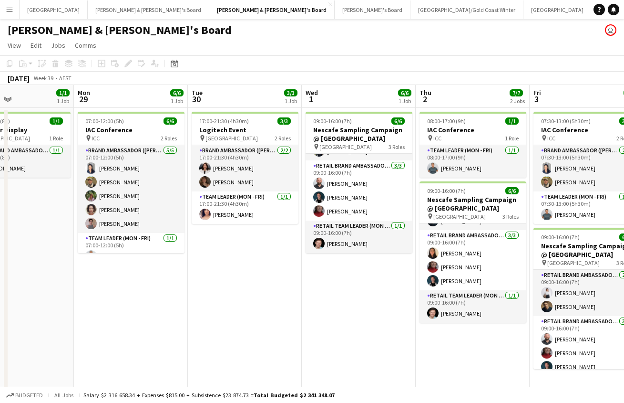
click at [130, 174] on app-card-role "Brand Ambassador ([PERSON_NAME]) [DATE] 07:00-12:00 (5h) [PERSON_NAME] [PERSON_…" at bounding box center [131, 189] width 107 height 88
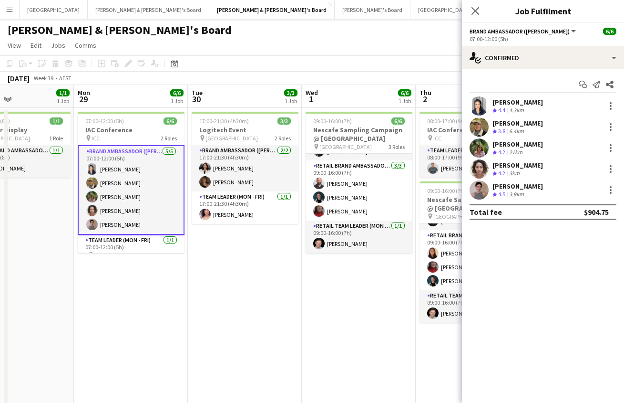
scroll to position [14, 0]
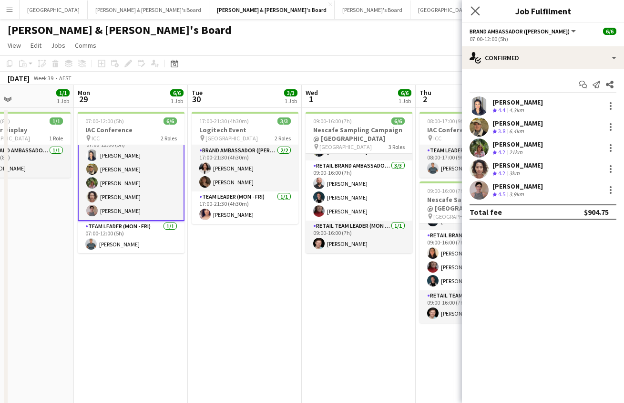
click at [476, 16] on app-icon "Close pop-in" at bounding box center [476, 11] width 14 height 14
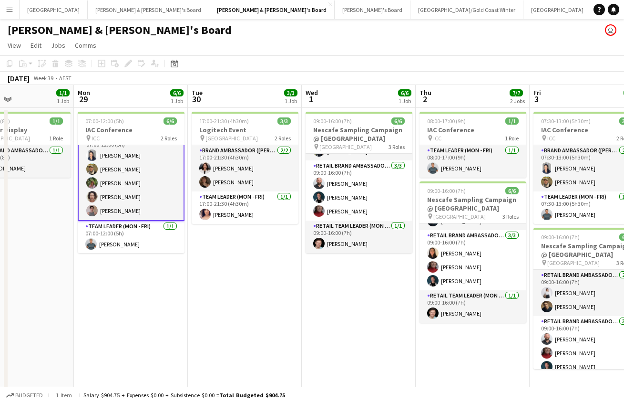
click at [135, 199] on app-card-role "Brand Ambassador ([PERSON_NAME]) [DATE] 07:00-12:00 (5h) [PERSON_NAME] [PERSON_…" at bounding box center [131, 176] width 107 height 90
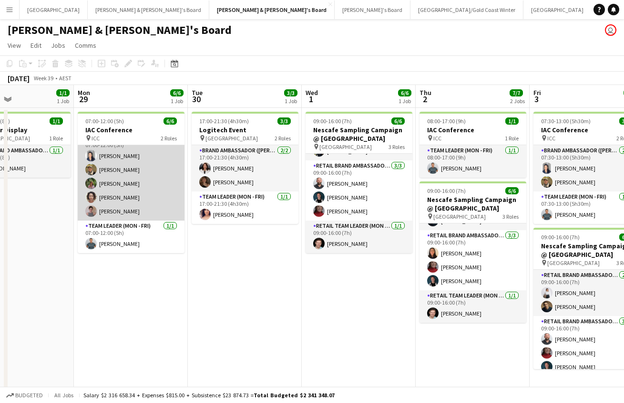
scroll to position [12, 0]
click at [135, 199] on app-card-role "Brand Ambassador ([PERSON_NAME]) [DATE] 07:00-12:00 (5h) [PERSON_NAME] [PERSON_…" at bounding box center [131, 177] width 107 height 88
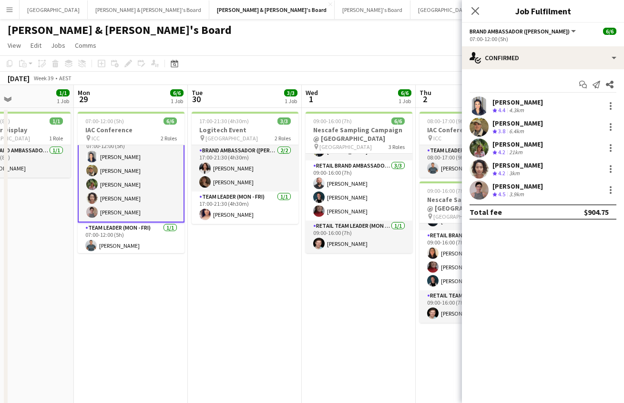
click at [484, 164] on app-user-avatar at bounding box center [479, 168] width 19 height 19
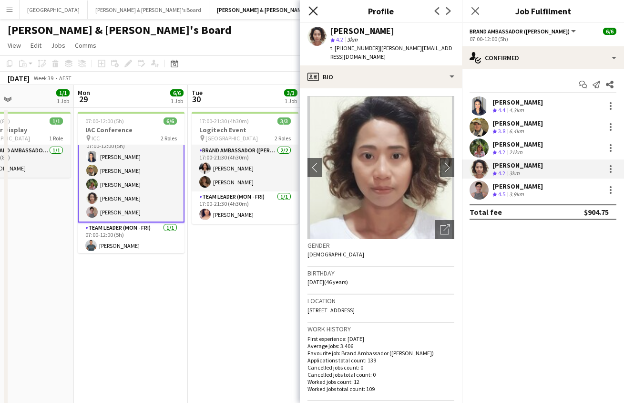
click at [312, 12] on icon at bounding box center [313, 10] width 9 height 9
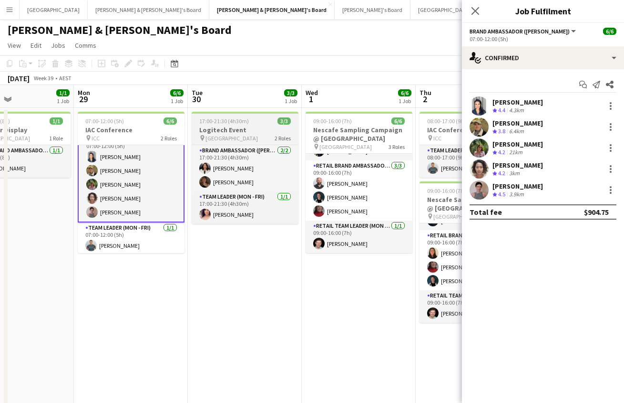
click at [243, 136] on span "[GEOGRAPHIC_DATA]" at bounding box center [232, 138] width 52 height 7
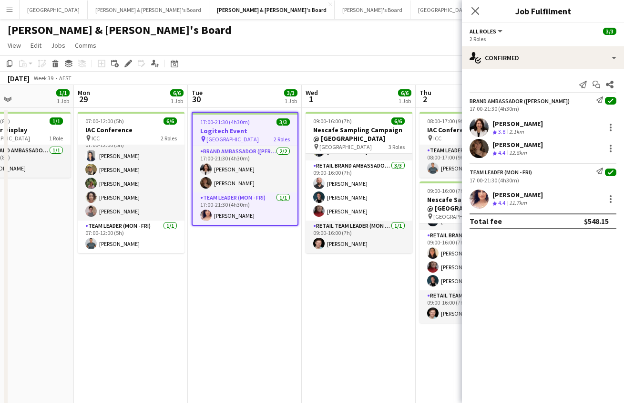
click at [520, 196] on div "[PERSON_NAME]" at bounding box center [518, 194] width 51 height 9
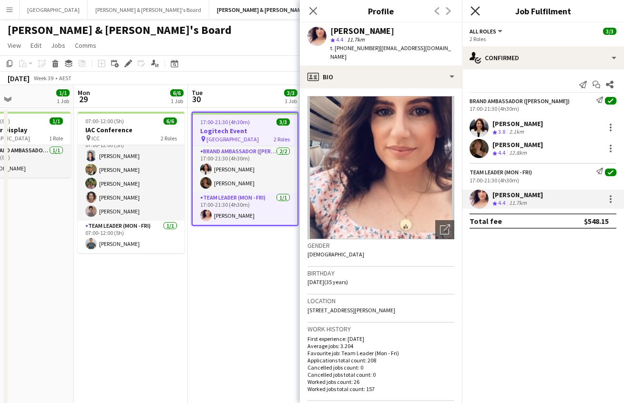
click at [472, 14] on icon at bounding box center [475, 10] width 9 height 9
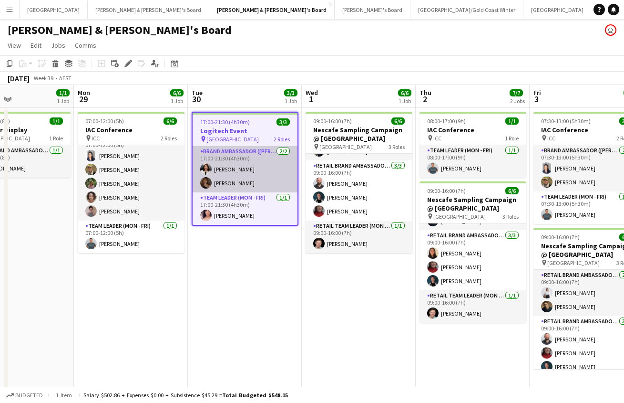
click at [258, 148] on app-card-role "Brand Ambassador (Mon - Fri) 2/2 17:00-21:30 (4h30m) Marina Dietz Charlotte Edw…" at bounding box center [245, 169] width 105 height 46
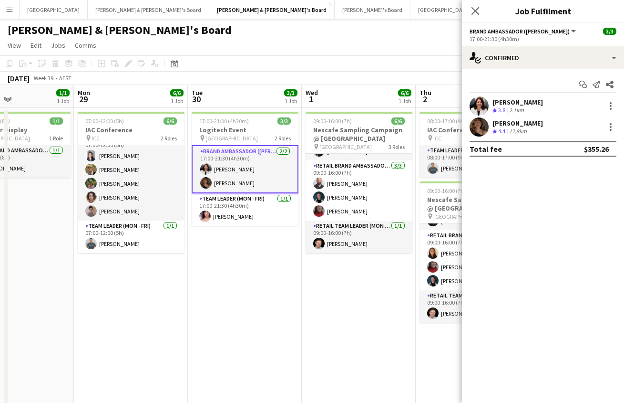
click at [486, 108] on app-user-avatar at bounding box center [479, 105] width 19 height 19
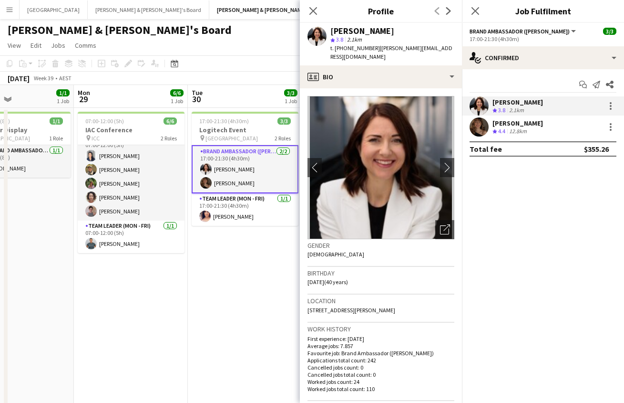
click at [388, 49] on span "| marina-dietz@gmx.de" at bounding box center [392, 52] width 122 height 16
click at [383, 45] on span "| marina-dietz@gmx.de" at bounding box center [392, 52] width 122 height 16
drag, startPoint x: 373, startPoint y: 49, endPoint x: 432, endPoint y: 51, distance: 59.6
click at [440, 46] on app-profile-header "Marina Dietz star 3.8 2.1km t. +61476302708 | marina-dietz@gmx.de" at bounding box center [381, 44] width 162 height 42
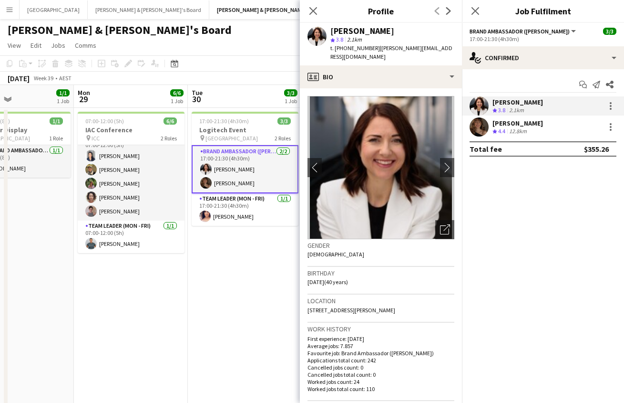
copy span "marina-dietz@gmx.de"
click at [514, 126] on div "[PERSON_NAME]" at bounding box center [518, 123] width 51 height 9
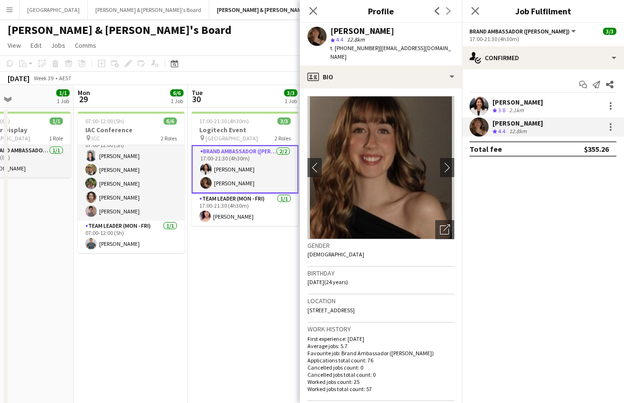
click at [382, 47] on span "| charlottegracee4@gmail.com" at bounding box center [391, 52] width 121 height 16
click at [389, 49] on span "| charlottegracee4@gmail.com" at bounding box center [391, 52] width 121 height 16
drag, startPoint x: 378, startPoint y: 48, endPoint x: 436, endPoint y: 52, distance: 58.4
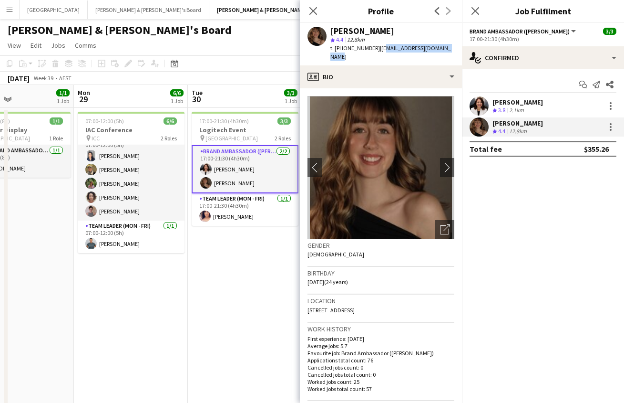
click at [436, 52] on div "Charlotte Edwards star 4.4 12.8km t. +610455501097 | charlottegracee4@gmail.com" at bounding box center [381, 44] width 162 height 42
click at [425, 52] on div "t. +610455501097 | charlottegracee4@gmail.com" at bounding box center [393, 52] width 124 height 17
drag, startPoint x: 377, startPoint y: 48, endPoint x: 438, endPoint y: 52, distance: 61.2
click at [438, 52] on div "t. +610455501097 | charlottegracee4@gmail.com" at bounding box center [393, 52] width 124 height 17
copy span "charlottegracee4@gmail.com"
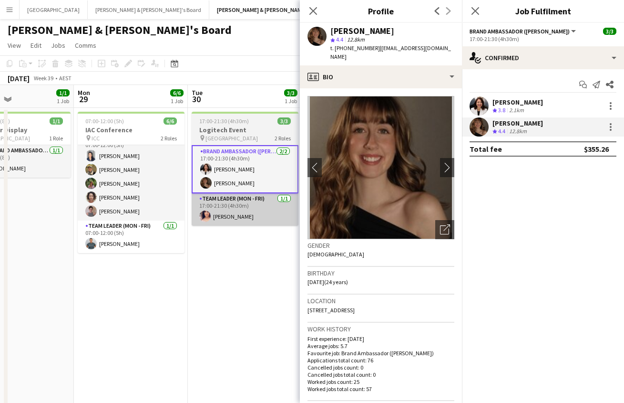
click at [258, 208] on app-card-role "Team Leader (Mon - Fri) 1/1 17:00-21:30 (4h30m) Amanda van Eldik" at bounding box center [245, 209] width 107 height 32
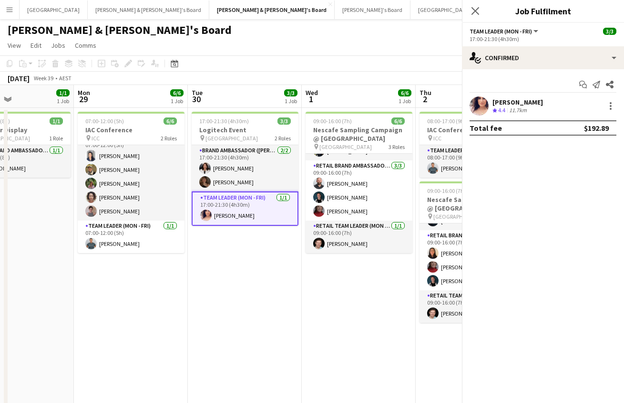
click at [256, 209] on app-card-role "Team Leader (Mon - Fri) 1/1 17:00-21:30 (4h30m) Amanda van Eldik" at bounding box center [245, 208] width 107 height 34
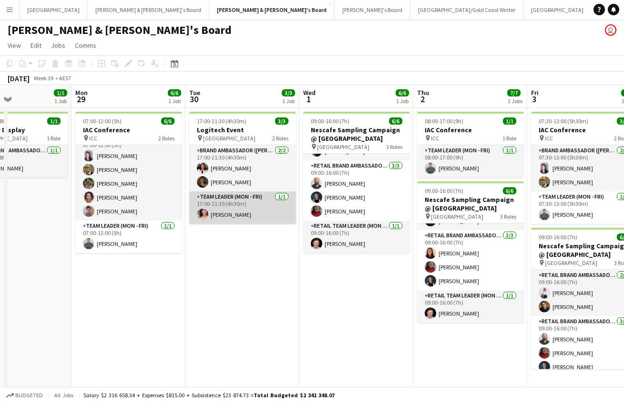
click at [226, 208] on app-card-role "Team Leader (Mon - Fri) 1/1 17:00-21:30 (4h30m) Amanda van Eldik" at bounding box center [242, 207] width 107 height 32
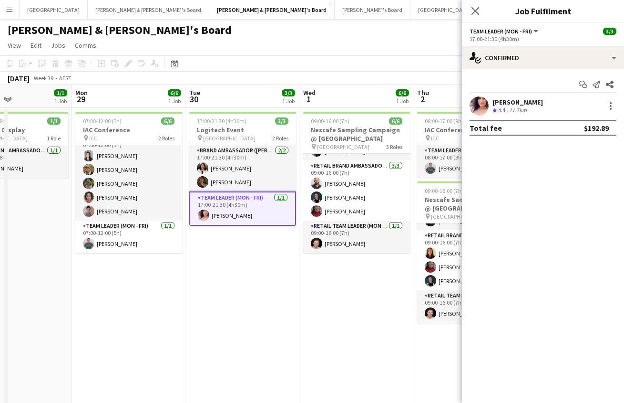
click at [509, 102] on div "[PERSON_NAME]" at bounding box center [518, 102] width 51 height 9
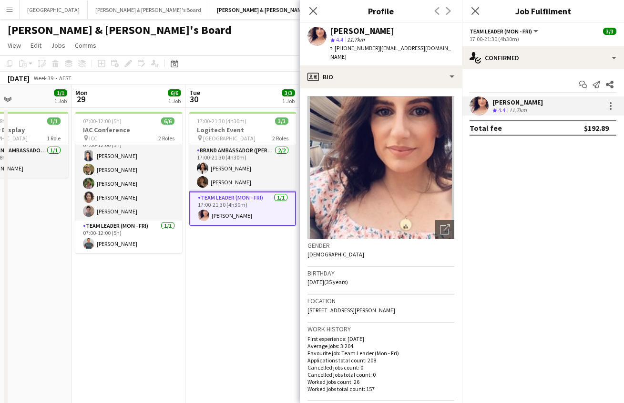
drag, startPoint x: 373, startPoint y: 49, endPoint x: 445, endPoint y: 49, distance: 71.6
click at [445, 49] on span "| mandavaneldik@hotmail.com" at bounding box center [391, 52] width 121 height 16
copy span "[EMAIL_ADDRESS][DOMAIN_NAME]"
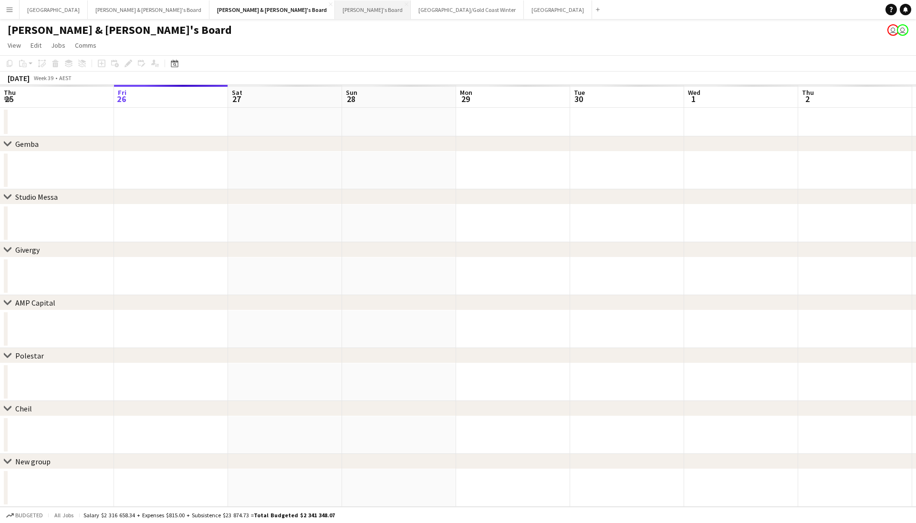
click at [335, 6] on button "Tennille's Board Close" at bounding box center [373, 9] width 76 height 19
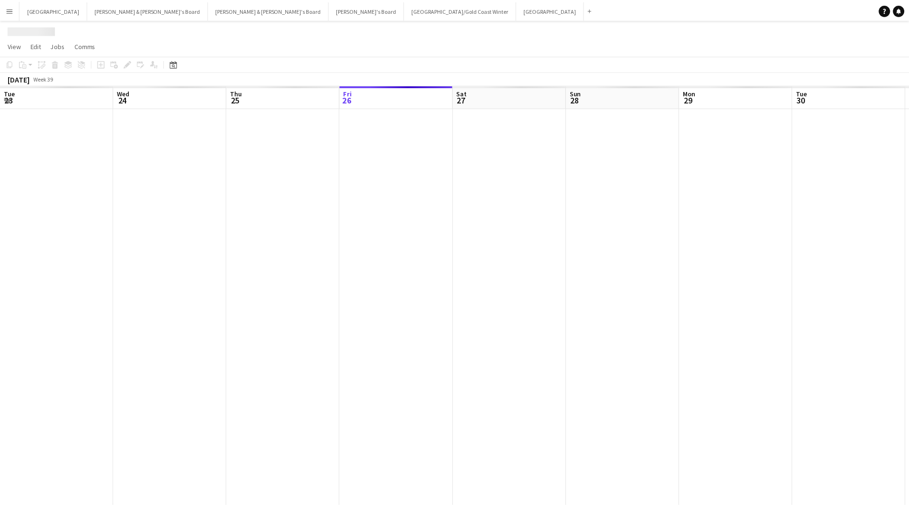
scroll to position [0, 228]
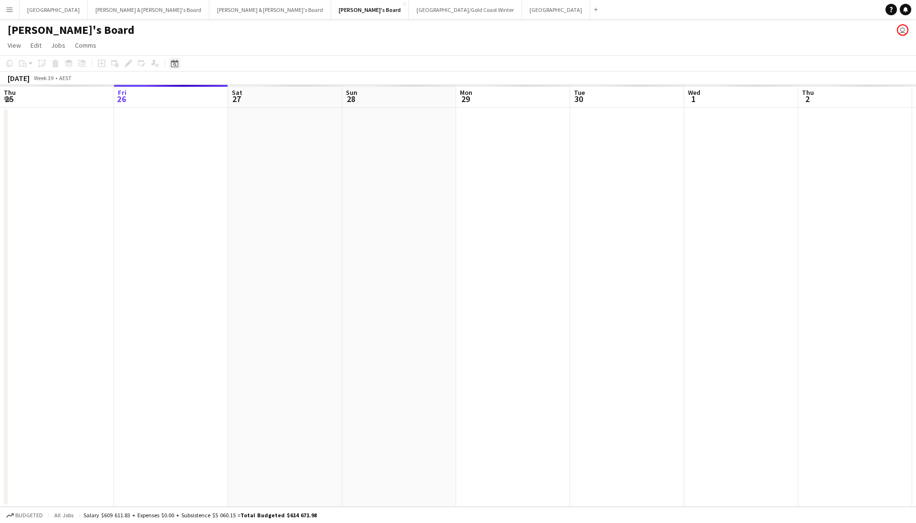
click at [170, 61] on div "Date picker" at bounding box center [174, 63] width 11 height 11
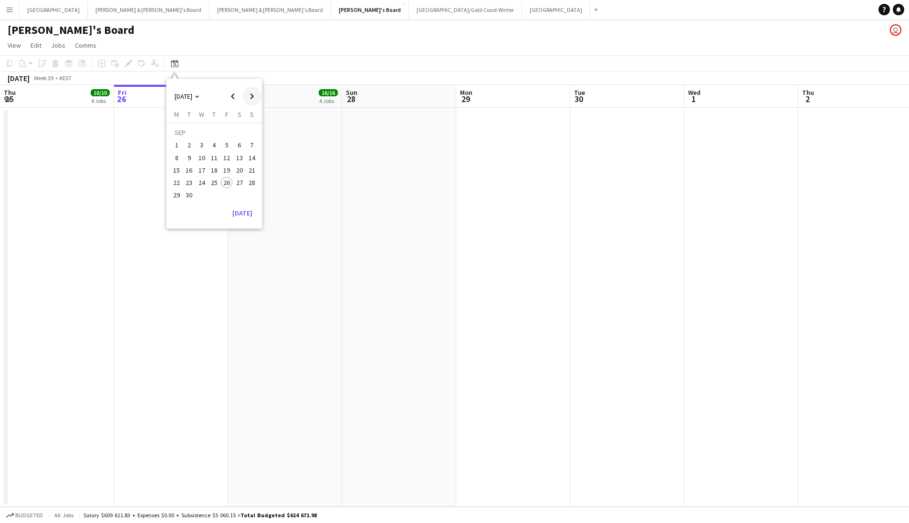
click at [250, 98] on span "Next month" at bounding box center [251, 96] width 19 height 19
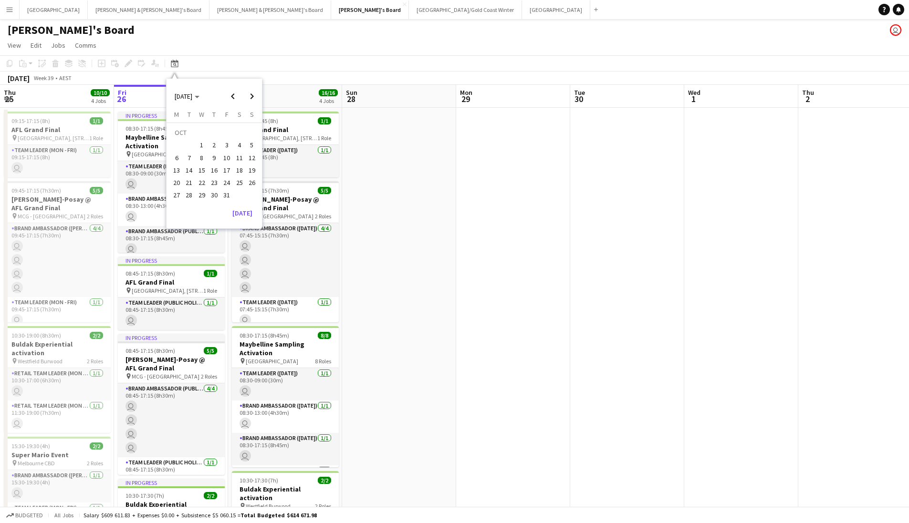
click at [236, 168] on span "18" at bounding box center [239, 170] width 11 height 11
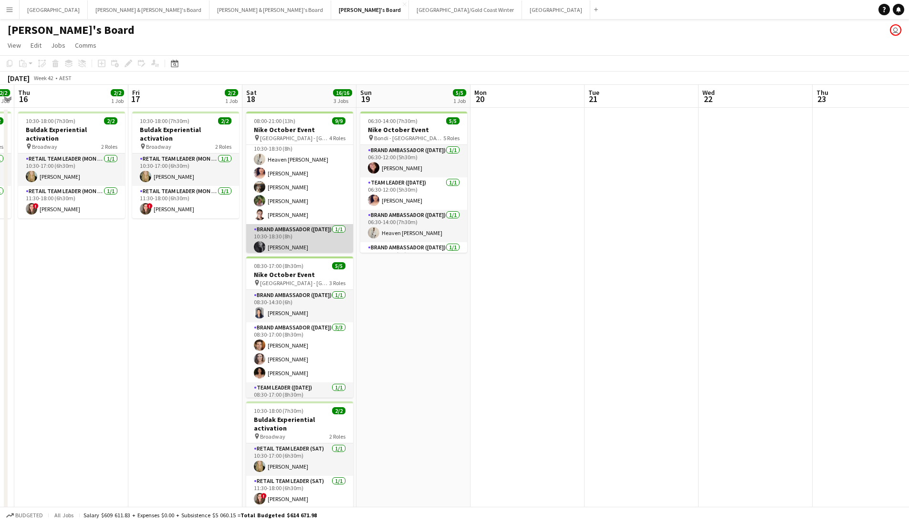
scroll to position [11, 0]
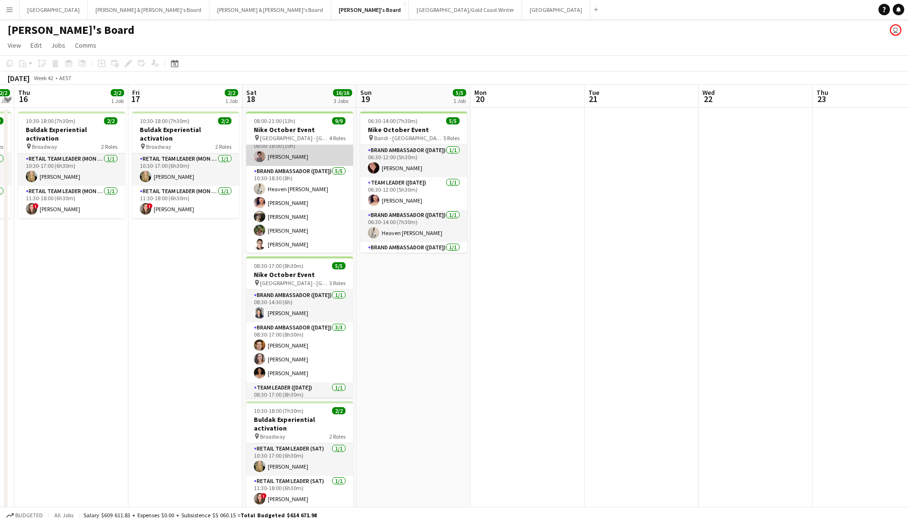
click at [282, 151] on app-card-role "Team Leader ([DATE]) [DATE] 08:00-18:00 (10h) [PERSON_NAME]" at bounding box center [299, 150] width 107 height 32
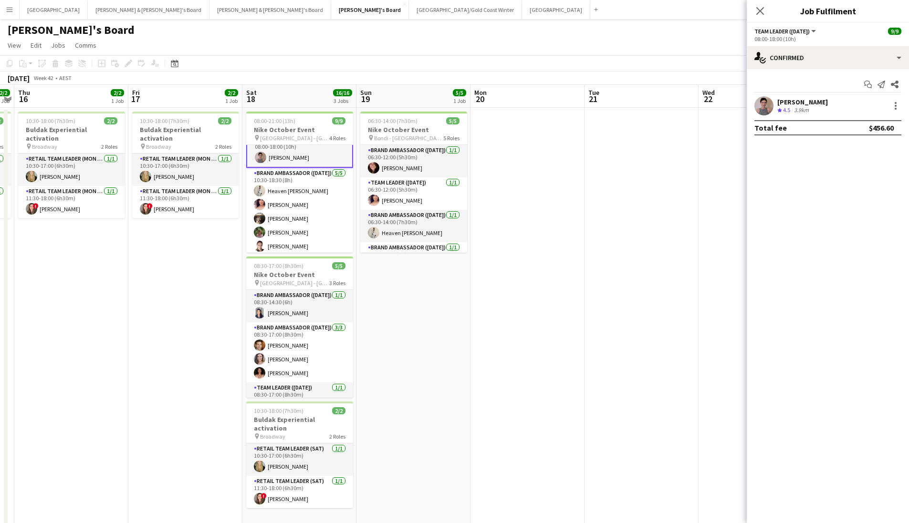
click at [771, 106] on app-user-avatar at bounding box center [763, 105] width 19 height 19
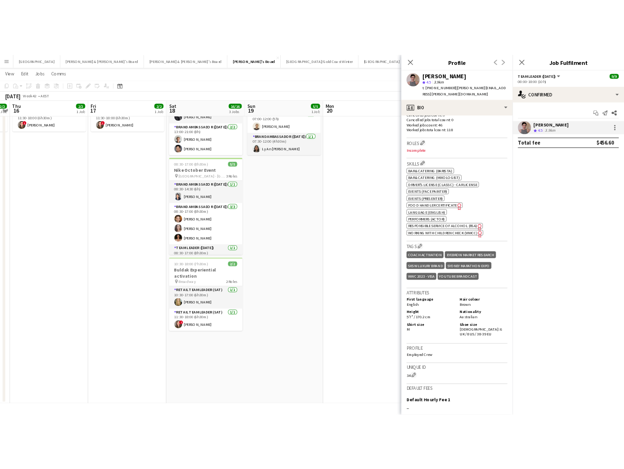
scroll to position [38, 0]
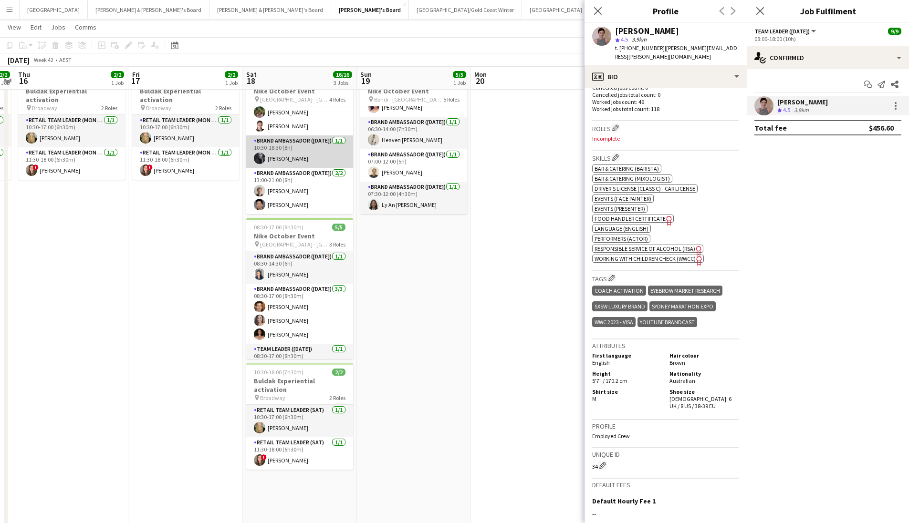
click at [311, 162] on app-card-role "Brand Ambassador ([DATE]) [DATE] 10:30-18:30 (8h) [PERSON_NAME]" at bounding box center [299, 151] width 107 height 32
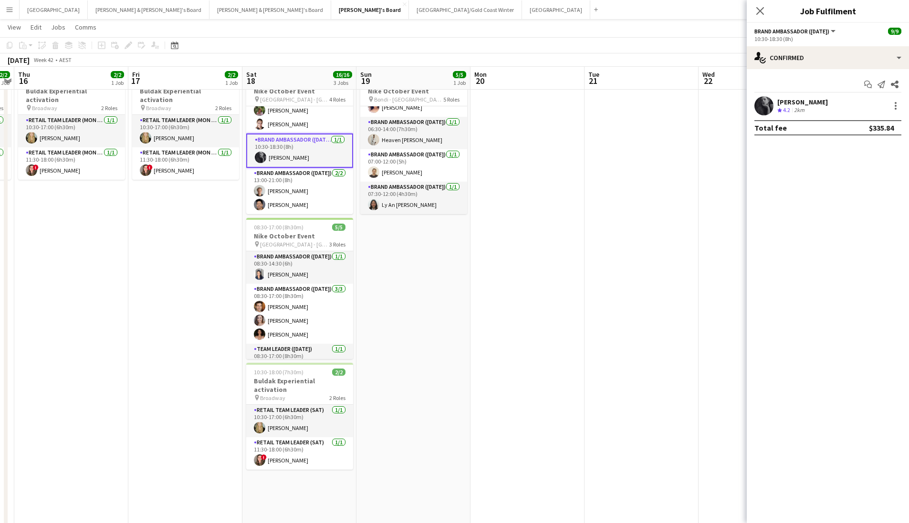
click at [757, 107] on app-user-avatar at bounding box center [763, 105] width 19 height 19
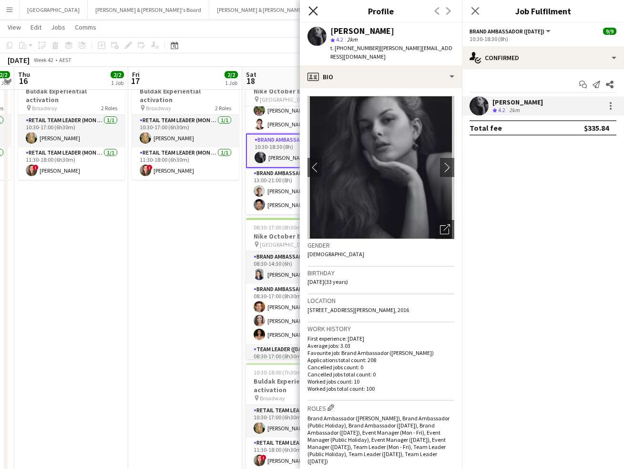
click at [314, 10] on icon at bounding box center [313, 10] width 9 height 9
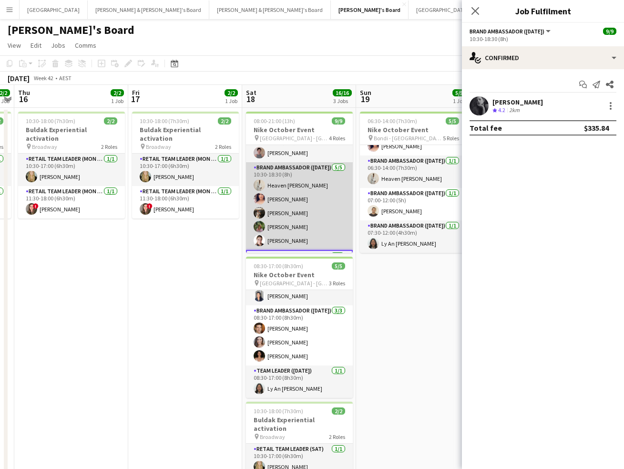
scroll to position [17, 0]
click at [296, 200] on app-card-role "Brand Ambassador ([DATE]) [DATE] 10:30-18:30 (8h) Heaven [PERSON_NAME] [PERSON_…" at bounding box center [299, 204] width 107 height 88
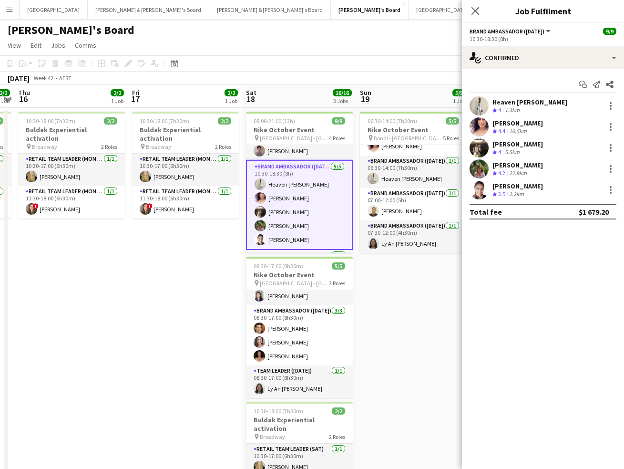
click at [486, 128] on app-user-avatar at bounding box center [479, 126] width 19 height 19
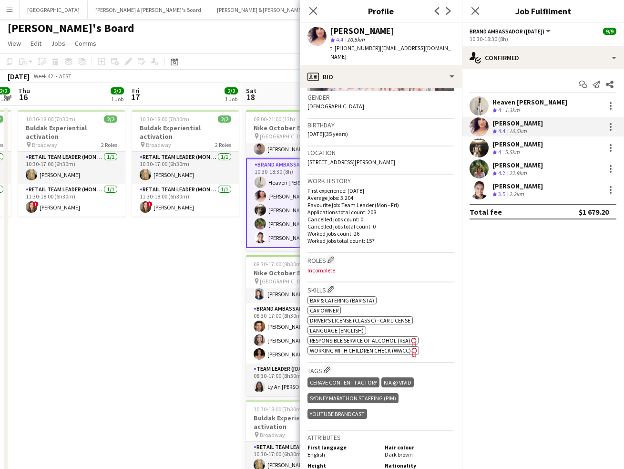
scroll to position [222, 0]
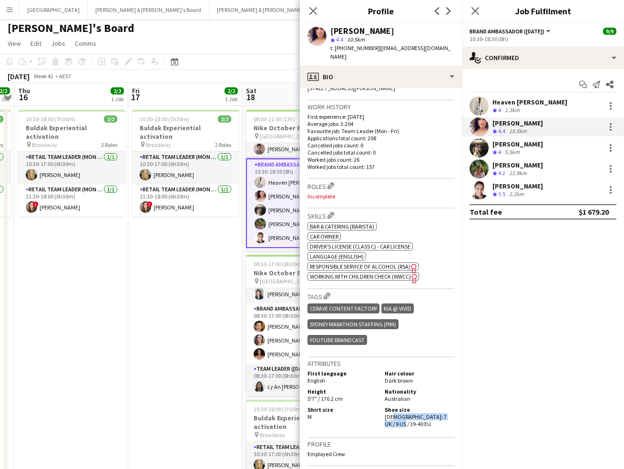
drag, startPoint x: 387, startPoint y: 407, endPoint x: 396, endPoint y: 412, distance: 10.2
click at [396, 412] on div "Shoe size [DEMOGRAPHIC_DATA]: 7 UK / 9 US / 39-40 EU" at bounding box center [417, 416] width 73 height 21
drag, startPoint x: 477, startPoint y: 10, endPoint x: 456, endPoint y: 10, distance: 21.0
click at [477, 10] on icon "Close pop-in" at bounding box center [476, 11] width 8 height 8
